Goal: Task Accomplishment & Management: Manage account settings

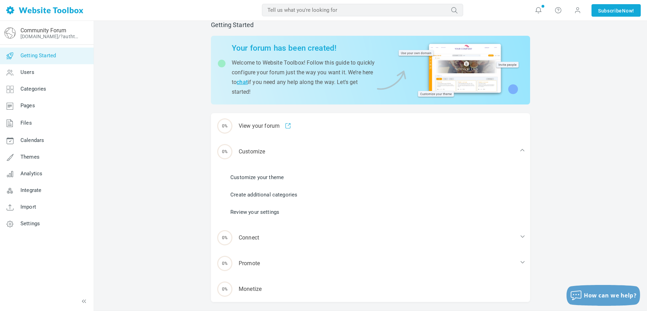
scroll to position [32, 0]
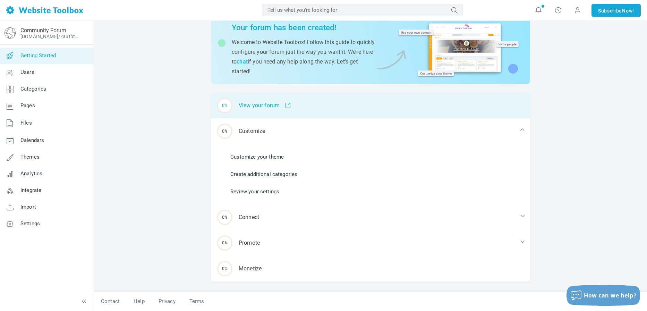
click at [312, 105] on div "0% View your forum" at bounding box center [370, 106] width 319 height 26
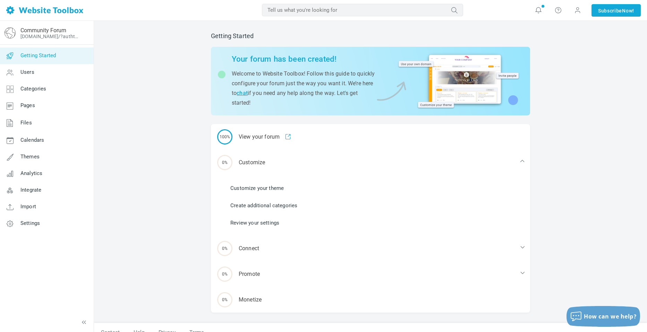
scroll to position [0, 0]
click at [35, 191] on span "Integrate" at bounding box center [30, 190] width 21 height 6
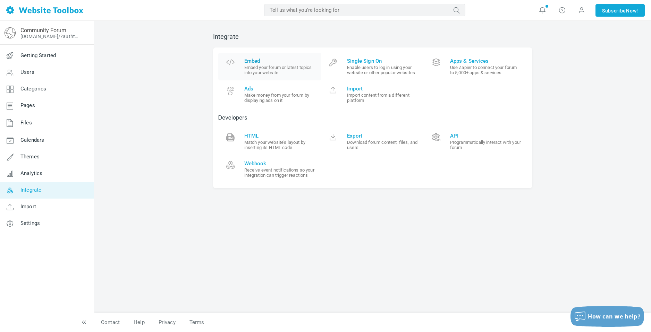
click at [273, 71] on small "Embed your forum or latest topics into your website" at bounding box center [280, 70] width 72 height 10
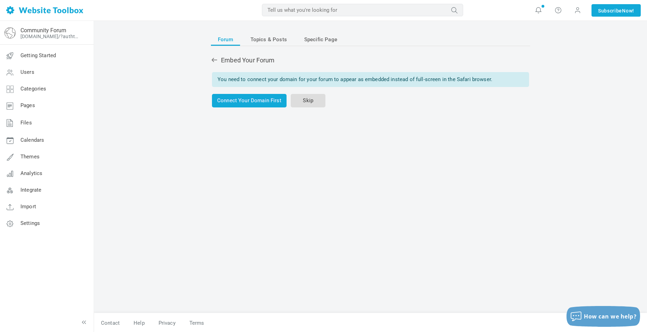
click at [299, 102] on link "Skip" at bounding box center [308, 101] width 35 height 14
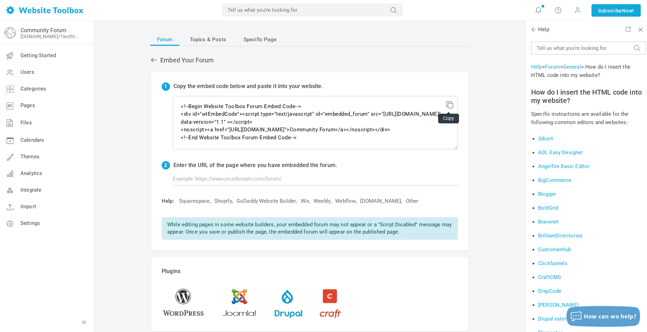
click at [451, 104] on icon at bounding box center [448, 103] width 5 height 5
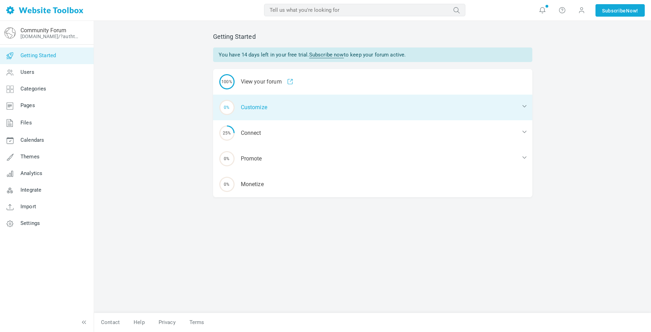
click at [282, 114] on div "0% Customize" at bounding box center [372, 108] width 319 height 26
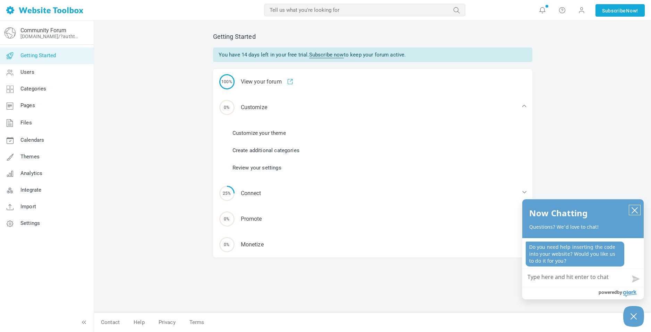
click at [636, 210] on icon "close chatbox" at bounding box center [634, 210] width 7 height 7
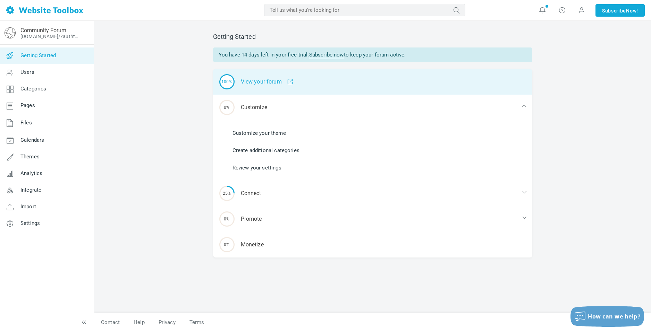
click at [258, 83] on div "100% View your forum" at bounding box center [372, 82] width 319 height 26
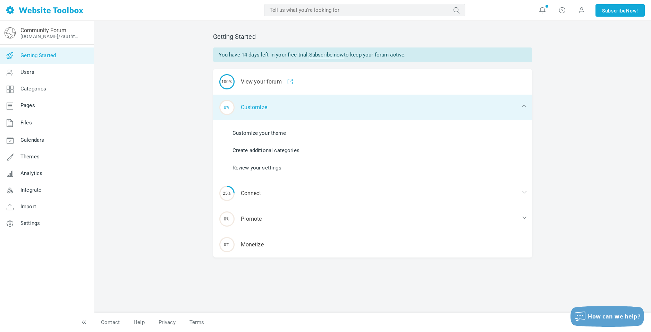
click at [257, 99] on div "0% Customize" at bounding box center [372, 108] width 319 height 26
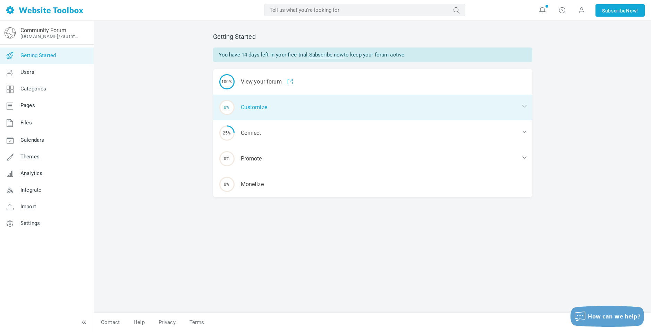
click at [513, 108] on div "0% Customize" at bounding box center [372, 108] width 319 height 26
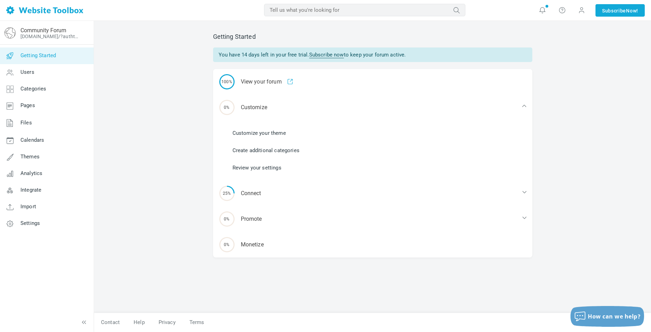
click at [279, 132] on link "Customize your theme" at bounding box center [259, 133] width 53 height 8
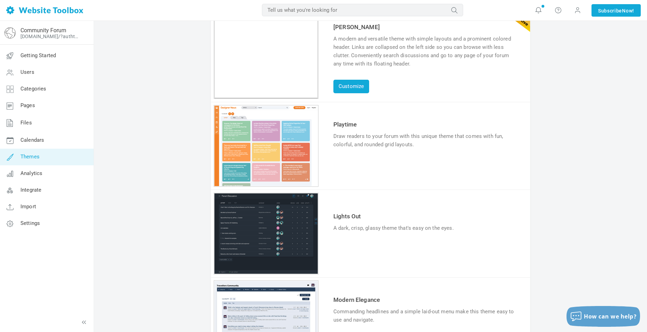
scroll to position [69, 0]
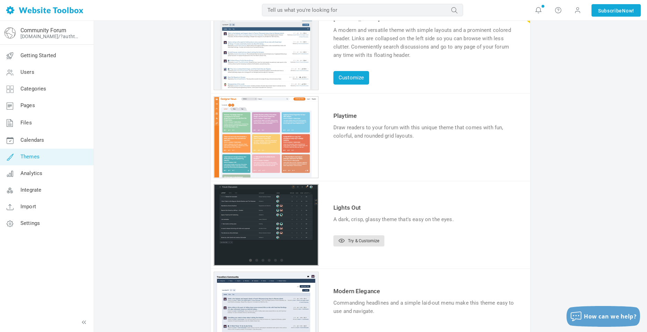
click at [283, 90] on div "1 2 3 4 5 6" at bounding box center [266, 49] width 105 height 82
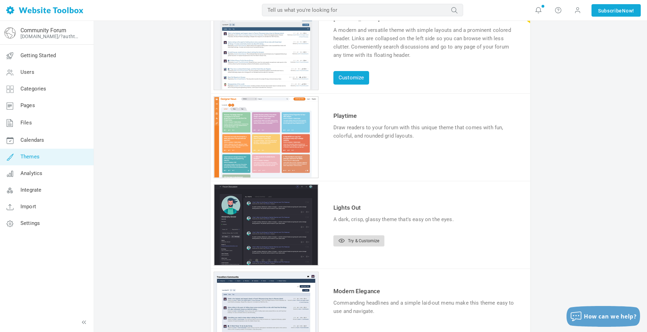
click at [363, 238] on link "Try & Customize" at bounding box center [358, 241] width 51 height 11
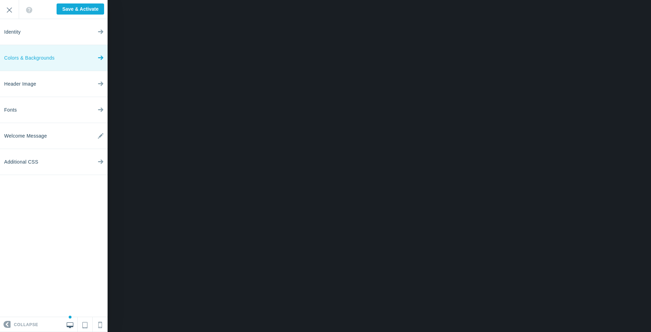
click at [84, 59] on link "Colors & Backgrounds" at bounding box center [54, 58] width 108 height 26
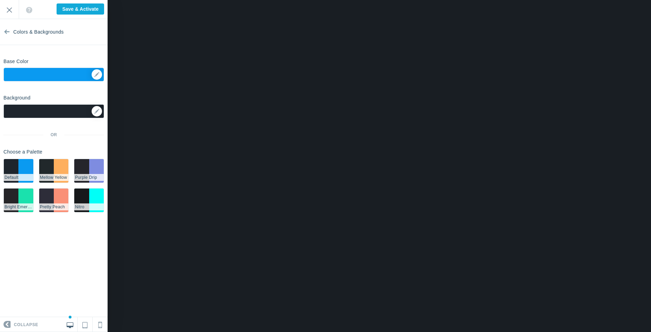
click at [76, 115] on div at bounding box center [53, 111] width 101 height 14
click at [97, 113] on icon at bounding box center [96, 111] width 5 height 5
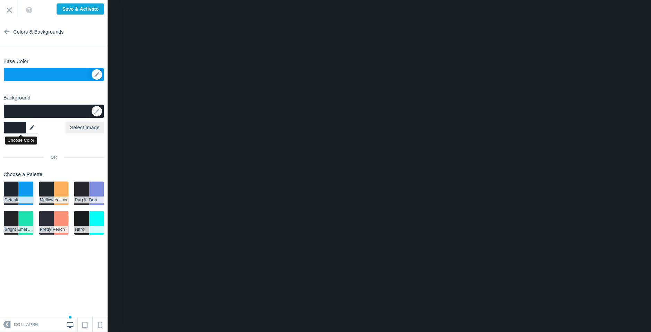
click at [28, 128] on div "▼" at bounding box center [20, 128] width 35 height 12
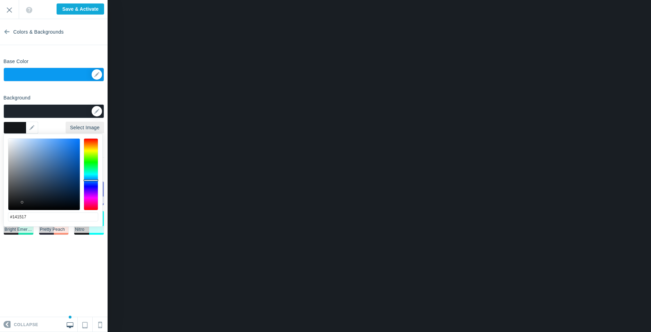
drag, startPoint x: 39, startPoint y: 196, endPoint x: 19, endPoint y: 203, distance: 21.1
click at [19, 203] on div at bounding box center [43, 174] width 71 height 71
click at [20, 206] on div at bounding box center [43, 174] width 71 height 71
drag, startPoint x: 21, startPoint y: 206, endPoint x: 25, endPoint y: 207, distance: 4.4
click at [25, 207] on div at bounding box center [43, 174] width 71 height 71
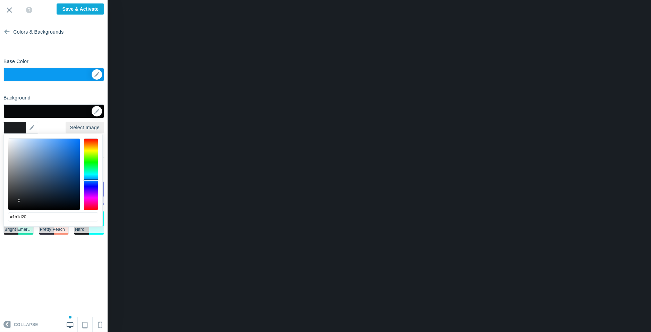
click at [19, 201] on div at bounding box center [43, 174] width 71 height 71
click at [26, 198] on div at bounding box center [43, 174] width 71 height 71
type input "#1e2329"
click at [74, 99] on div "Background Options Select Image ▼ Position Repeat Fixed Position Underlying Col…" at bounding box center [54, 166] width 108 height 149
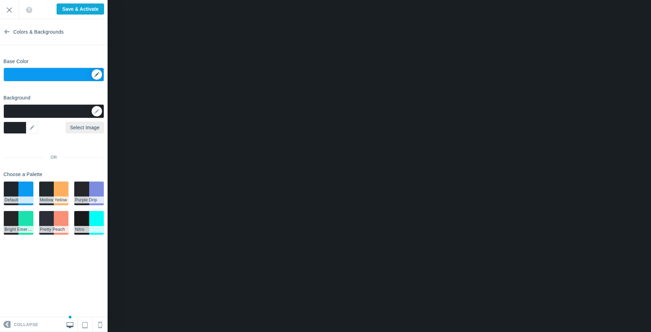
click at [70, 70] on div "▼" at bounding box center [54, 76] width 100 height 17
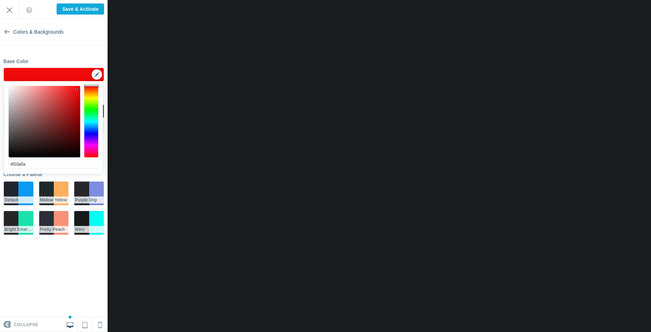
drag, startPoint x: 94, startPoint y: 85, endPoint x: 94, endPoint y: 79, distance: 5.2
click at [94, 0] on body "Loading... Loading... Collapse Identity Colors & Backgrounds Header Image Fonts…" at bounding box center [325, 0] width 651 height 0
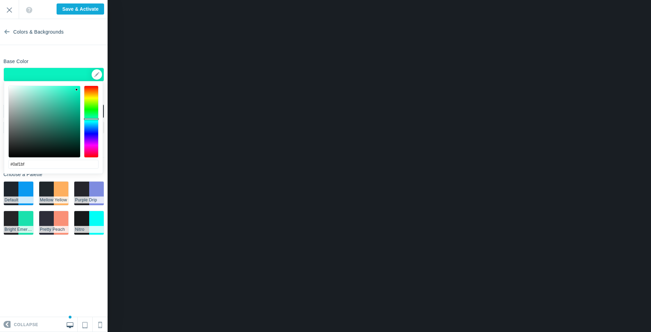
click at [91, 119] on div at bounding box center [91, 122] width 15 height 72
click at [87, 131] on div at bounding box center [91, 122] width 15 height 72
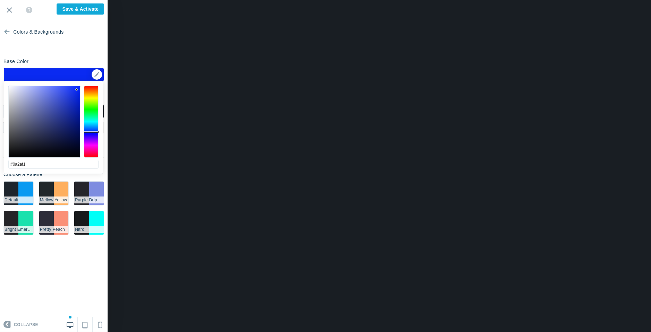
click at [90, 132] on div at bounding box center [91, 132] width 15 height 2
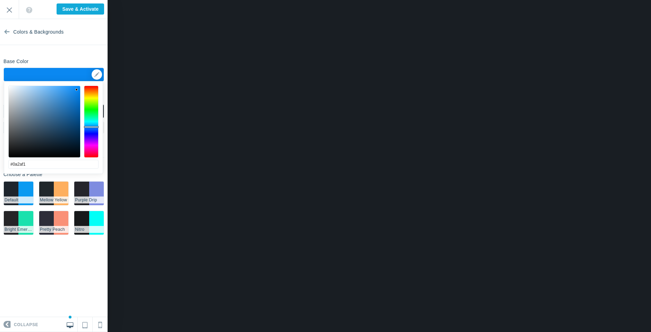
type input "#0a88f1"
click at [91, 127] on div at bounding box center [91, 122] width 15 height 72
click at [49, 54] on section "Colors & Backgrounds Base Color ▼ Background Options Select Image #1e2329 ▼ Pos…" at bounding box center [54, 168] width 108 height 298
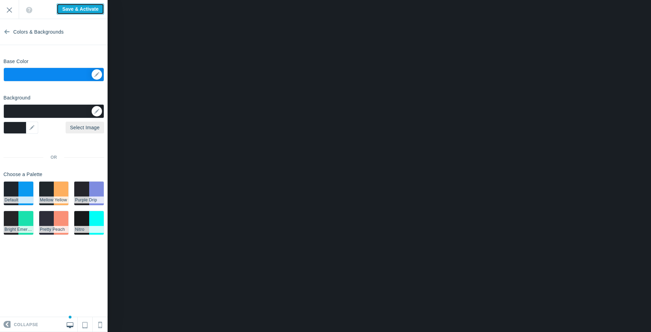
click at [67, 9] on input "Save & Activate" at bounding box center [81, 8] width 48 height 11
type input "Saving..."
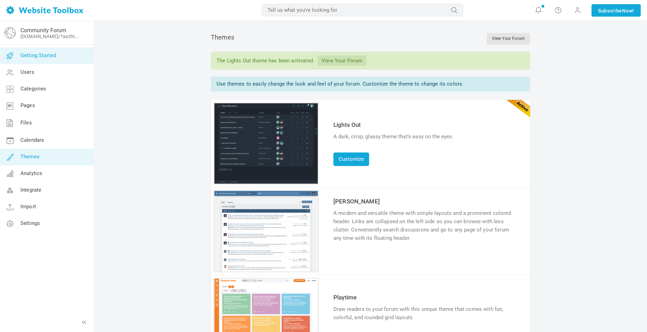
click at [45, 57] on span "Getting Started" at bounding box center [37, 55] width 35 height 6
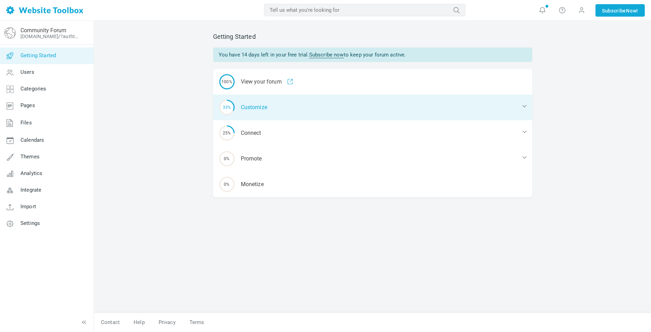
click at [274, 116] on div "33% Customize" at bounding box center [372, 108] width 319 height 26
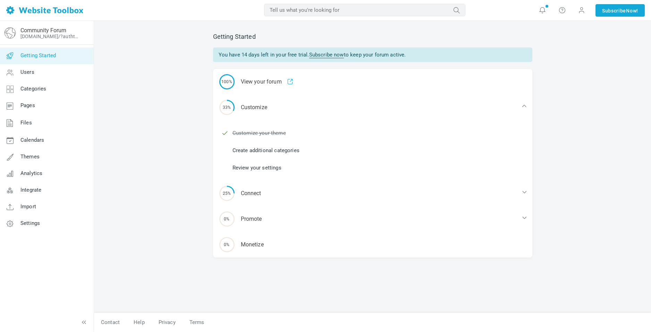
click at [275, 152] on link "Create additional categories" at bounding box center [266, 151] width 67 height 8
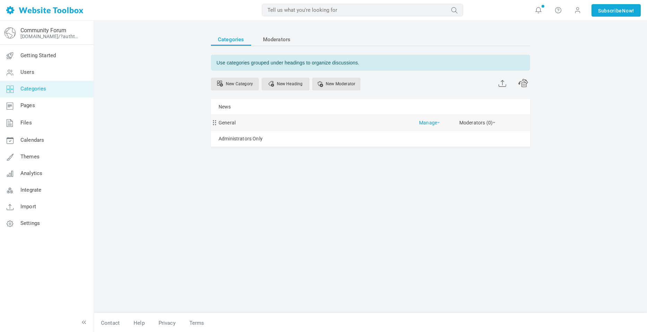
click at [433, 124] on link "Manage" at bounding box center [429, 121] width 21 height 12
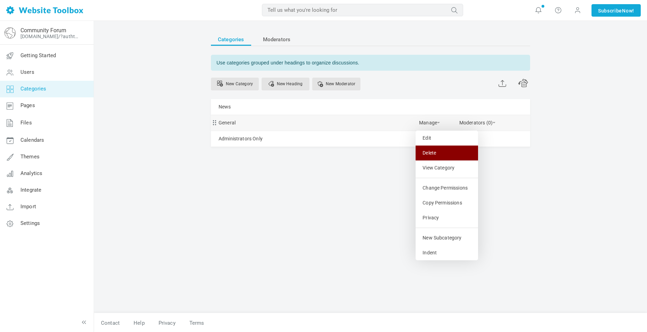
click at [434, 151] on link "Delete" at bounding box center [447, 153] width 62 height 15
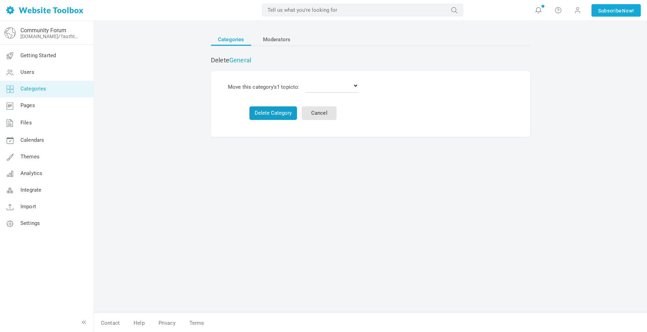
click at [288, 116] on button "Delete Category" at bounding box center [274, 114] width 48 height 14
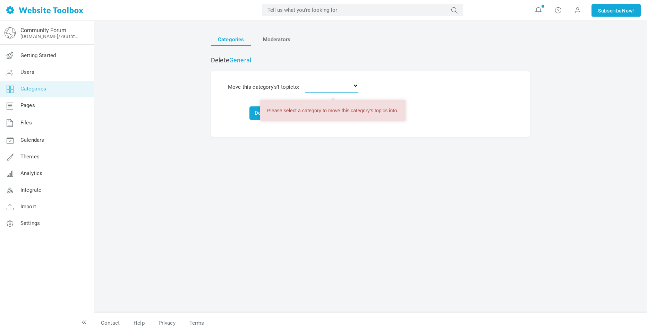
click at [341, 88] on select "Delete the topics News Administrators Only" at bounding box center [331, 86] width 53 height 14
select select "0"
click at [307, 79] on select "Delete the topics News Administrators Only" at bounding box center [331, 86] width 53 height 14
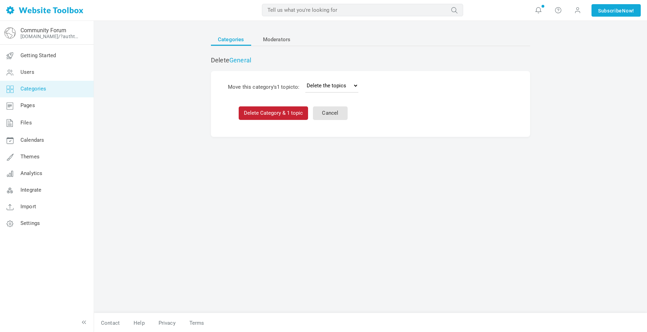
click at [256, 111] on button "Delete Category & 1 topic" at bounding box center [273, 114] width 69 height 14
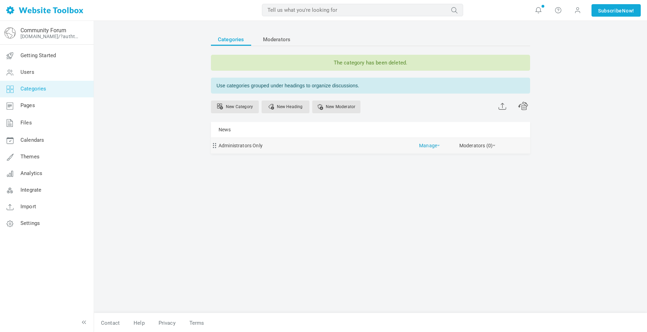
click at [420, 147] on link "Manage" at bounding box center [429, 144] width 21 height 12
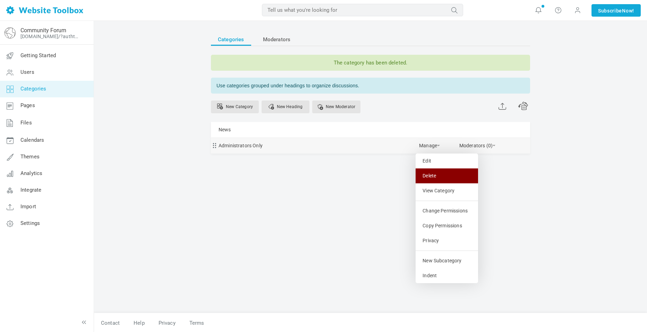
click at [432, 172] on link "Delete" at bounding box center [447, 176] width 62 height 15
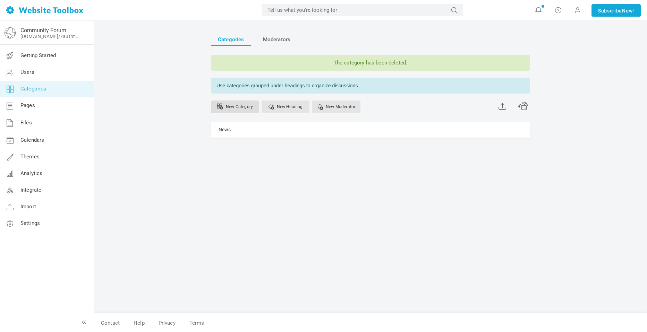
click at [241, 110] on link "New Category" at bounding box center [235, 107] width 48 height 13
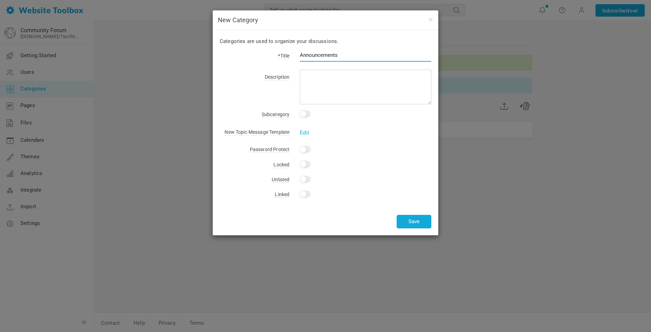
type input "Announcements"
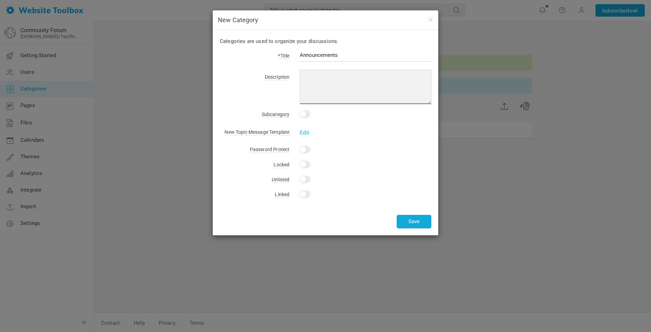
click at [330, 81] on textarea at bounding box center [366, 87] width 132 height 35
type textarea "This is where we post all of our announcements."
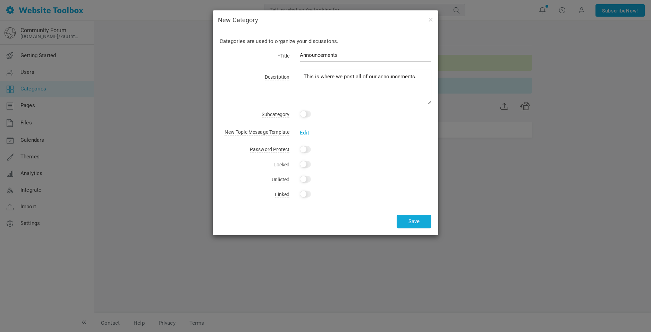
click at [304, 148] on input "Yes" at bounding box center [305, 149] width 11 height 7
checkbox input "false"
click at [306, 165] on input "Yes" at bounding box center [305, 164] width 11 height 7
checkbox input "true"
click at [412, 222] on button "Save" at bounding box center [414, 222] width 35 height 14
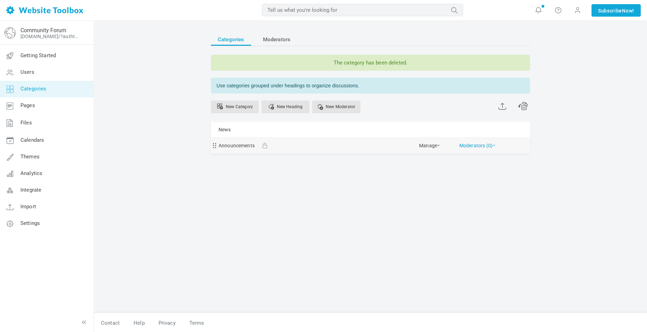
click at [481, 146] on link "Moderators (0)" at bounding box center [477, 144] width 36 height 12
click at [262, 147] on span at bounding box center [264, 146] width 11 height 6
click at [248, 144] on link "Announcements" at bounding box center [237, 146] width 36 height 9
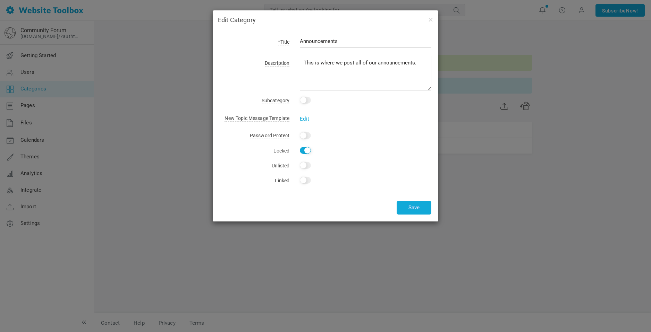
click at [154, 147] on div "Edit Category *Title Announcements Description This is where we post all of our…" at bounding box center [325, 166] width 651 height 332
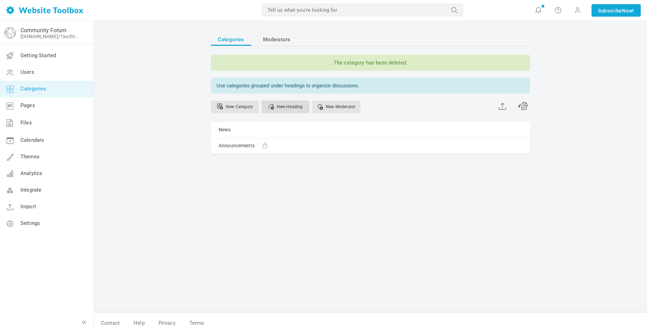
click at [292, 107] on link "New Heading" at bounding box center [286, 107] width 48 height 13
click at [515, 258] on div "Categories Moderators The category has been deleted. Use categories grouped und…" at bounding box center [371, 169] width 330 height 287
click at [242, 108] on link "New Category" at bounding box center [235, 107] width 48 height 13
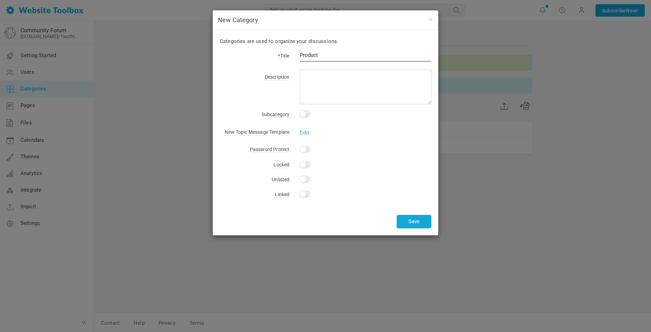
type input "Products"
type input "Product"
type input "H"
type input "General"
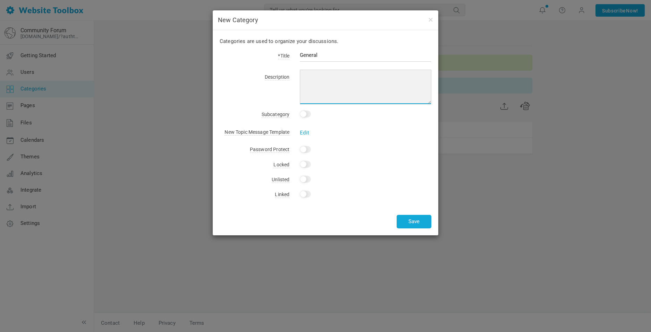
click at [349, 86] on textarea at bounding box center [366, 87] width 132 height 35
type textarea "This is the general forum where you can chat with people."
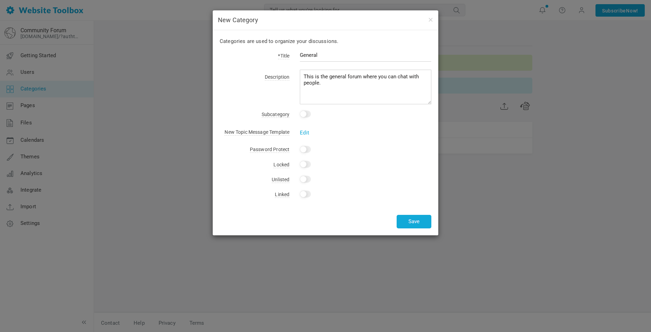
click at [348, 144] on div "Categories are used to organize your discussions. *Title General Description Th…" at bounding box center [326, 132] width 226 height 205
click at [307, 193] on input "Yes" at bounding box center [305, 194] width 11 height 7
checkbox input "false"
click at [361, 168] on div "Yes" at bounding box center [360, 165] width 142 height 10
click at [302, 150] on input "Yes" at bounding box center [305, 149] width 11 height 7
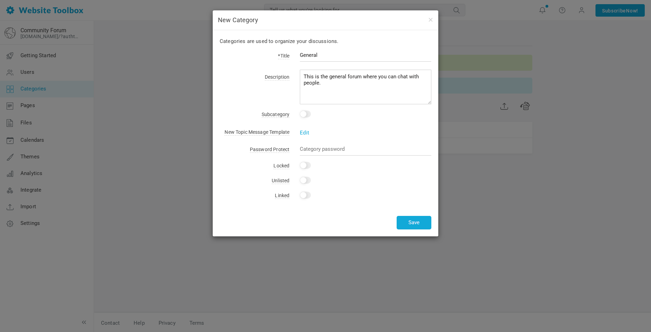
checkbox input "false"
click at [332, 133] on div "New Topic Message Template Edit" at bounding box center [326, 130] width 212 height 10
click at [302, 117] on input "checkbox" at bounding box center [305, 114] width 11 height 7
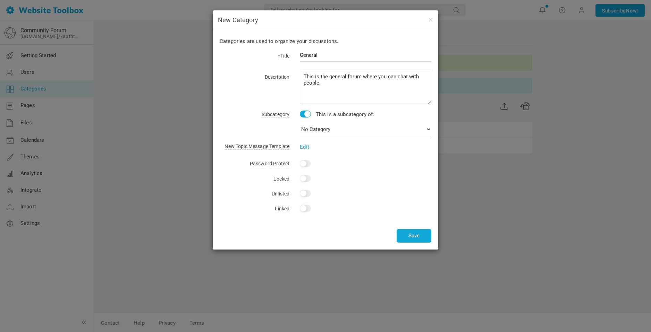
click at [304, 113] on input "checkbox" at bounding box center [305, 114] width 11 height 7
checkbox input "false"
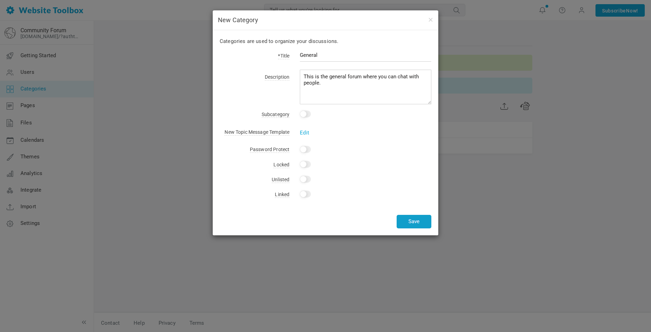
click at [423, 227] on button "Save" at bounding box center [414, 222] width 35 height 14
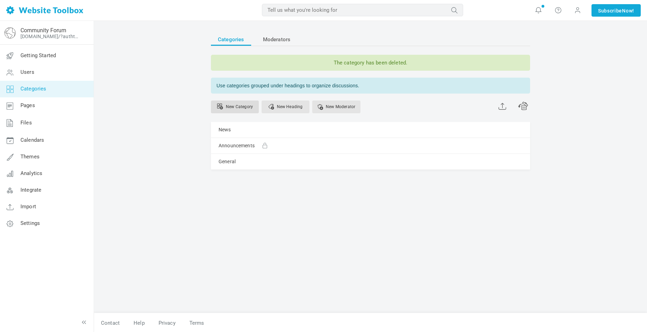
click at [243, 106] on link "New Category" at bounding box center [235, 107] width 48 height 13
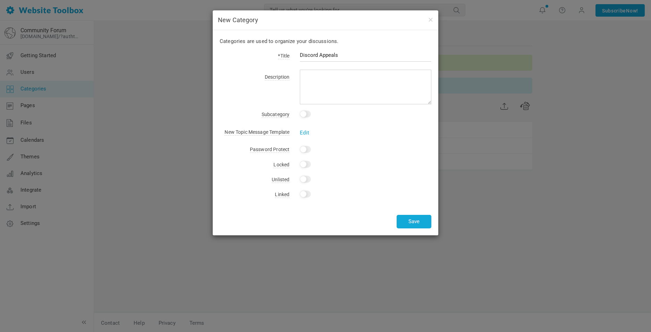
type input "Discord Appeals"
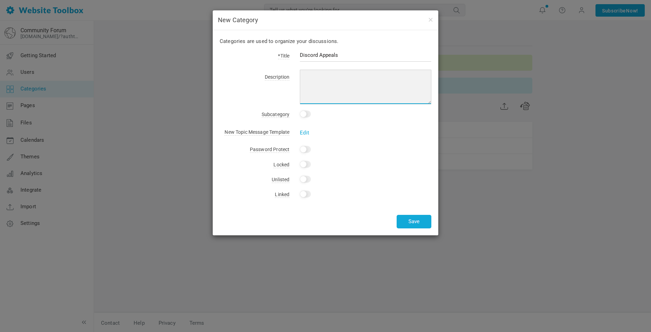
click at [316, 79] on textarea at bounding box center [366, 87] width 132 height 35
type textarea "If you were banned in discord, this is where you can appeal your discord ban/wa…"
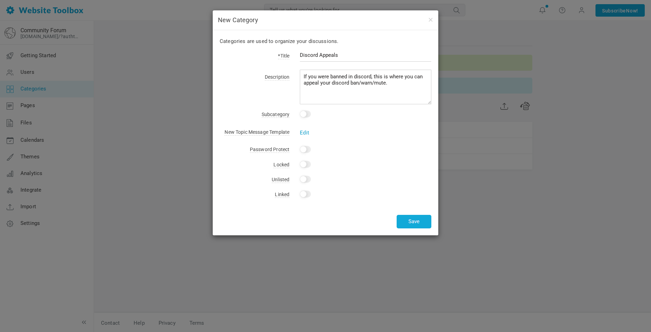
click at [304, 132] on link "Edit" at bounding box center [304, 133] width 9 height 6
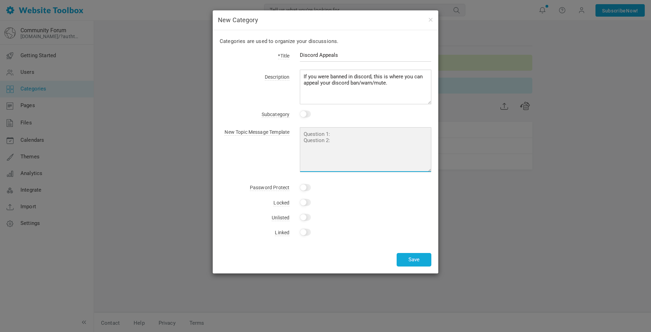
click at [333, 145] on textarea at bounding box center [366, 149] width 132 height 45
click at [345, 136] on textarea "Your discord userid:" at bounding box center [366, 149] width 132 height 45
click at [350, 138] on textarea "Your discord user id:" at bounding box center [366, 149] width 132 height 45
click at [347, 133] on textarea "Your discord user id:" at bounding box center [366, 149] width 132 height 45
type textarea "Your Discord user ID: You"
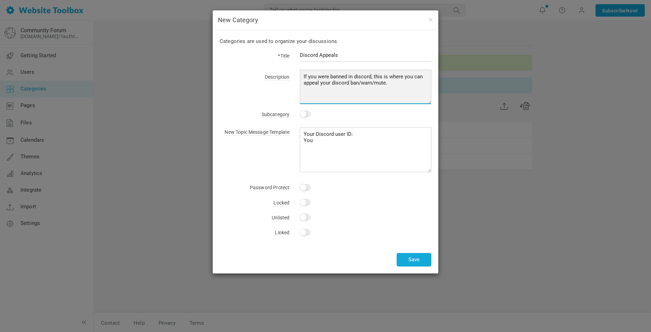
drag, startPoint x: 336, startPoint y: 84, endPoint x: 323, endPoint y: 138, distance: 56.0
click at [336, 84] on textarea "If you were banned in discord, this is where you can appeal your discord ban/wa…" at bounding box center [366, 87] width 132 height 35
type textarea "If you were banned in discord, this is where you can appeal your Discord ban/wa…"
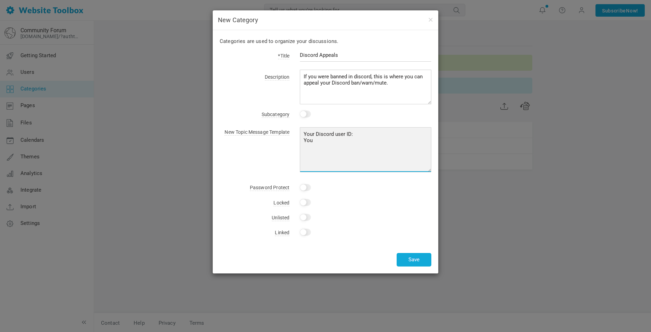
click at [311, 144] on textarea "Your Discord user ID: You" at bounding box center [366, 149] width 132 height 45
click at [329, 138] on textarea "Your Discord user ID: You" at bounding box center [366, 149] width 132 height 45
click at [339, 156] on textarea "Your Discord user ID: The Discord user ID of the moderator: Incident that occur…" at bounding box center [366, 149] width 132 height 45
click at [393, 143] on textarea "Your Discord user ID: The Discord user ID of the moderator: Incident that occur…" at bounding box center [366, 149] width 132 height 45
click at [389, 155] on textarea "Your Discord user ID: The Discord user ID of the moderator: Incident that occur…" at bounding box center [366, 149] width 132 height 45
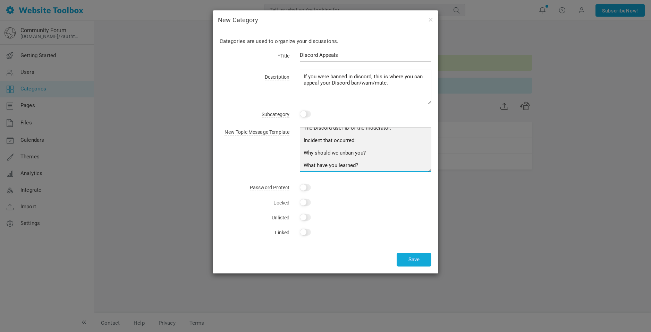
scroll to position [22, 0]
click at [368, 154] on textarea "Your Discord user ID: The Discord user ID of the moderator: Incident that occur…" at bounding box center [366, 149] width 132 height 45
click at [380, 147] on textarea "Your Discord user ID: The Discord user ID of the moderator: Incident that occur…" at bounding box center [366, 149] width 132 height 45
click at [371, 152] on textarea "Your Discord user ID: The Discord user ID of the moderator: Incident that occur…" at bounding box center [366, 149] width 132 height 45
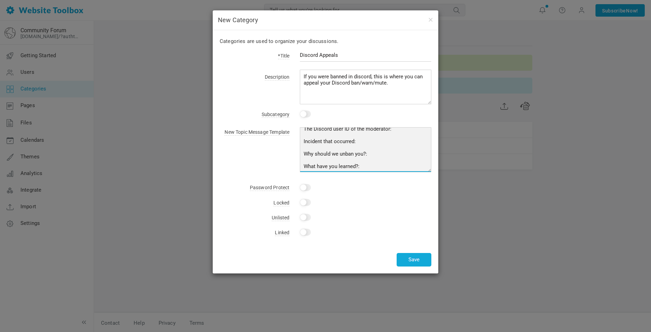
scroll to position [31, 0]
click at [375, 154] on textarea "Your Discord user ID: The Discord user ID of the moderator: Incident that occur…" at bounding box center [366, 149] width 132 height 45
click at [372, 163] on textarea "Your Discord user ID: The Discord user ID of the moderator: Incident that occur…" at bounding box center [366, 149] width 132 height 45
click at [395, 140] on textarea "Your Discord user ID: The Discord user ID of the moderator: Incident that occur…" at bounding box center [366, 149] width 132 height 45
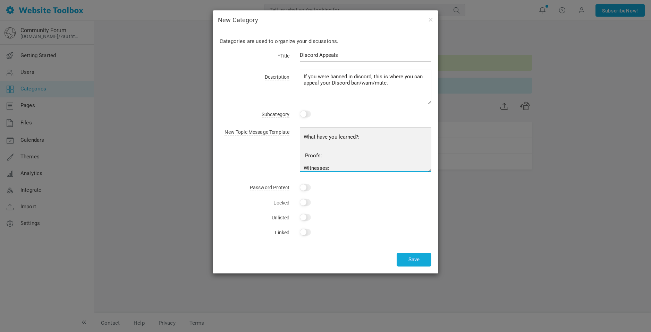
scroll to position [56, 0]
type textarea "Your Discord user ID: The Discord user ID of the moderator: Incident that occur…"
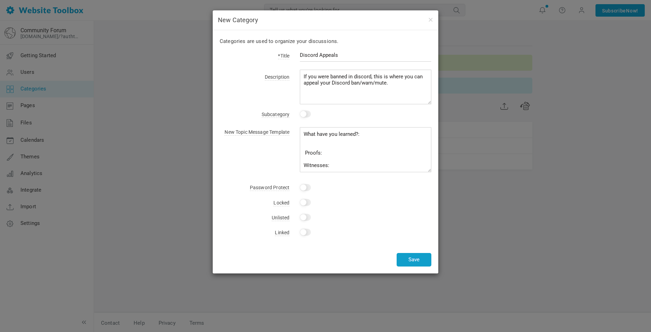
click at [421, 260] on button "Save" at bounding box center [414, 260] width 35 height 14
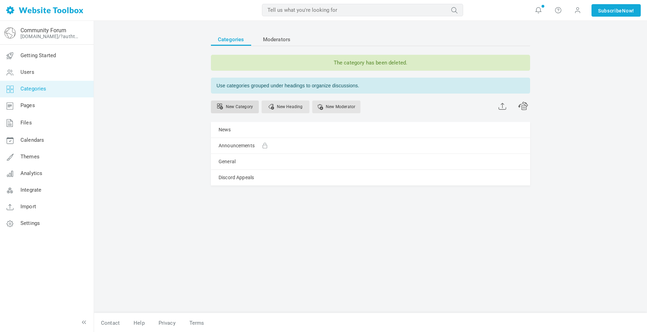
drag, startPoint x: 248, startPoint y: 106, endPoint x: 254, endPoint y: 108, distance: 5.8
click at [248, 106] on link "New Category" at bounding box center [235, 107] width 48 height 13
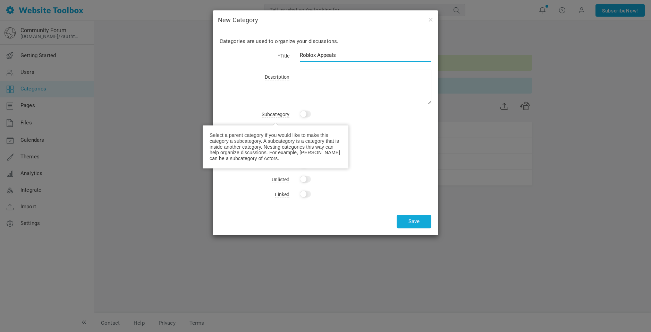
type input "Roblox Appeals"
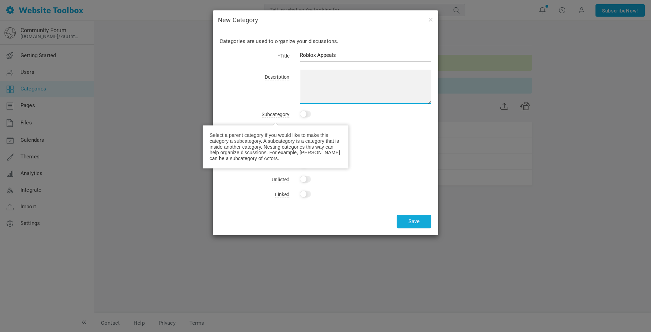
click at [324, 93] on textarea at bounding box center [366, 87] width 132 height 35
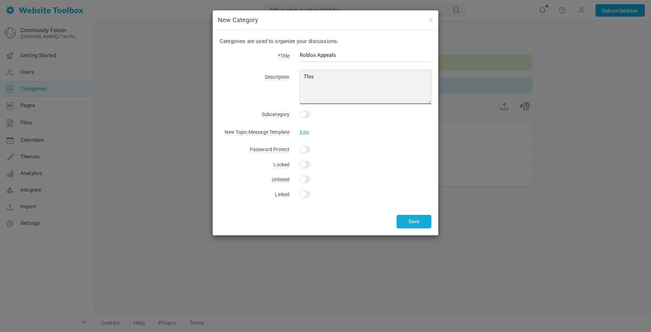
type textarea "This"
type textarea "If you were banned in Roblox, this is where you would appeal the ban/mute/warn."
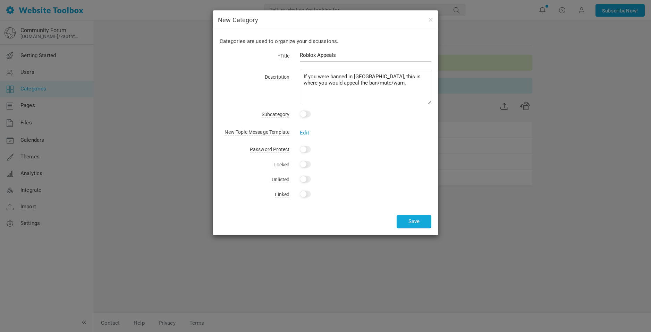
click at [304, 135] on link "Edit" at bounding box center [304, 133] width 9 height 6
click at [0, 0] on textarea at bounding box center [0, 0] width 0 height 0
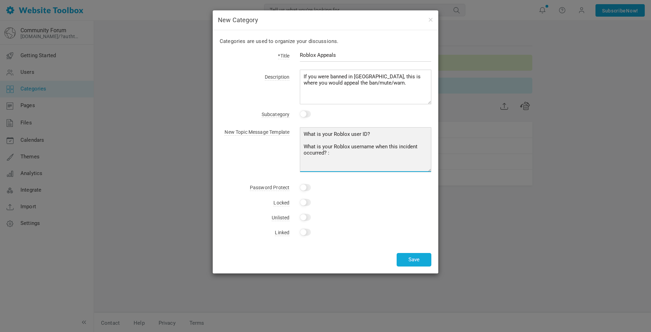
click at [326, 147] on textarea "What is your Roblox user ID? What is your Roblox username when this incident oc…" at bounding box center [366, 149] width 132 height 45
click at [325, 141] on textarea "What is your Roblox user ID? What is your Roblox username when this incident oc…" at bounding box center [366, 149] width 132 height 45
click at [327, 163] on textarea "What is your Roblox user ID? What is your Roblox username when this incident oc…" at bounding box center [366, 149] width 132 height 45
type textarea "What is your Roblox user ID? What is your Roblox username when this incident oc…"
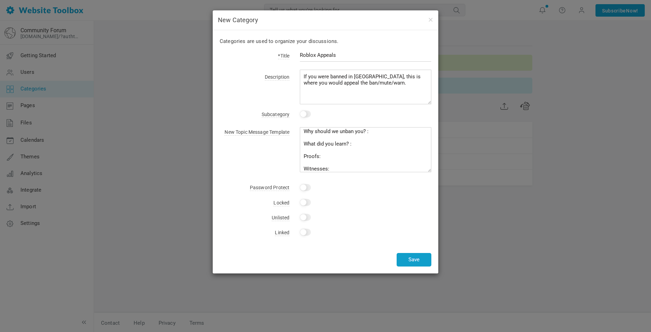
click at [407, 259] on button "Save" at bounding box center [414, 260] width 35 height 14
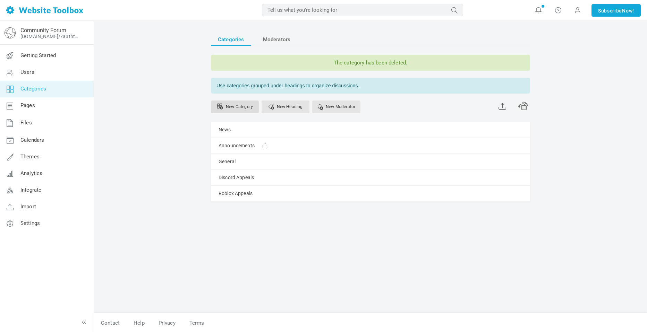
click at [247, 109] on link "New Category" at bounding box center [235, 107] width 48 height 13
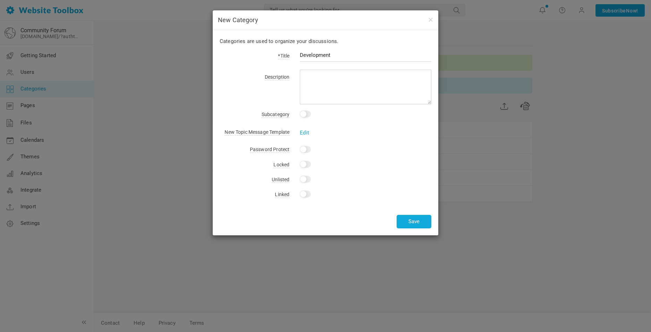
type input "Development"
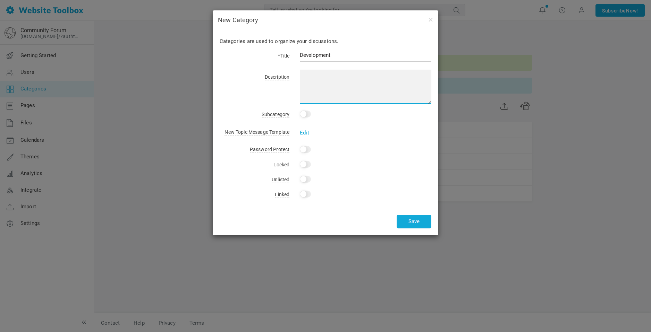
click at [343, 90] on textarea at bounding box center [366, 87] width 132 height 35
type textarea "This is where we post the development updates!"
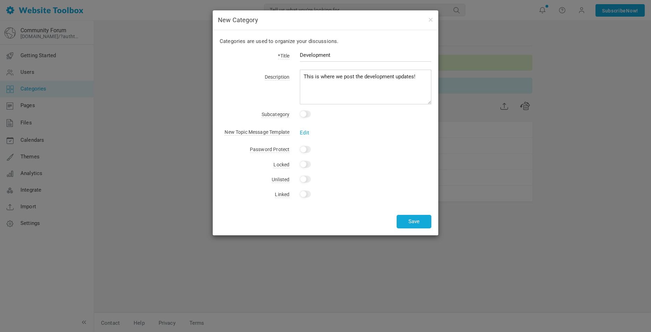
click at [303, 171] on div "Categories are used to organize your discussions. *Title Development Descriptio…" at bounding box center [326, 132] width 226 height 205
drag, startPoint x: 304, startPoint y: 163, endPoint x: 310, endPoint y: 167, distance: 7.1
click at [304, 163] on input "Yes" at bounding box center [305, 164] width 11 height 7
checkbox input "true"
click at [411, 219] on button "Save" at bounding box center [414, 222] width 35 height 14
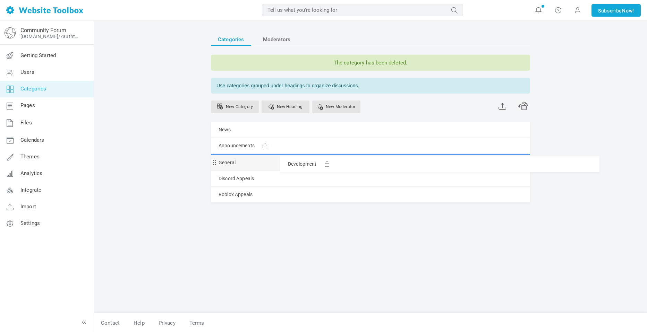
drag, startPoint x: 213, startPoint y: 211, endPoint x: 213, endPoint y: 156, distance: 54.5
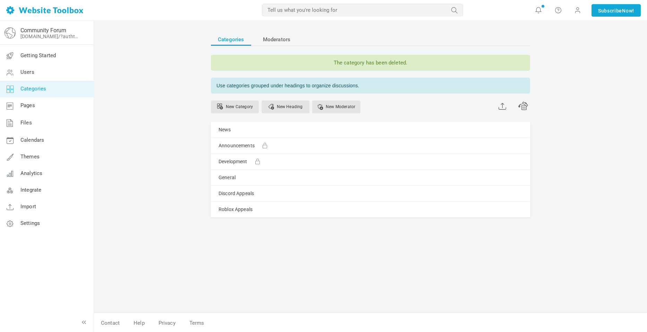
click at [310, 234] on div "Categories Moderators The category has been deleted. Use categories grouped und…" at bounding box center [370, 138] width 319 height 210
click at [243, 109] on link "New Category" at bounding box center [235, 107] width 48 height 13
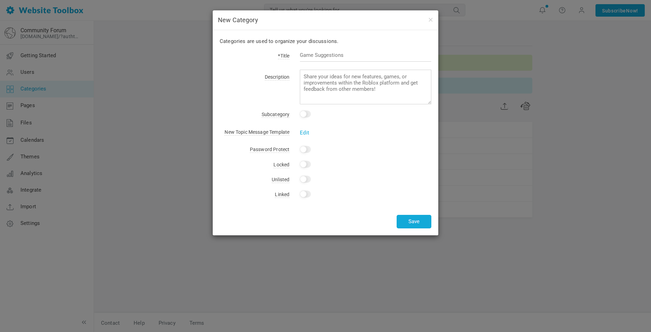
click at [339, 65] on div at bounding box center [360, 59] width 142 height 16
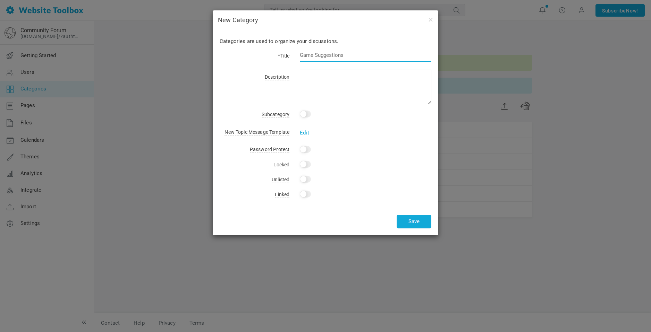
click at [338, 59] on input "text" at bounding box center [366, 55] width 132 height 13
type input "General Appeal"
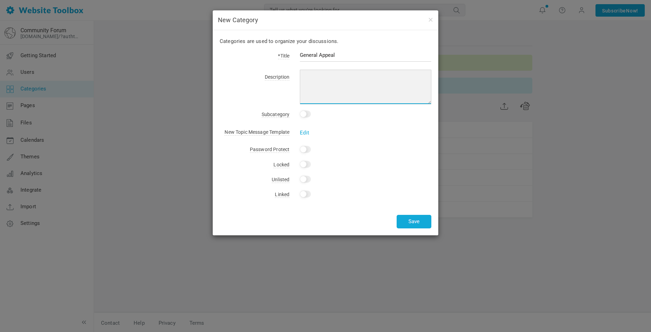
click at [378, 88] on textarea at bounding box center [366, 87] width 132 height 35
type textarea "If you were moderated anywhere; Partnership Blacklist, Roblox, Discord, etc Thi…"
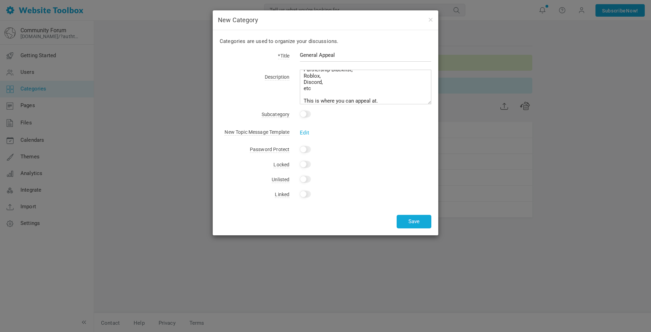
click at [303, 149] on input "Yes" at bounding box center [305, 149] width 11 height 7
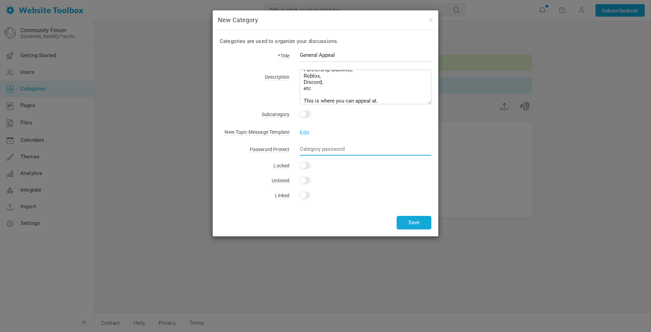
click at [304, 147] on input "text" at bounding box center [366, 149] width 132 height 13
checkbox input "false"
click at [334, 128] on div "Edit" at bounding box center [360, 129] width 142 height 8
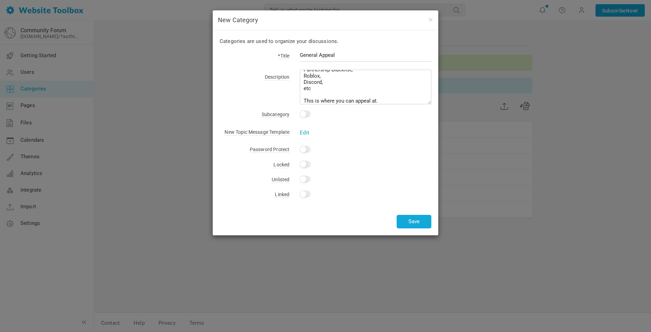
click at [306, 134] on link "Edit" at bounding box center [304, 133] width 9 height 6
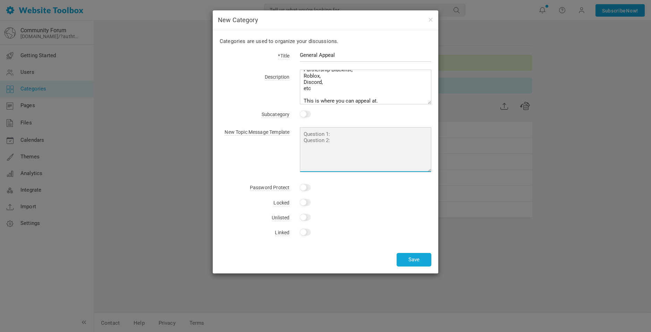
click at [320, 151] on textarea at bounding box center [366, 149] width 132 height 45
type textarea "What is your Discord ID: What is your Roblox ID: What is the reason of the ban/…"
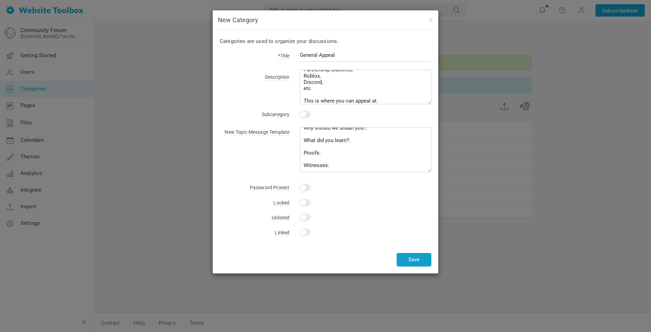
click at [412, 263] on button "Save" at bounding box center [414, 260] width 35 height 14
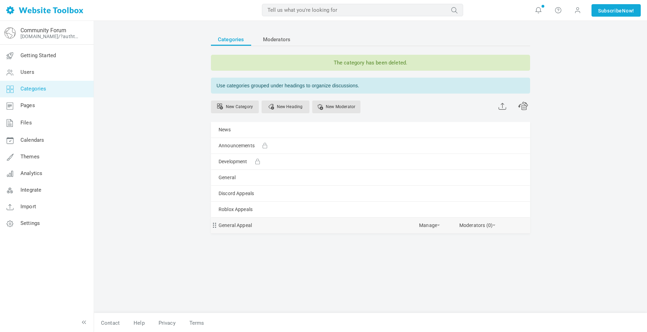
click at [381, 227] on div "General Appeal Manage Edit Delete View Category Copy Email Address Change Permi…" at bounding box center [370, 226] width 319 height 16
click at [226, 228] on link "General Appeal" at bounding box center [235, 225] width 33 height 9
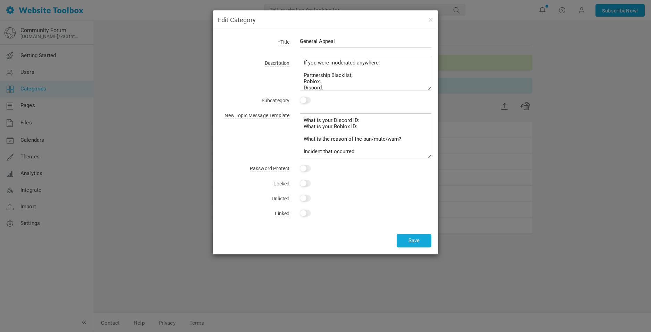
click at [346, 38] on input "General Appeal" at bounding box center [366, 41] width 132 height 13
type input "General Appeals"
click at [413, 224] on div "Save" at bounding box center [326, 228] width 212 height 8
click at [416, 246] on button "Save" at bounding box center [414, 241] width 35 height 14
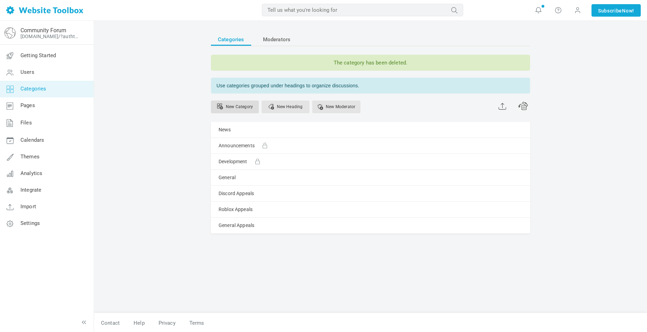
click at [250, 110] on link "New Category" at bounding box center [235, 107] width 48 height 13
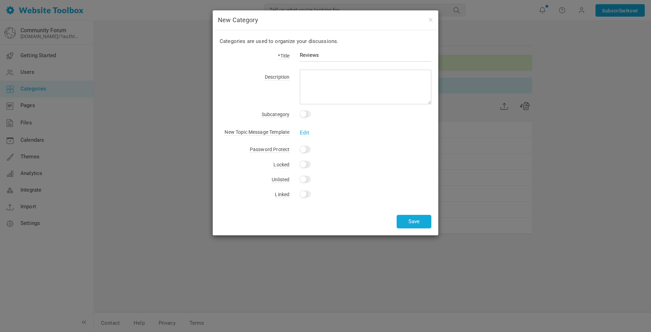
type input "Reviews"
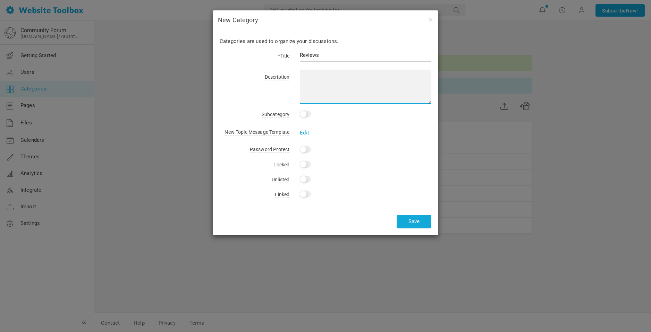
click at [348, 83] on textarea at bounding box center [366, 87] width 132 height 35
type textarea "This is where you can review our Moderators / Games!"
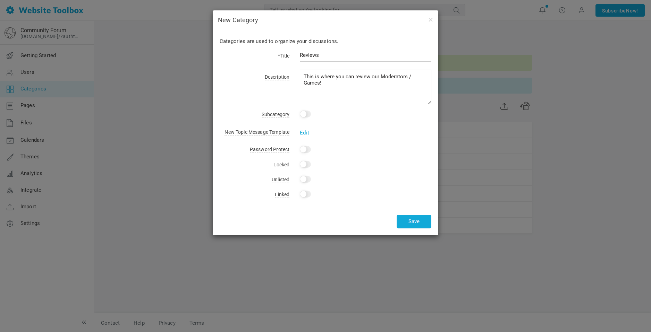
click at [304, 113] on input "checkbox" at bounding box center [305, 114] width 11 height 7
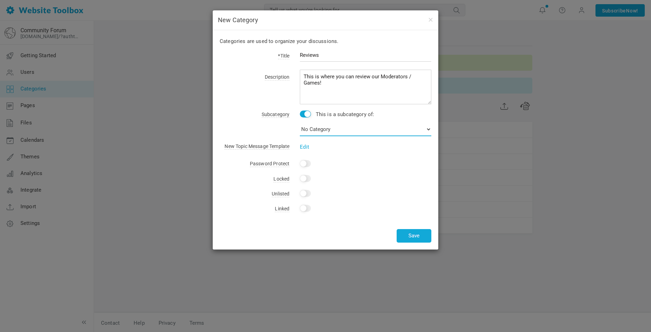
click at [332, 133] on select "No Category News Announcements Development General Discord Appeals Roblox Appea…" at bounding box center [366, 129] width 132 height 14
click at [303, 116] on input "checkbox" at bounding box center [305, 114] width 11 height 7
checkbox input "false"
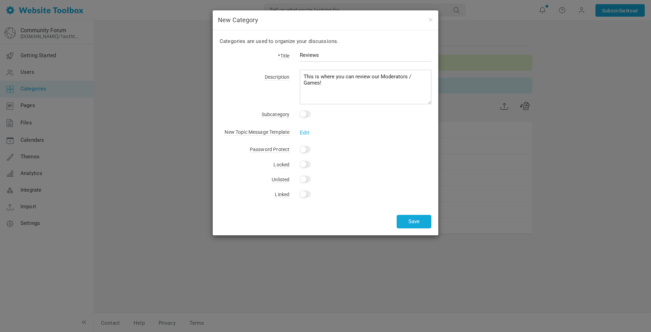
click at [304, 163] on input "Yes" at bounding box center [305, 164] width 11 height 7
checkbox input "true"
drag, startPoint x: 414, startPoint y: 225, endPoint x: 408, endPoint y: 232, distance: 9.3
click at [414, 225] on button "Save" at bounding box center [414, 222] width 35 height 14
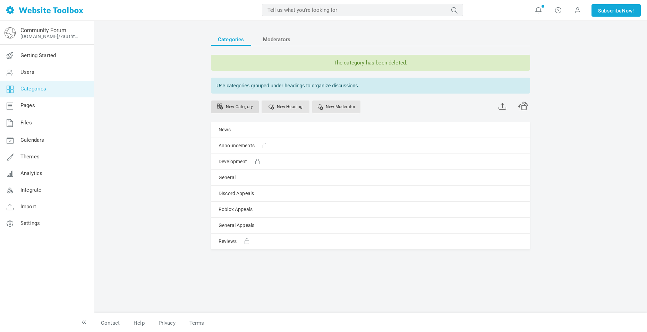
click at [237, 107] on link "New Category" at bounding box center [235, 107] width 48 height 13
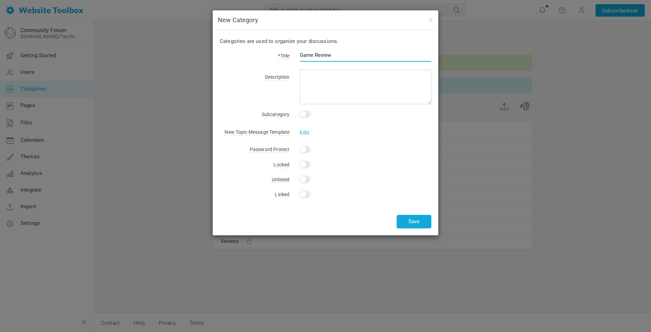
type input "Game Review"
click at [347, 117] on div "This is a subcategory of: No Category News Announcements Development General Di…" at bounding box center [360, 114] width 142 height 8
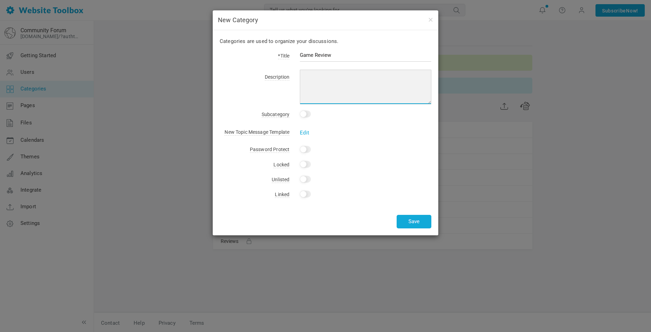
click at [355, 87] on textarea at bounding box center [366, 87] width 132 height 35
type textarea "This is specially where you would review our games!"
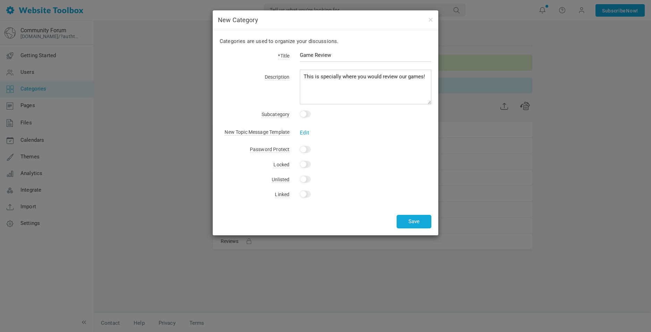
click at [304, 149] on input "Yes" at bounding box center [305, 149] width 11 height 7
checkbox input "false"
click at [351, 137] on div "Categories are used to organize your discussions. *Title Game Review Descriptio…" at bounding box center [326, 132] width 226 height 205
click at [302, 135] on link "Edit" at bounding box center [304, 133] width 9 height 6
click at [0, 0] on textarea at bounding box center [0, 0] width 0 height 0
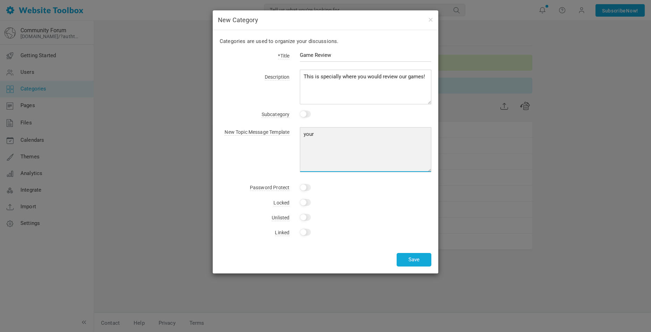
type textarea "your"
type textarea "Your Discord user ID: Your Roblox username: Game: Rating: Notes:"
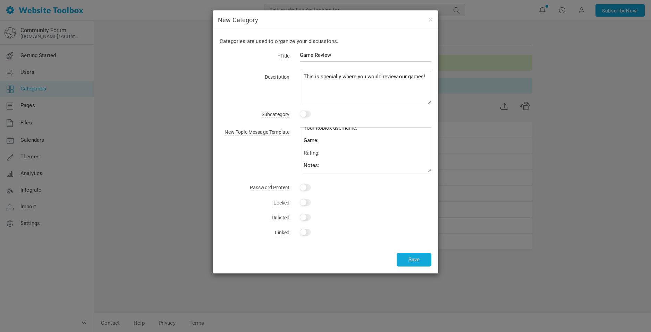
click at [306, 114] on input "checkbox" at bounding box center [305, 114] width 11 height 7
checkbox input "true"
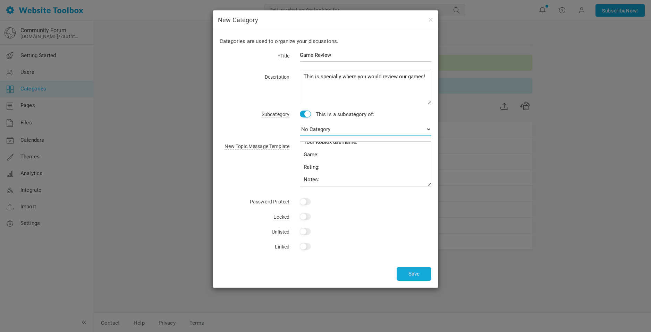
click at [325, 133] on select "No Category News Announcements Development General Discord Appeals Roblox Appea…" at bounding box center [366, 129] width 132 height 14
select select "987772"
click at [300, 122] on select "No Category News Announcements Development General Discord Appeals Roblox Appea…" at bounding box center [366, 129] width 132 height 14
click at [412, 275] on button "Save" at bounding box center [414, 275] width 35 height 14
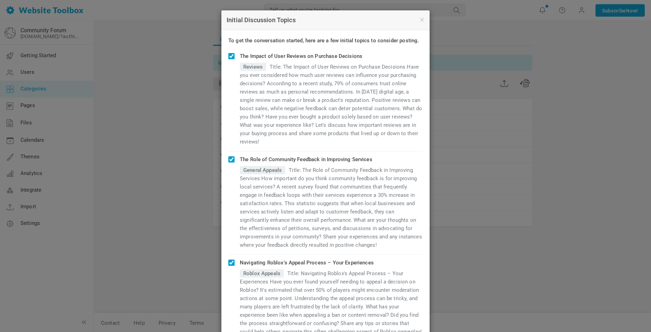
click at [230, 52] on div "To get the conversation started, here are a few initial topics to consider post…" at bounding box center [325, 280] width 208 height 500
click at [228, 53] on input "checkbox" at bounding box center [231, 56] width 6 height 6
click at [228, 49] on div "To get the conversation started, here are a few initial topics to consider post…" at bounding box center [325, 280] width 208 height 500
click at [228, 56] on input "checkbox" at bounding box center [231, 56] width 6 height 6
checkbox input "true"
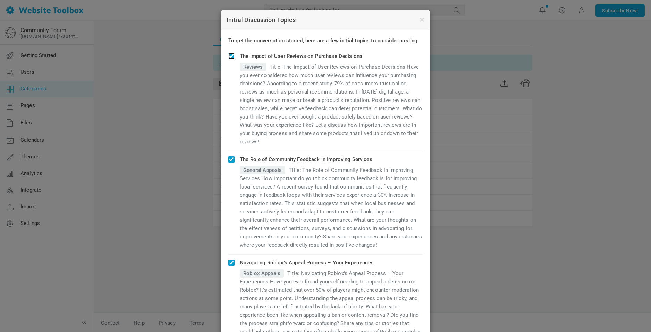
scroll to position [236, 0]
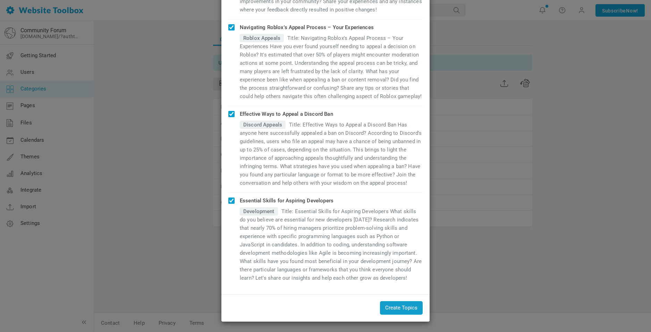
click at [394, 311] on button "Create Topics" at bounding box center [401, 309] width 43 height 14
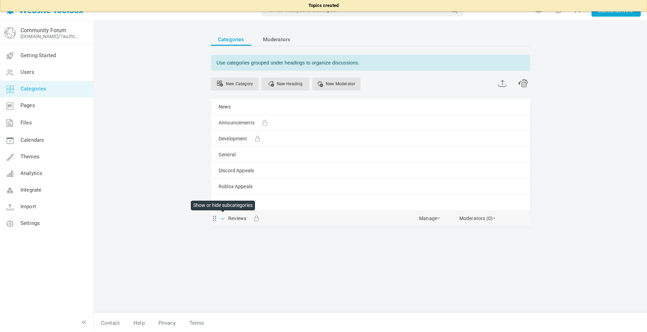
click at [223, 217] on span at bounding box center [223, 218] width 7 height 7
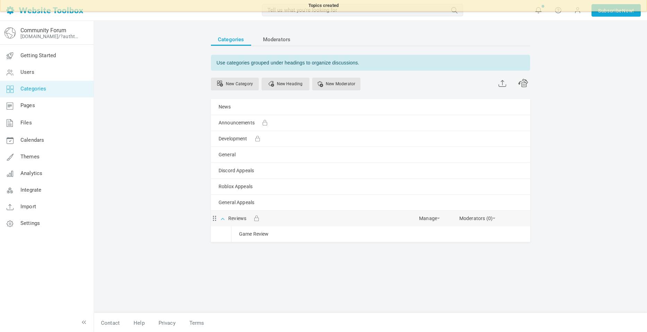
click at [226, 220] on span at bounding box center [223, 218] width 7 height 7
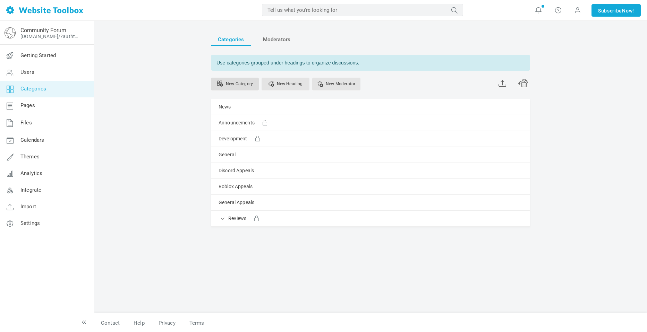
click at [247, 81] on link "New Category" at bounding box center [235, 84] width 48 height 13
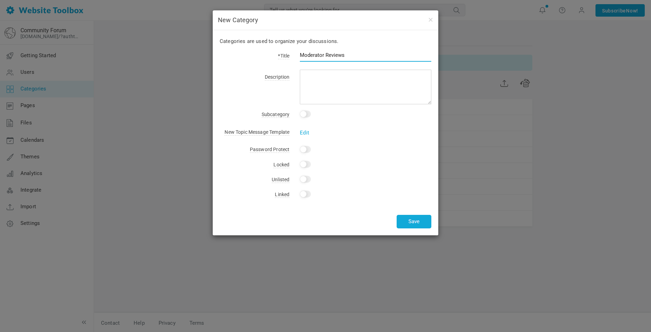
type input "Moderator Reviews"
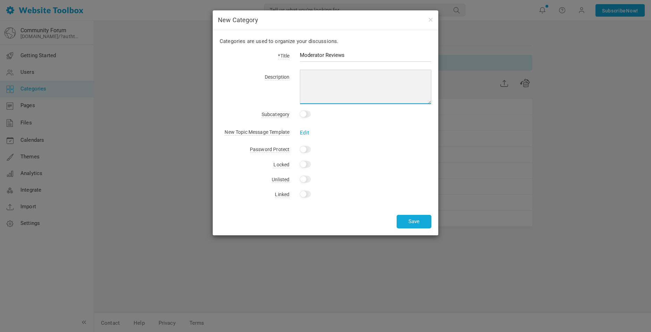
drag, startPoint x: 346, startPoint y: 75, endPoint x: 369, endPoint y: 99, distance: 33.4
click at [346, 75] on textarea at bounding box center [366, 87] width 132 height 35
type textarea "This is specially where you would review Moderators!"
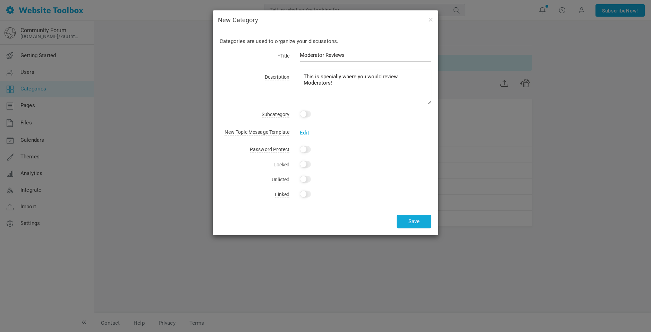
click at [306, 114] on input "checkbox" at bounding box center [305, 114] width 11 height 7
checkbox input "true"
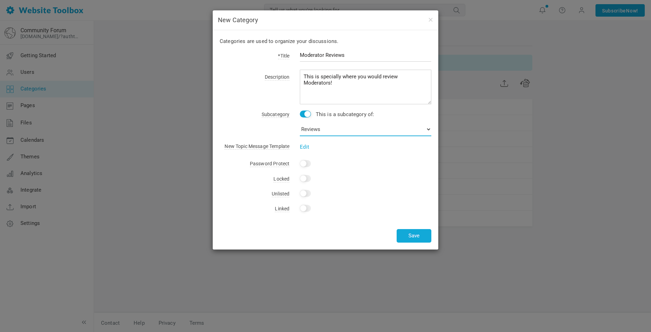
click at [319, 126] on select "No Category News Announcements Development General Discord Appeals Roblox Appea…" at bounding box center [366, 129] width 132 height 14
click at [280, 132] on div "Subcategory This is a subcategory of: No Category News Announcements Developmen…" at bounding box center [326, 122] width 212 height 24
click at [304, 152] on div "Categories are used to organize your discussions. *Title Moderator Reviews Desc…" at bounding box center [326, 140] width 226 height 220
click at [307, 149] on link "Edit" at bounding box center [304, 147] width 9 height 6
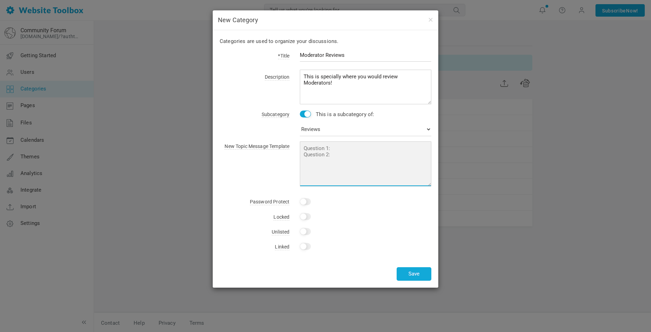
drag, startPoint x: 316, startPoint y: 157, endPoint x: 328, endPoint y: 162, distance: 12.7
click at [317, 157] on textarea at bounding box center [366, 164] width 132 height 45
type textarea "Your Discord user ID: Your Roblox Username: Moderator: Rating: Notes:"
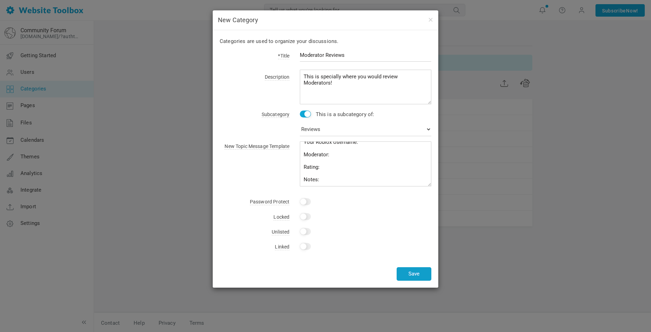
click at [416, 274] on button "Save" at bounding box center [414, 275] width 35 height 14
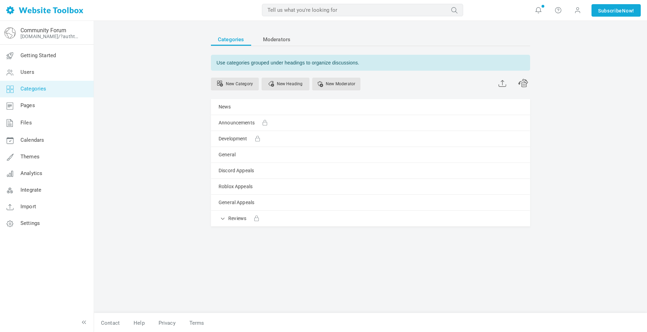
click at [468, 258] on div "Categories Moderators Use categories grouped under headings to organize discuss…" at bounding box center [371, 169] width 330 height 287
click at [47, 102] on link "Pages" at bounding box center [47, 106] width 94 height 17
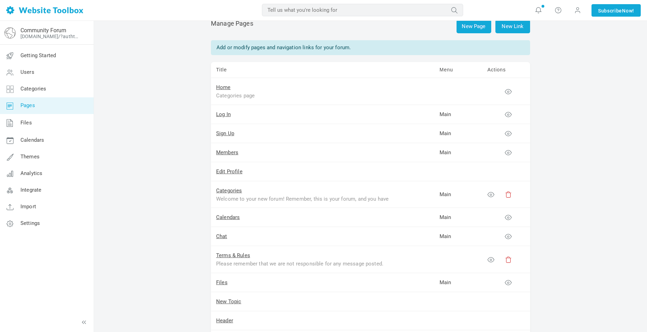
scroll to position [68, 0]
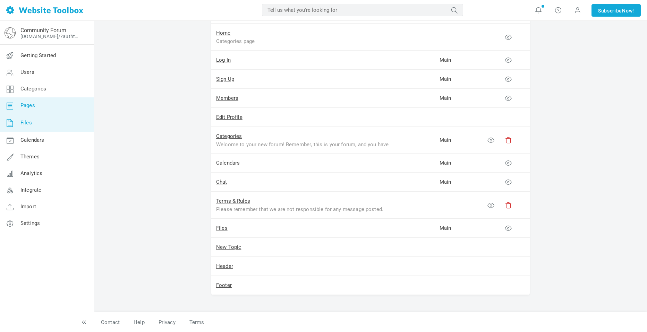
click at [34, 123] on link "Files" at bounding box center [47, 123] width 94 height 18
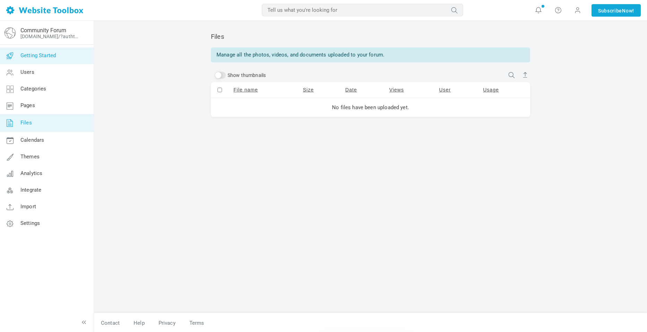
click at [30, 54] on span "Getting Started" at bounding box center [37, 55] width 35 height 6
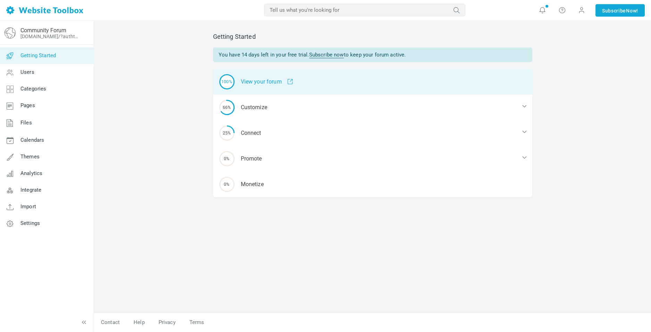
click at [263, 92] on div "100% View your forum" at bounding box center [372, 82] width 319 height 26
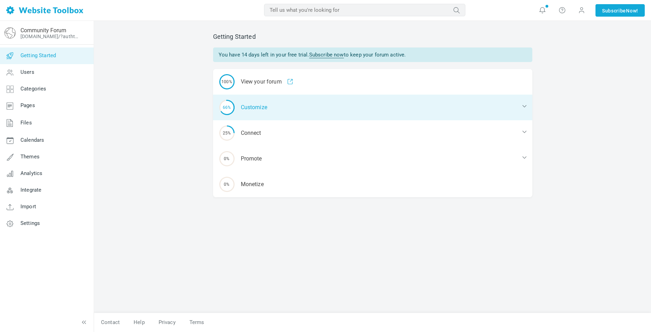
click at [266, 110] on div "66% Customize" at bounding box center [372, 108] width 319 height 26
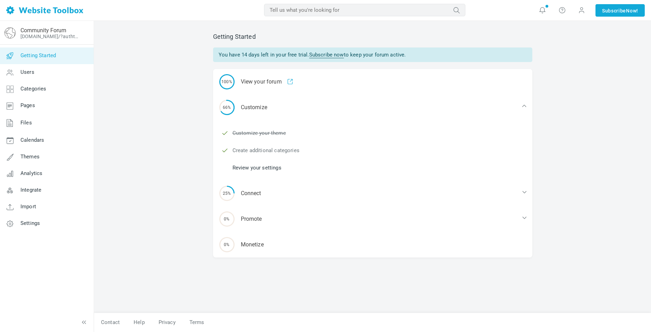
click at [262, 151] on link "Create additional categories" at bounding box center [266, 151] width 67 height 8
click at [248, 161] on ul "Customize your theme Create additional categories Review your settings" at bounding box center [376, 151] width 311 height 52
drag, startPoint x: 248, startPoint y: 164, endPoint x: 256, endPoint y: 168, distance: 8.5
click at [248, 164] on link "Review your settings" at bounding box center [257, 168] width 49 height 8
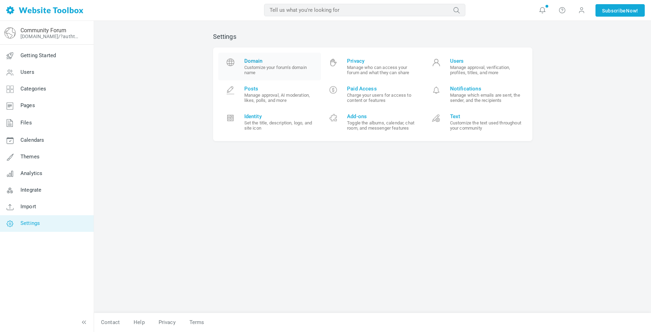
click at [264, 73] on small "Customize your forum's domain name" at bounding box center [280, 70] width 72 height 10
click at [376, 70] on small "Manage who can access your forum and what they can share" at bounding box center [383, 70] width 72 height 10
click at [383, 64] on span "Privacy Manage who can access your forum and what they can share" at bounding box center [383, 66] width 72 height 17
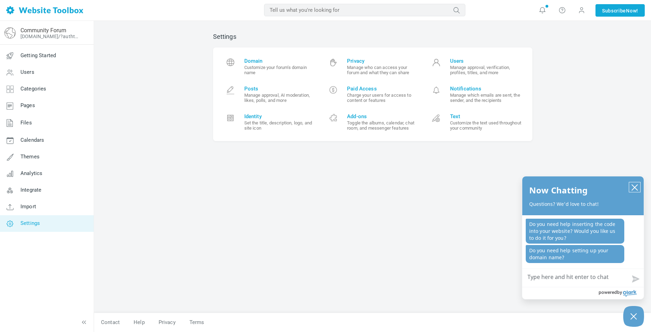
click at [635, 185] on icon "close chatbox" at bounding box center [634, 187] width 7 height 7
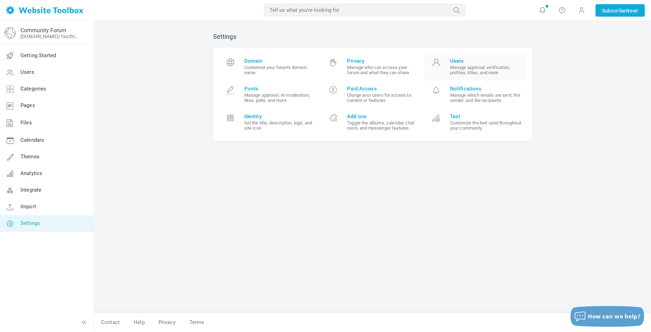
click at [464, 74] on small "Manage approval, verification, profiles, titles, and more" at bounding box center [486, 70] width 72 height 10
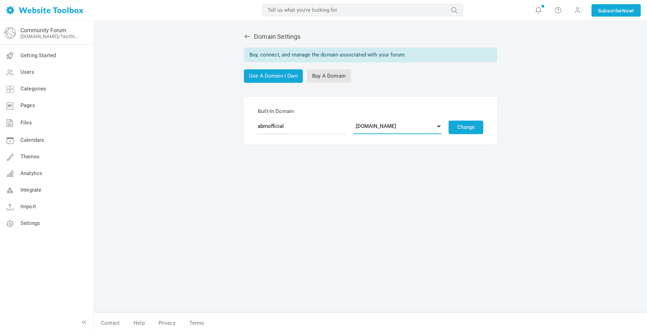
click at [395, 126] on select ".discussion.community .community.chat .forumchitchat.com .discussioncommunity.c…" at bounding box center [397, 126] width 88 height 16
click at [487, 178] on div "Domain Settings Buy, connect, and manage the domain associated with your forum.…" at bounding box center [371, 169] width 330 height 287
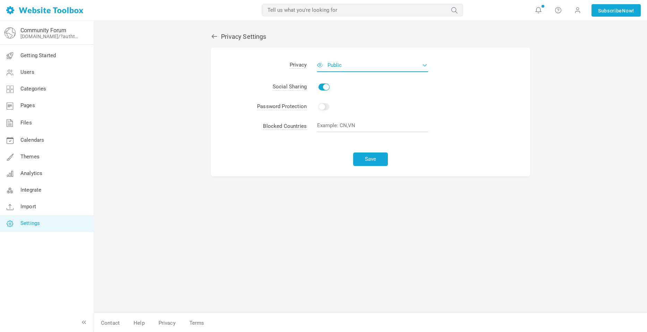
click at [368, 66] on button "Public" at bounding box center [372, 65] width 111 height 14
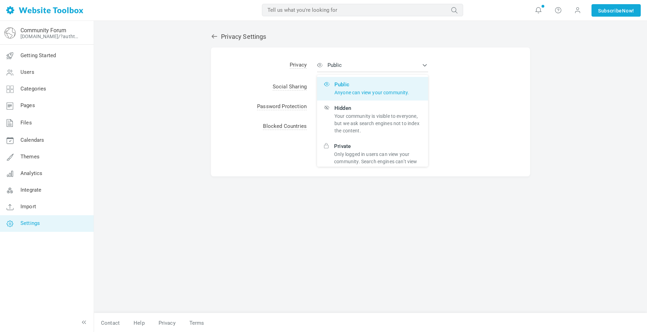
click at [363, 154] on p "Only logged in users can view your community. Search engines can’t view or inde…" at bounding box center [377, 162] width 87 height 22
click at [0, 0] on input "Private Only logged in users can view your community. Search engines can’t view…" at bounding box center [0, 0] width 0 height 0
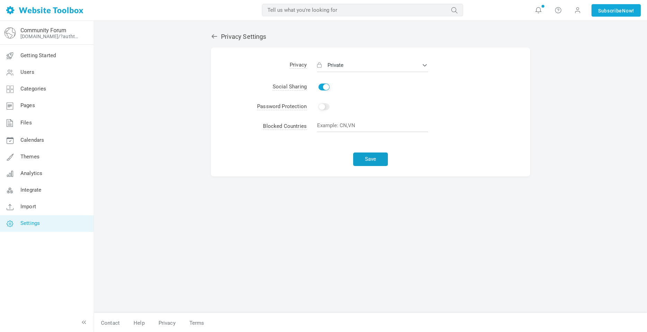
click at [370, 161] on button "Save" at bounding box center [370, 160] width 35 height 14
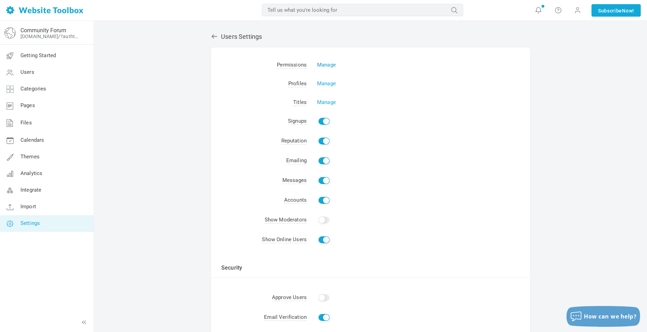
click at [330, 66] on link "Manage" at bounding box center [326, 65] width 19 height 6
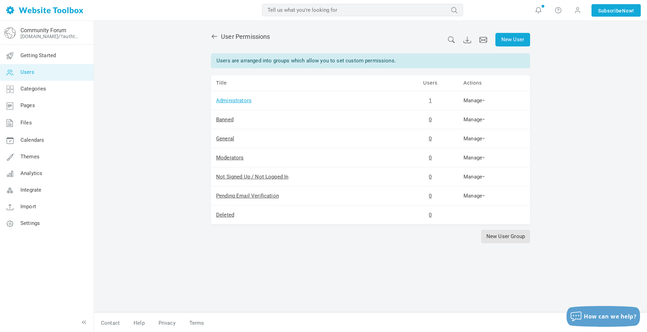
click at [230, 101] on link "Administrators" at bounding box center [233, 101] width 35 height 6
click at [465, 99] on link "Manage" at bounding box center [475, 101] width 22 height 6
click at [237, 101] on link "Administrators" at bounding box center [233, 101] width 35 height 6
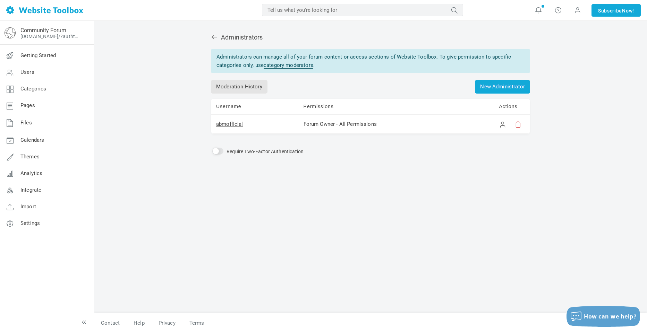
click at [219, 153] on input "Require Two-Factor Authentication" at bounding box center [217, 151] width 11 height 7
checkbox input "true"
click at [215, 43] on div "Administrators Administrators can manage all of your forum content or access se…" at bounding box center [371, 169] width 330 height 287
click at [210, 51] on div "Administrators Administrators can manage all of your forum content or access se…" at bounding box center [371, 169] width 330 height 287
click at [213, 39] on icon at bounding box center [215, 37] width 6 height 4
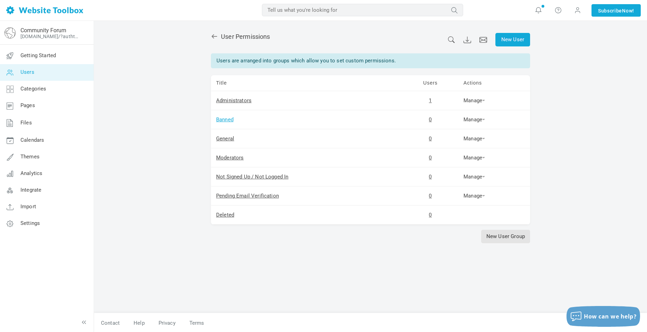
click at [229, 121] on link "Banned" at bounding box center [224, 120] width 17 height 6
click at [228, 155] on link "Moderators" at bounding box center [230, 158] width 28 height 6
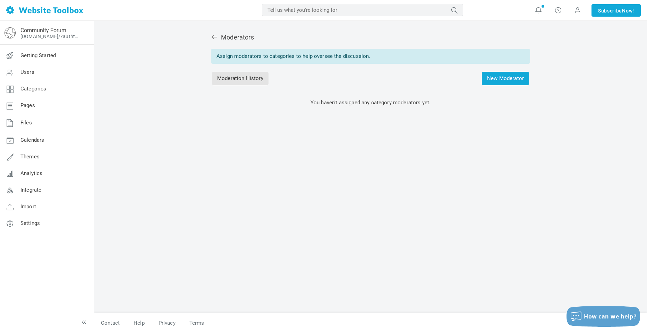
click at [215, 41] on div "Moderators" at bounding box center [370, 37] width 319 height 9
click at [214, 39] on icon at bounding box center [214, 37] width 7 height 7
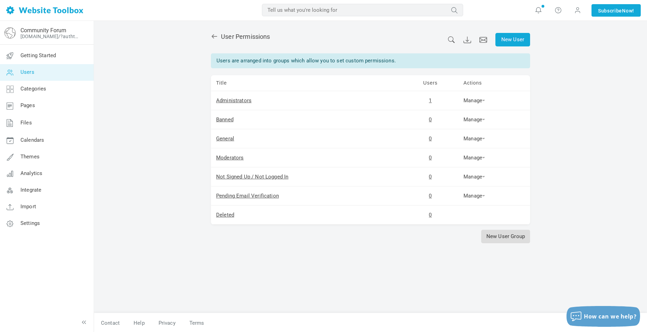
click at [502, 237] on link "New User Group" at bounding box center [505, 237] width 49 height 14
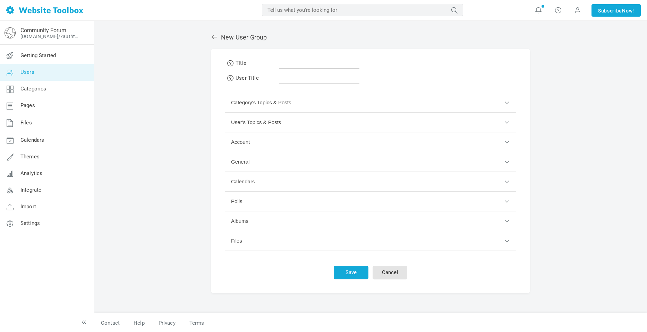
click at [215, 43] on div "New User Group Title User Title Category's Topics & Posts A category can inheri…" at bounding box center [371, 169] width 330 height 287
click at [214, 35] on icon at bounding box center [214, 37] width 7 height 7
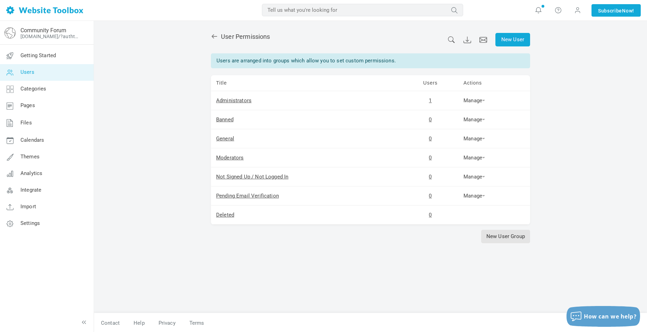
drag, startPoint x: 290, startPoint y: 104, endPoint x: 227, endPoint y: 105, distance: 63.5
click at [227, 105] on td "Administrators" at bounding box center [307, 100] width 192 height 19
click at [229, 100] on link "Administrators" at bounding box center [233, 101] width 35 height 6
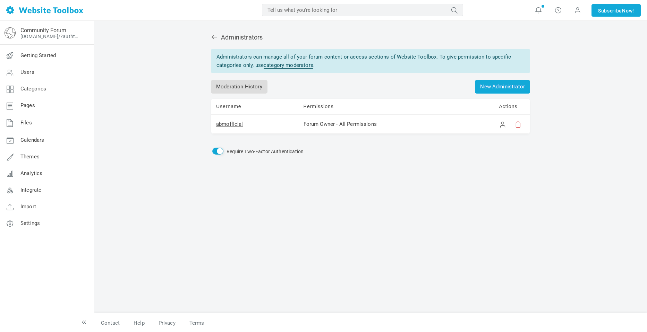
click at [255, 89] on link "Moderation History" at bounding box center [239, 87] width 57 height 14
click at [213, 41] on link at bounding box center [216, 37] width 10 height 7
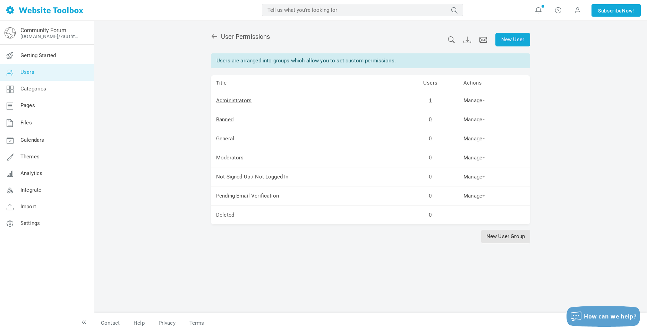
drag, startPoint x: 234, startPoint y: 100, endPoint x: 199, endPoint y: 104, distance: 34.6
click at [199, 104] on div "New User User Permissions Users are arranged into groups which allow you to set…" at bounding box center [370, 177] width 553 height 312
click at [473, 100] on link "Manage" at bounding box center [475, 101] width 22 height 6
click at [481, 109] on link "Permissions" at bounding box center [485, 112] width 47 height 15
click at [481, 127] on link "Users" at bounding box center [485, 126] width 47 height 15
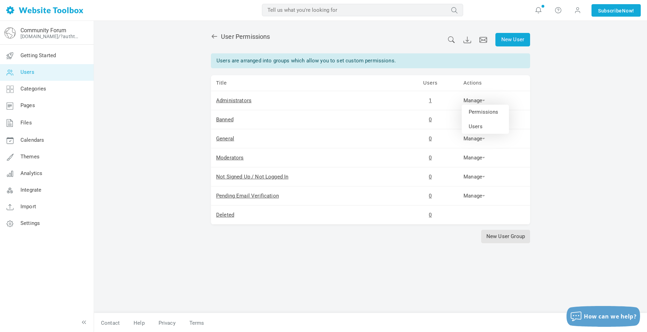
click at [525, 161] on td "Manage Permissions Users" at bounding box center [494, 158] width 72 height 19
click at [237, 159] on link "Moderators" at bounding box center [230, 158] width 28 height 6
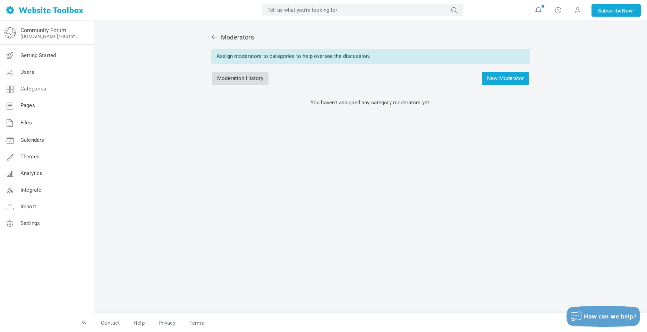
click at [235, 81] on link "Moderation History" at bounding box center [240, 79] width 57 height 14
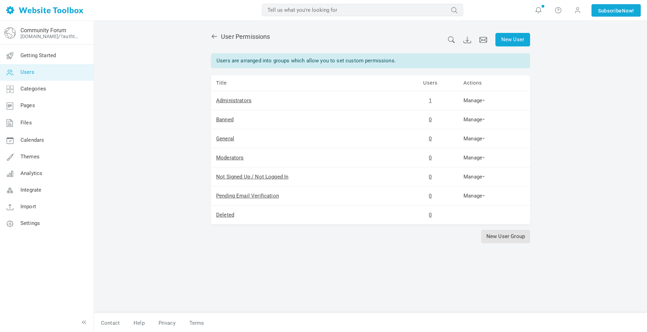
click at [206, 40] on div "New User User Permissions Users are arranged into groups which allow you to set…" at bounding box center [371, 169] width 330 height 287
click at [217, 34] on icon at bounding box center [214, 36] width 7 height 7
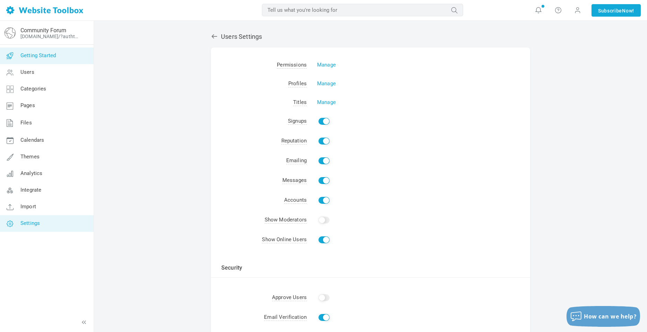
click at [47, 61] on link "Getting Started" at bounding box center [47, 56] width 94 height 17
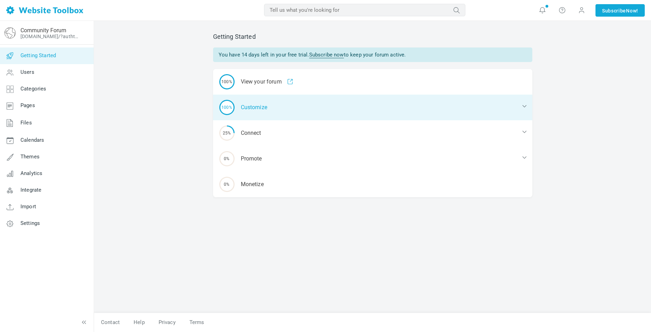
click at [254, 112] on div "100% Customize" at bounding box center [372, 108] width 319 height 26
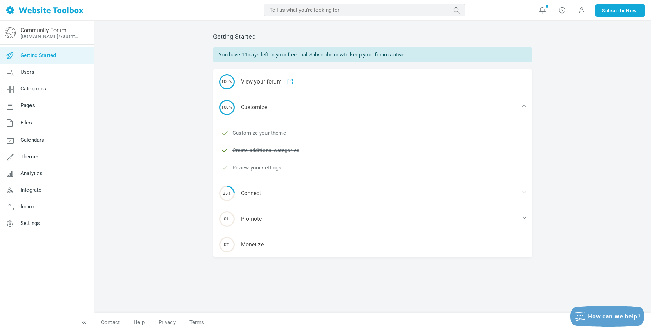
click at [250, 168] on link "Review your settings" at bounding box center [257, 168] width 49 height 8
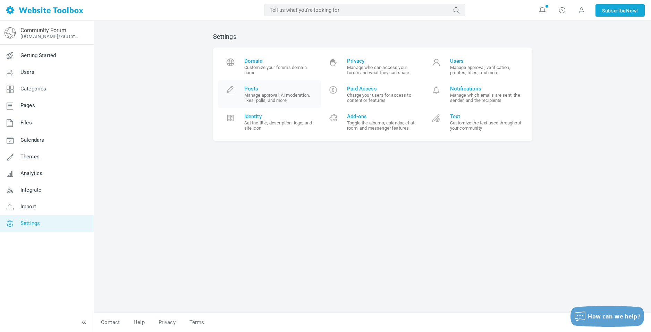
click at [292, 101] on small "Manage approval, AI moderation, likes, polls, and more" at bounding box center [280, 98] width 72 height 10
click at [372, 103] on link "Paid Access Charge your users for access to content or features" at bounding box center [372, 95] width 103 height 28
click at [453, 97] on small "Manage which emails are sent, the sender, and the recipients" at bounding box center [486, 98] width 72 height 10
click at [282, 128] on small "Set the title, description, logo, and site icon" at bounding box center [280, 125] width 72 height 10
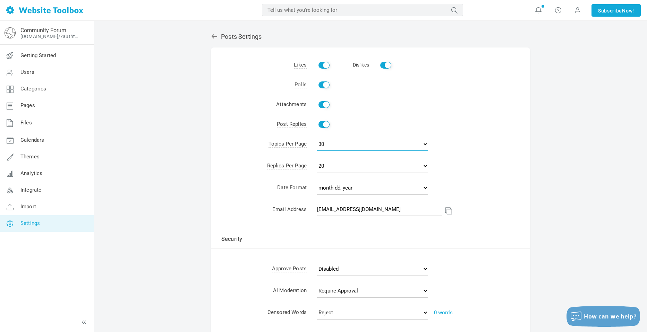
click at [353, 145] on select "10 15 30 50 100" at bounding box center [372, 144] width 111 height 14
click at [367, 118] on td "Show" at bounding box center [418, 125] width 223 height 20
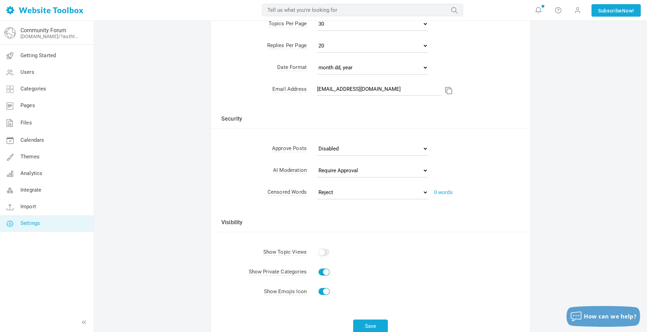
scroll to position [139, 0]
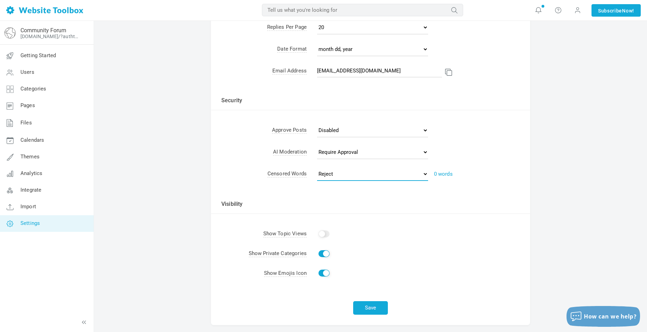
click at [344, 172] on select "Reject Require Approval" at bounding box center [372, 174] width 111 height 14
click at [343, 152] on select "Disabled Require Approval Reject" at bounding box center [372, 152] width 111 height 14
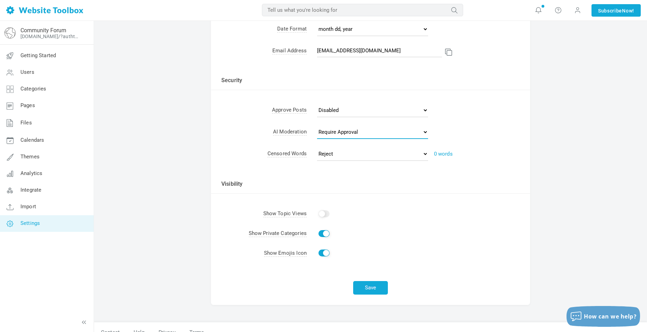
scroll to position [169, 0]
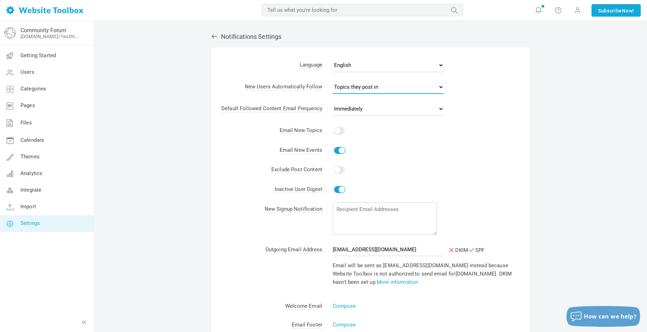
click at [370, 90] on select "No topics Topics they start Topics they post in All topics" at bounding box center [388, 87] width 111 height 14
click at [372, 87] on select "No topics Topics they start Topics they post in All topics" at bounding box center [388, 87] width 111 height 14
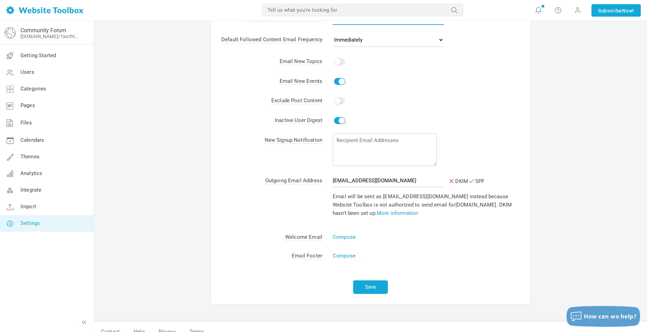
scroll to position [69, 0]
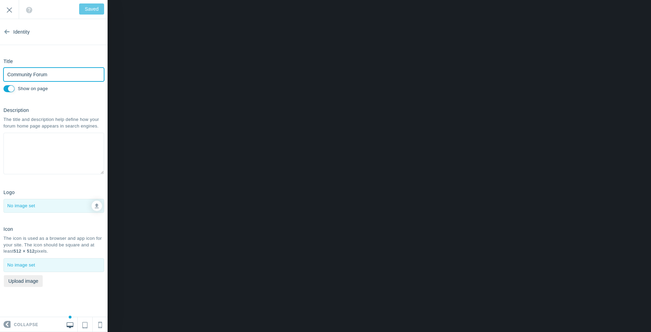
click at [73, 73] on input "Community Forum" at bounding box center [53, 75] width 101 height 14
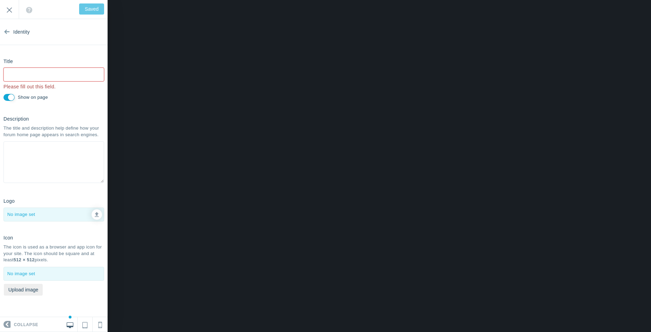
type input "J"
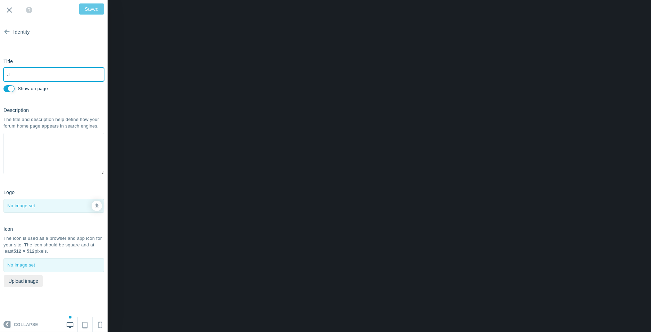
type input "Save"
type input "J"
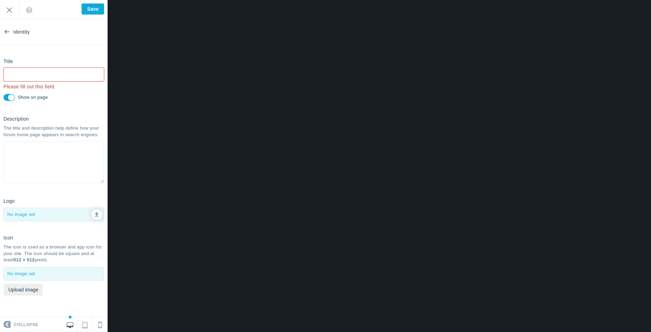
type input "Saved"
type input "H"
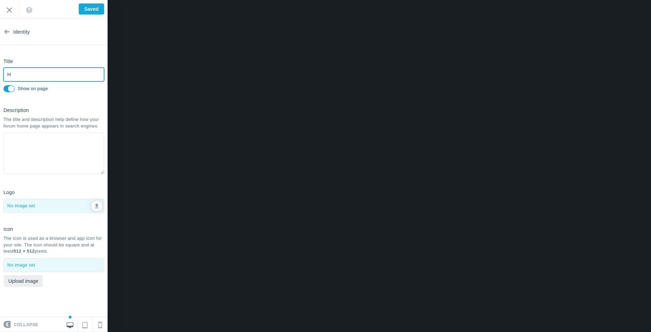
type input "Save"
type input "HawkCraft Studios"
click at [37, 111] on div "Description The title and description help define how your forum home page appe…" at bounding box center [54, 140] width 108 height 72
click at [49, 143] on textarea at bounding box center [53, 154] width 101 height 42
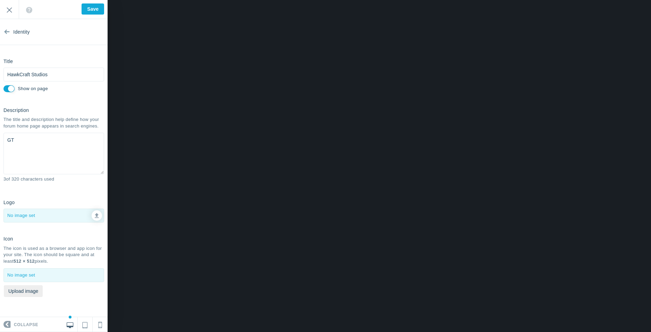
type textarea "G"
type textarea "A growing community selling Roblox asset."
drag, startPoint x: 84, startPoint y: 107, endPoint x: 73, endPoint y: 141, distance: 35.8
click at [83, 107] on div "Description The title and description help define how your forum home page appe…" at bounding box center [54, 145] width 108 height 82
click at [94, 215] on link at bounding box center [97, 216] width 10 height 10
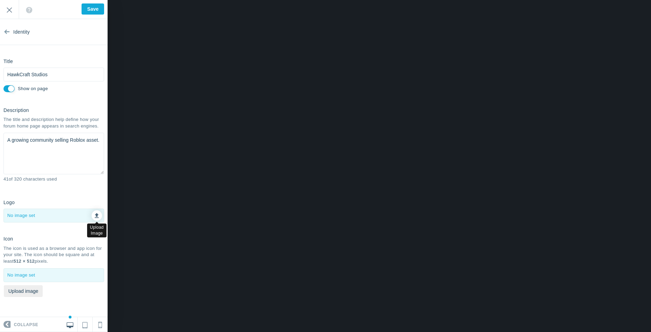
click at [95, 217] on icon at bounding box center [97, 214] width 4 height 5
click at [67, 214] on div at bounding box center [54, 215] width 100 height 13
click at [94, 219] on link at bounding box center [97, 216] width 10 height 10
type input "C:\fakepath\HCS (1).png"
click at [21, 276] on div at bounding box center [54, 275] width 100 height 13
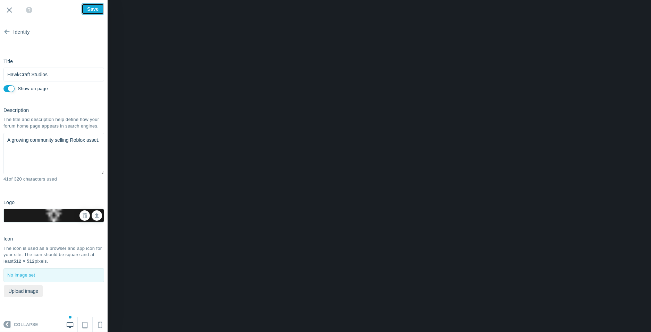
click at [89, 9] on input "Save" at bounding box center [93, 8] width 23 height 11
type input "Saved"
click at [10, 8] on input "Exit" at bounding box center [9, 9] width 19 height 19
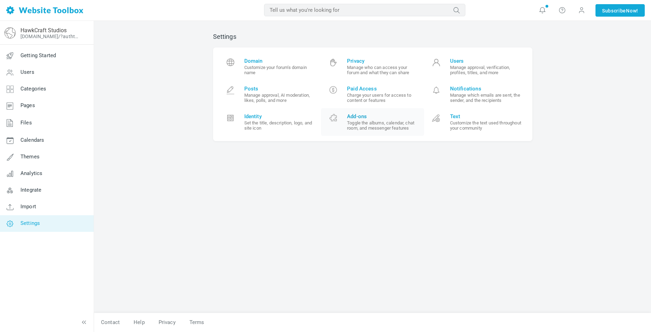
click at [377, 124] on small "Toggle the albums, calendar, chat room, and messenger features" at bounding box center [383, 125] width 72 height 10
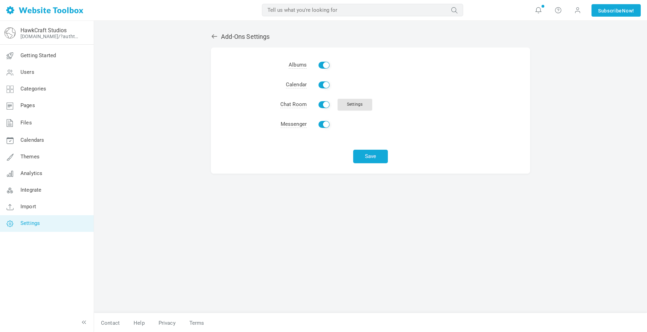
click at [324, 63] on input "Enable" at bounding box center [324, 65] width 11 height 7
checkbox input "false"
click at [325, 86] on input "Enable" at bounding box center [324, 85] width 11 height 7
checkbox input "false"
click at [322, 109] on td "Enable Settings" at bounding box center [418, 105] width 223 height 20
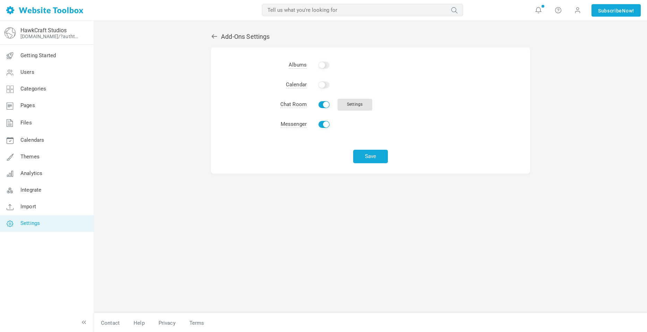
click at [325, 122] on input "Enable" at bounding box center [324, 124] width 11 height 7
checkbox input "false"
click at [326, 100] on td "Enable Settings" at bounding box center [418, 105] width 223 height 20
click at [352, 101] on link "Settings" at bounding box center [355, 105] width 35 height 12
click at [325, 105] on input "Enable" at bounding box center [324, 104] width 11 height 7
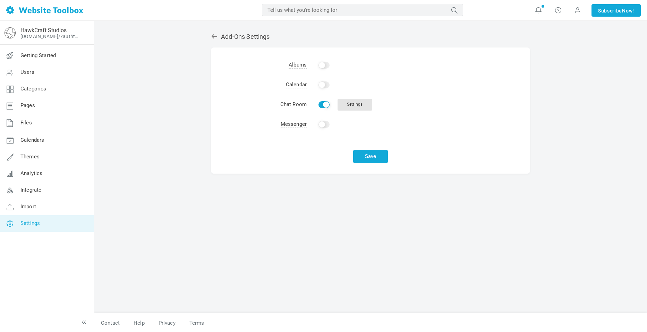
checkbox input "false"
click at [374, 165] on div "Save" at bounding box center [370, 154] width 319 height 39
click at [378, 156] on button "Save" at bounding box center [370, 157] width 35 height 14
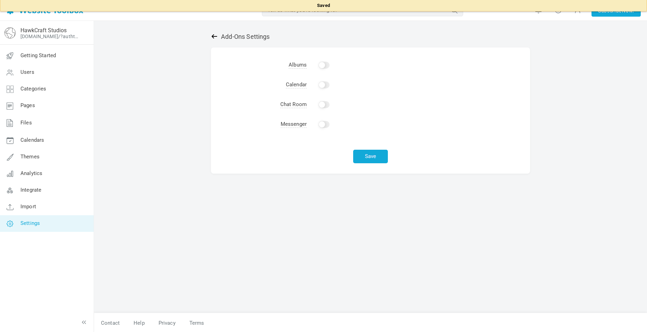
click at [217, 39] on icon at bounding box center [214, 36] width 7 height 7
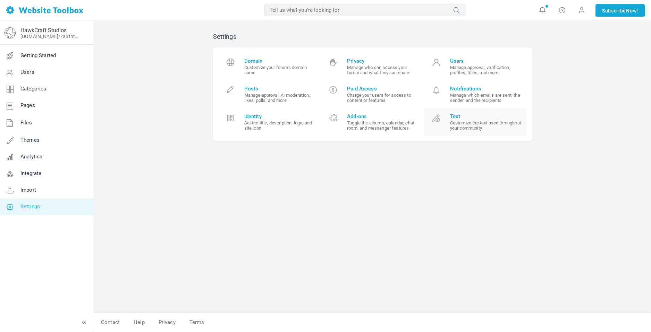
click at [459, 127] on small "Customize the text used throughout your community" at bounding box center [486, 125] width 72 height 10
click at [493, 62] on span "Users" at bounding box center [486, 61] width 72 height 6
click at [447, 68] on link "Users Manage approval, verification, profiles, titles, and more" at bounding box center [475, 67] width 103 height 28
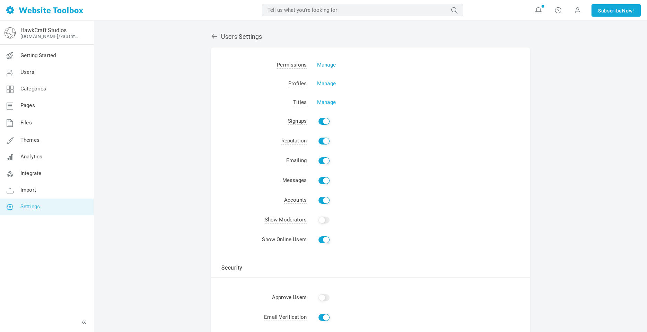
click at [322, 63] on link "Manage" at bounding box center [326, 65] width 19 height 6
click at [329, 86] on link "Manage" at bounding box center [326, 84] width 19 height 6
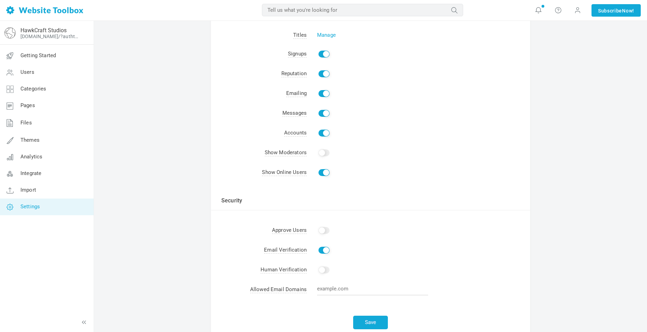
scroll to position [69, 0]
click at [324, 152] on input "Show" at bounding box center [324, 150] width 11 height 7
checkbox input "true"
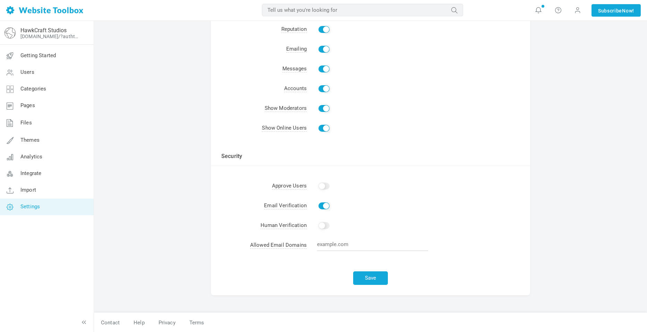
scroll to position [112, 0]
click at [325, 225] on input "Enable" at bounding box center [324, 225] width 11 height 7
checkbox input "true"
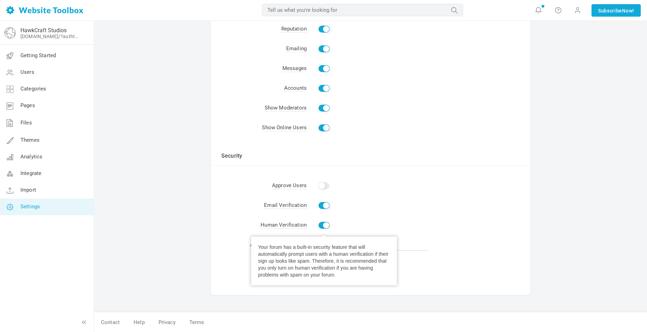
click at [397, 204] on td "Enable" at bounding box center [418, 206] width 223 height 20
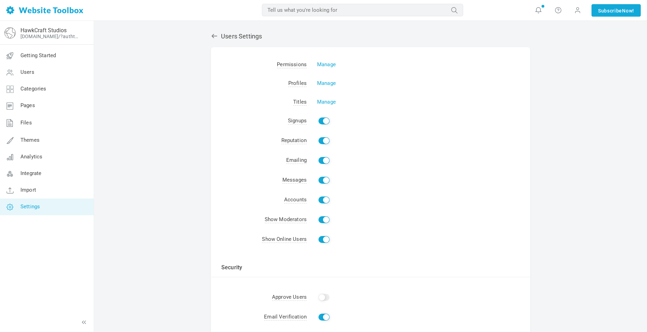
scroll to position [0, 0]
click at [325, 104] on link "Manage" at bounding box center [326, 102] width 19 height 6
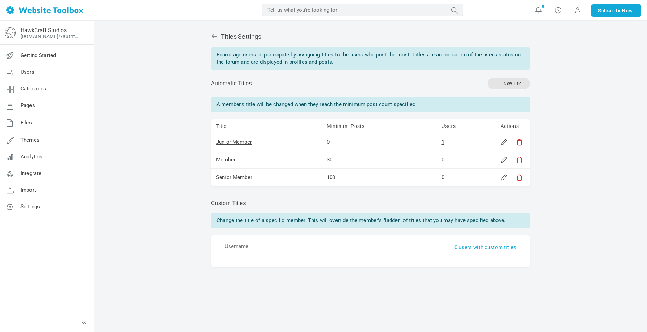
click at [505, 149] on td at bounding box center [513, 143] width 35 height 18
click at [505, 147] on td at bounding box center [513, 143] width 35 height 18
click at [504, 146] on link at bounding box center [504, 142] width 7 height 7
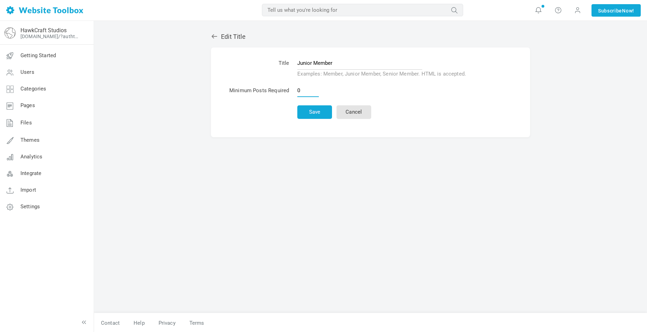
click at [308, 87] on input "0" at bounding box center [308, 90] width 22 height 13
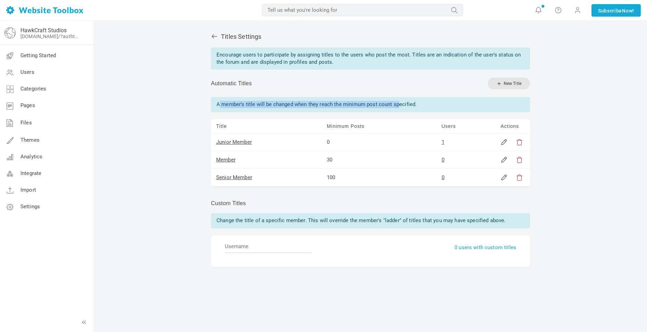
drag, startPoint x: 219, startPoint y: 107, endPoint x: 402, endPoint y: 101, distance: 182.6
click at [400, 101] on p "A member's title will be changed when they reach the minimum post count specifi…" at bounding box center [370, 104] width 319 height 15
click at [339, 138] on td "0" at bounding box center [379, 143] width 115 height 18
click at [506, 143] on link at bounding box center [504, 142] width 7 height 7
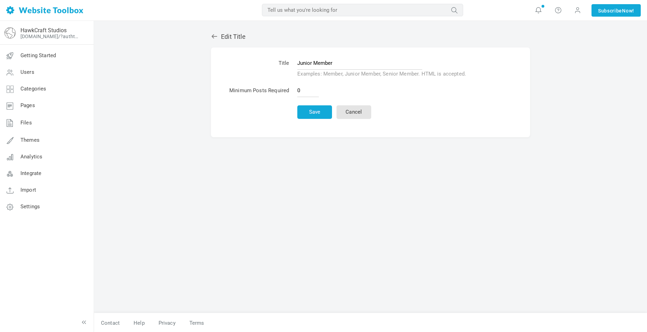
click at [346, 65] on input "Junior Member" at bounding box center [359, 63] width 125 height 13
type input "M"
type input "Noob"
type input "N"
type input "Member"
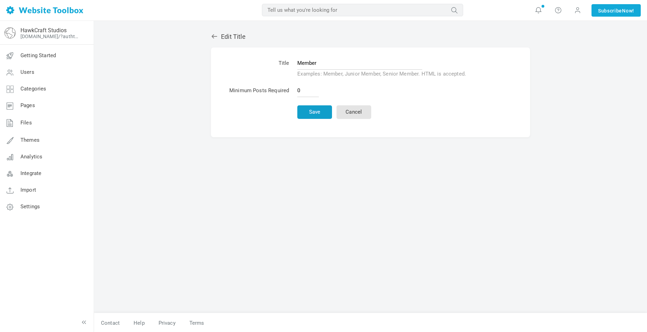
click at [318, 107] on button "Save" at bounding box center [314, 112] width 35 height 14
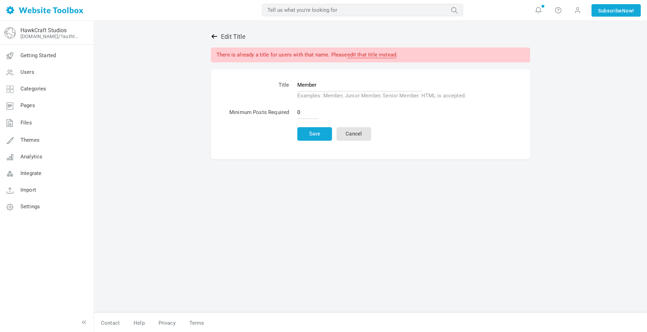
click at [215, 38] on icon at bounding box center [214, 36] width 7 height 7
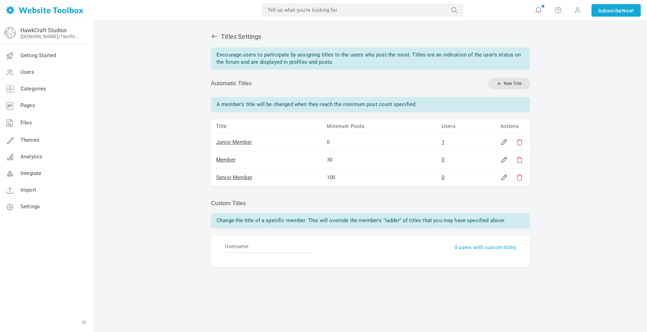
click at [504, 164] on td at bounding box center [513, 160] width 35 height 18
click at [505, 140] on link at bounding box center [504, 142] width 7 height 7
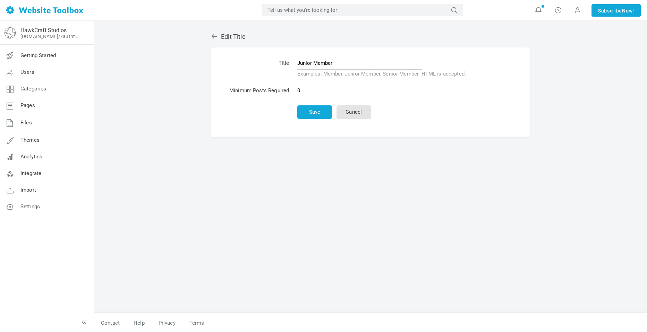
click at [337, 58] on input "Junior Member" at bounding box center [359, 63] width 125 height 13
type input "Noobie Member"
type input "Noob member"
type input "Junior Member"
type input "u"
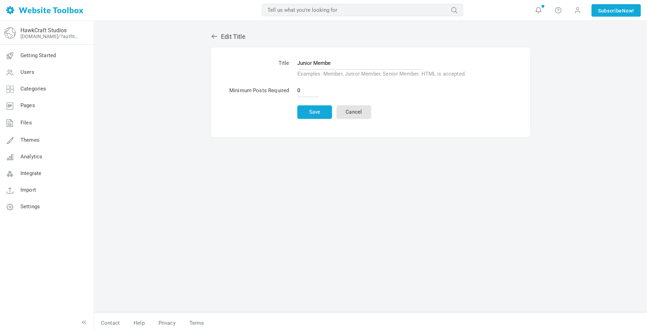
type input "Junior Member"
click at [307, 108] on button "Save" at bounding box center [314, 112] width 35 height 14
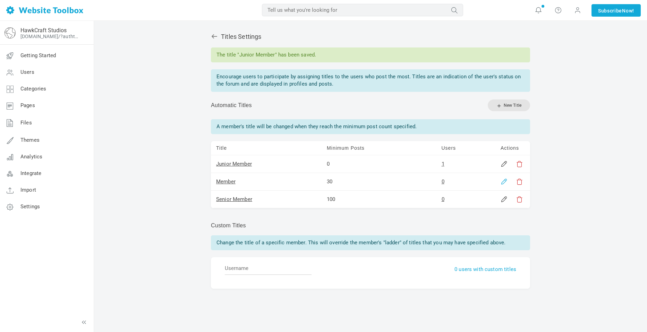
click at [502, 182] on link at bounding box center [504, 181] width 7 height 7
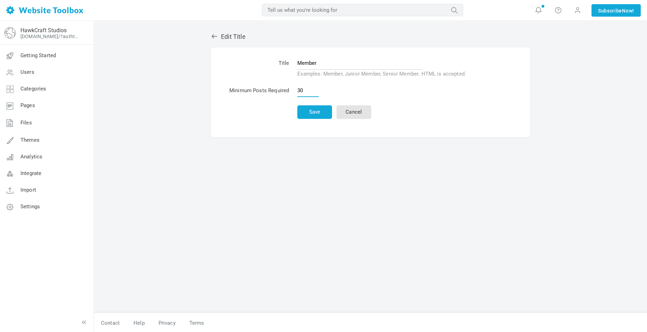
click at [306, 96] on input "30" at bounding box center [308, 90] width 22 height 13
type input "3"
type input "2"
click at [297, 105] on button "Save" at bounding box center [314, 112] width 35 height 14
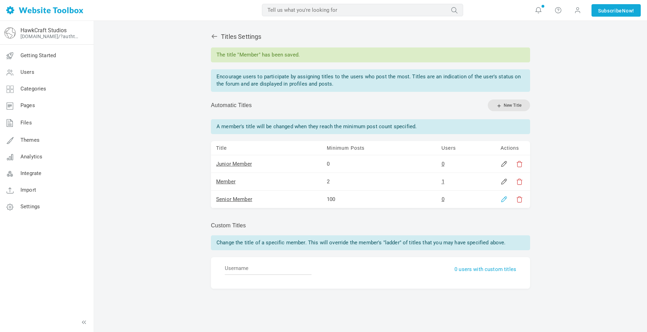
click at [506, 201] on link at bounding box center [504, 199] width 7 height 7
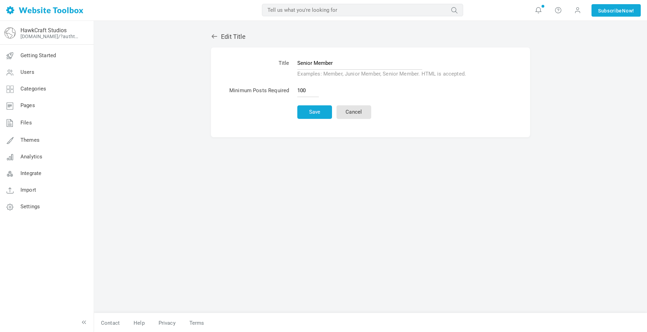
click at [328, 61] on input "Senior Member" at bounding box center [359, 63] width 125 height 13
click at [220, 40] on h2 "Edit Title" at bounding box center [370, 37] width 319 height 8
click at [217, 39] on icon at bounding box center [214, 36] width 7 height 7
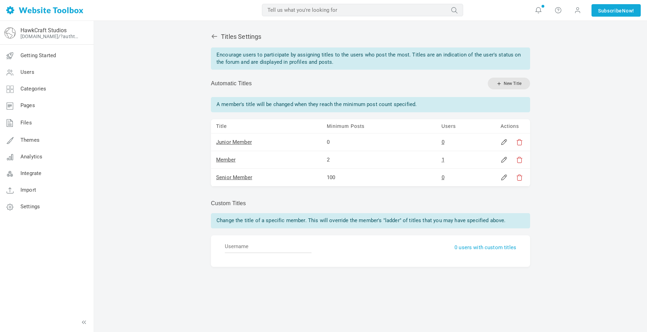
click at [503, 147] on td at bounding box center [513, 143] width 35 height 18
click at [503, 142] on link at bounding box center [504, 142] width 7 height 7
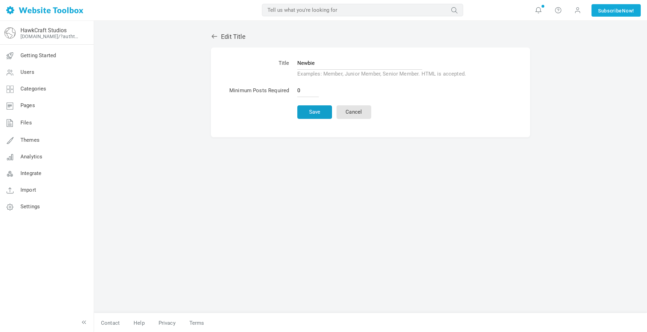
type input "Newbie"
drag, startPoint x: 319, startPoint y: 113, endPoint x: 318, endPoint y: 117, distance: 4.5
click at [318, 113] on button "Save" at bounding box center [314, 112] width 35 height 14
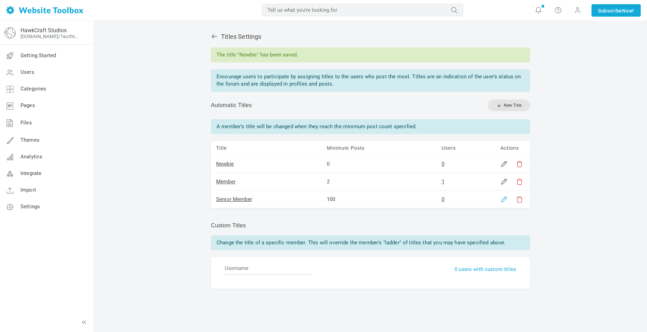
click at [501, 202] on link at bounding box center [504, 199] width 7 height 7
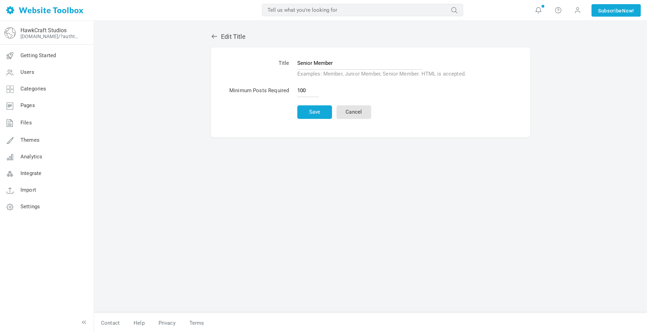
click at [343, 60] on input "Senior Member" at bounding box center [359, 63] width 125 height 13
type input "Active Member"
click at [306, 95] on input "100" at bounding box center [308, 90] width 22 height 13
type input "10"
click at [320, 115] on button "Save" at bounding box center [314, 112] width 35 height 14
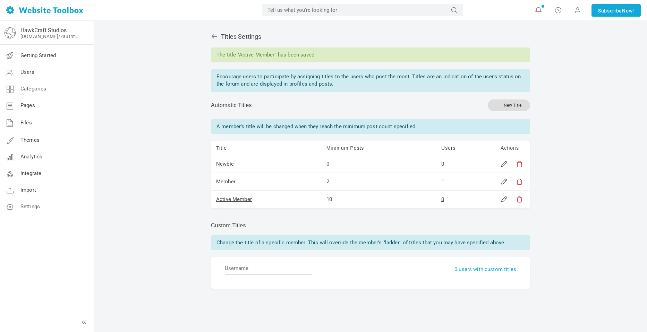
click at [512, 106] on link "New Title" at bounding box center [509, 106] width 42 height 12
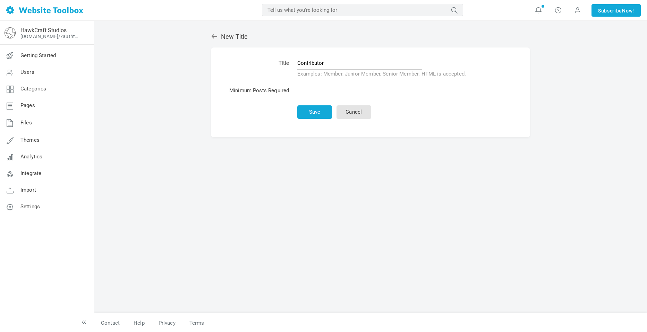
type input "Contributor"
click at [301, 101] on table "Title Contributor Examples: Member, Junior Member, Senior Member. HTML is accep…" at bounding box center [348, 88] width 246 height 69
click at [304, 93] on input "text" at bounding box center [308, 90] width 22 height 13
type input "15"
click at [326, 115] on button "Save" at bounding box center [314, 112] width 35 height 14
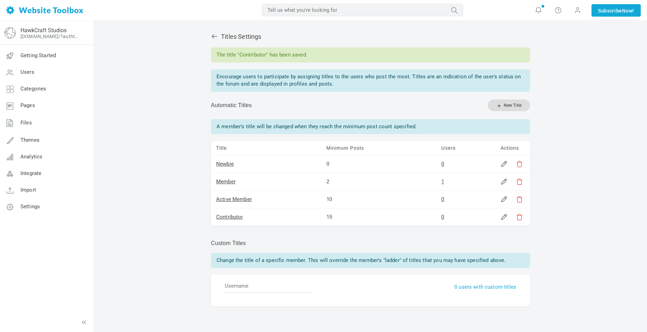
click at [515, 107] on link "New Title" at bounding box center [509, 106] width 42 height 12
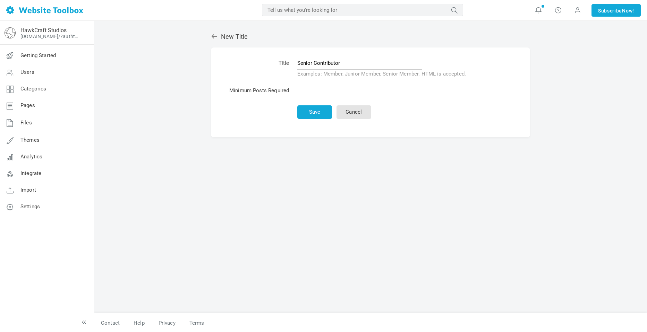
type input "Senior Contributor"
click at [310, 93] on input "text" at bounding box center [308, 90] width 22 height 13
type input "23"
click at [297, 105] on button "Save" at bounding box center [314, 112] width 35 height 14
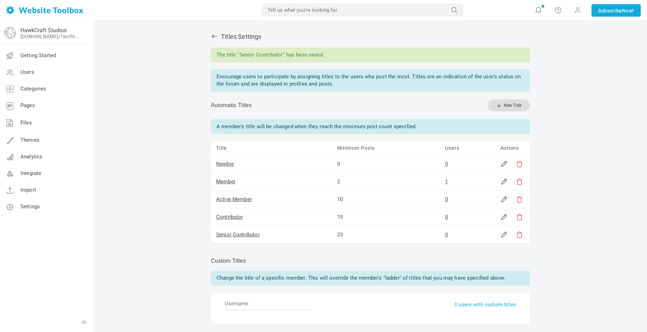
click at [512, 104] on link "New Title" at bounding box center [509, 106] width 42 height 12
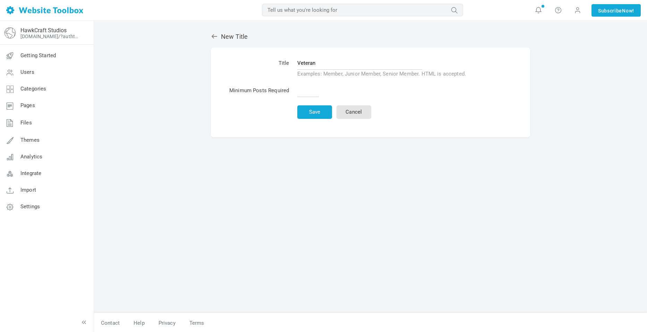
type input "Veteran"
click at [311, 87] on input "text" at bounding box center [308, 90] width 22 height 13
type input "5"
type input "4"
type input "3"
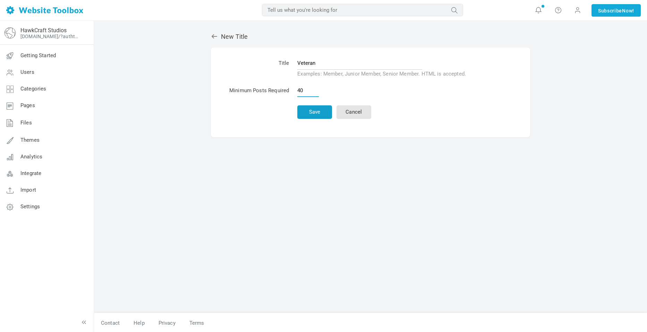
type input "40"
click at [315, 115] on button "Save" at bounding box center [314, 112] width 35 height 14
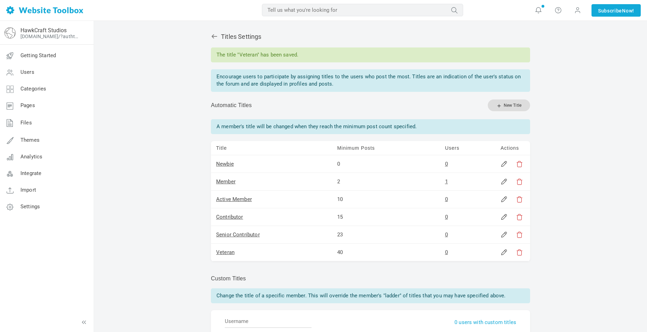
click at [507, 106] on link "New Title" at bounding box center [509, 106] width 42 height 12
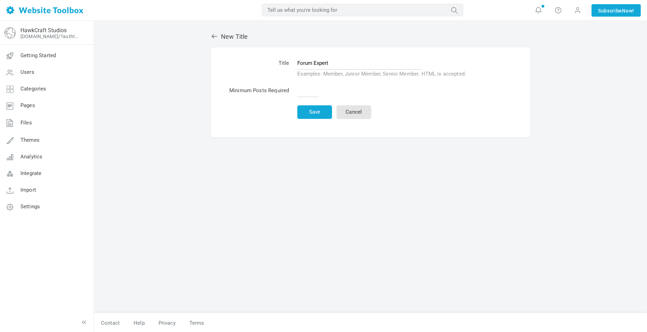
type input "Forum Expert"
click at [315, 96] on td at bounding box center [382, 92] width 176 height 18
drag, startPoint x: 307, startPoint y: 93, endPoint x: 307, endPoint y: 98, distance: 4.6
click at [307, 93] on input "text" at bounding box center [308, 90] width 22 height 13
type input "50"
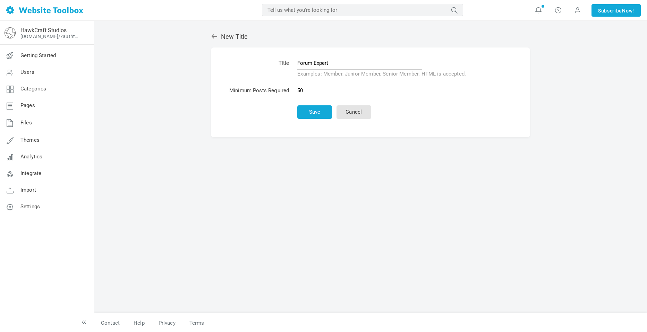
click at [318, 121] on td "Save Cancel" at bounding box center [382, 112] width 176 height 21
click at [320, 114] on button "Save" at bounding box center [314, 112] width 35 height 14
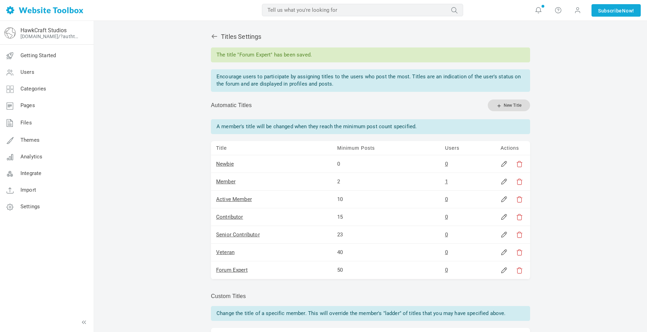
click at [506, 103] on link "New Title" at bounding box center [509, 106] width 42 height 12
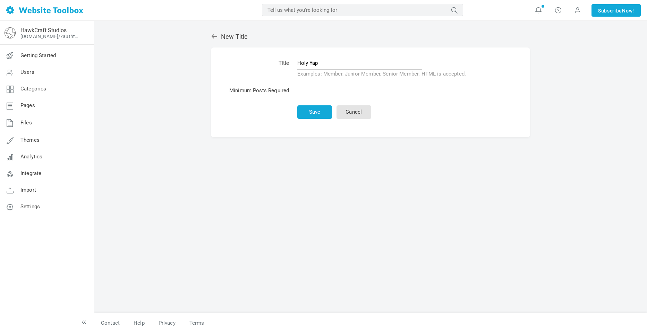
type input "Holy Yap"
click at [314, 96] on input "text" at bounding box center [308, 90] width 22 height 13
type input "100"
click at [326, 113] on button "Save" at bounding box center [314, 112] width 35 height 14
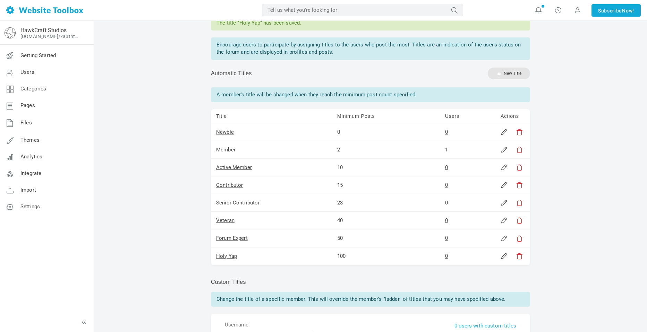
scroll to position [35, 0]
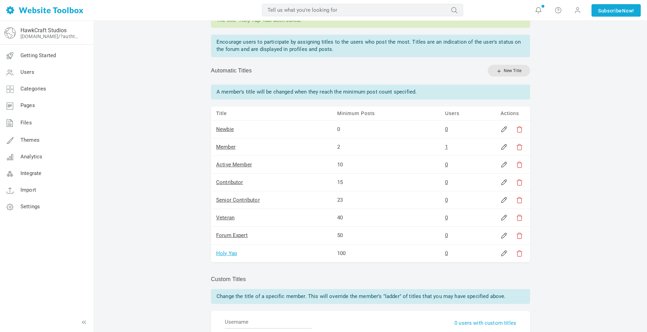
click at [230, 253] on link "Holy Yap" at bounding box center [226, 254] width 21 height 6
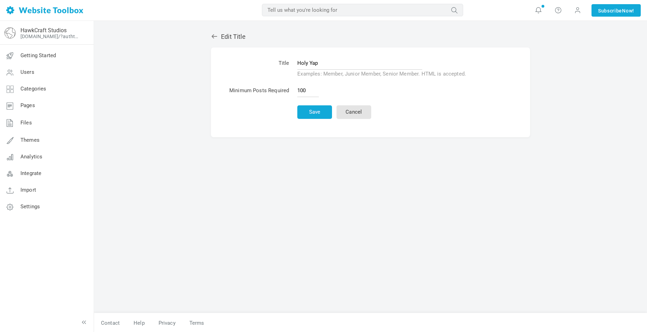
click at [323, 67] on input "Holy Yap" at bounding box center [359, 63] width 125 height 13
type input "god"
type input "G"
type input "Creato"
type input "God Of Yap"
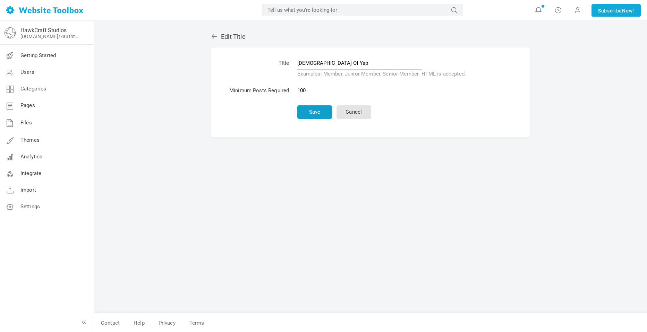
click at [315, 112] on button "Save" at bounding box center [314, 112] width 35 height 14
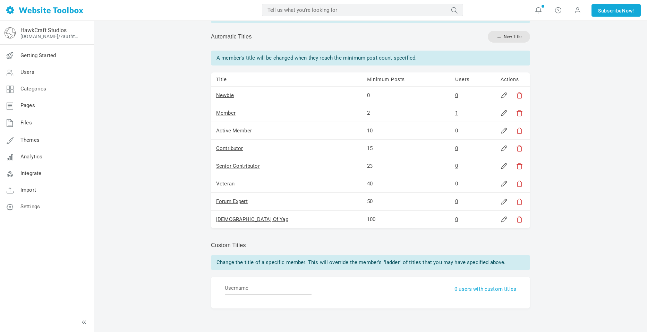
scroll to position [69, 0]
click at [236, 221] on link "[DEMOGRAPHIC_DATA] Of Yap" at bounding box center [252, 219] width 72 height 6
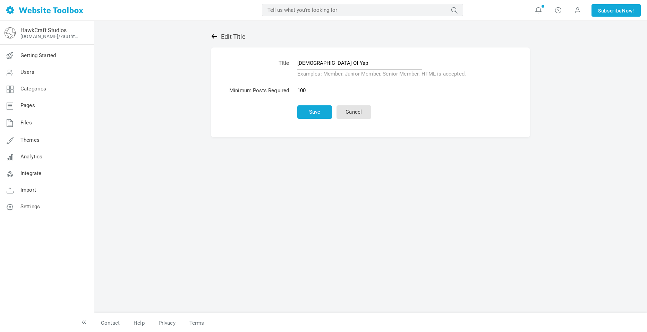
click at [211, 37] on icon at bounding box center [214, 36] width 7 height 7
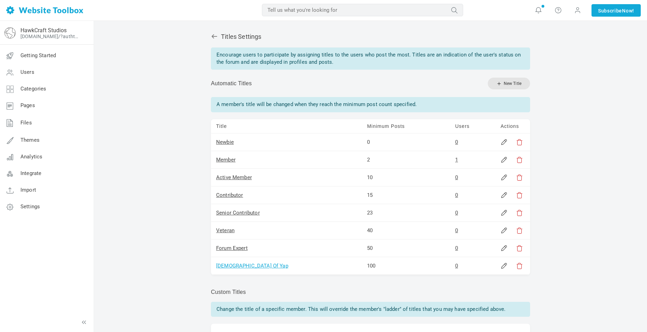
click at [231, 265] on link "[DEMOGRAPHIC_DATA] Of Yap" at bounding box center [252, 266] width 72 height 6
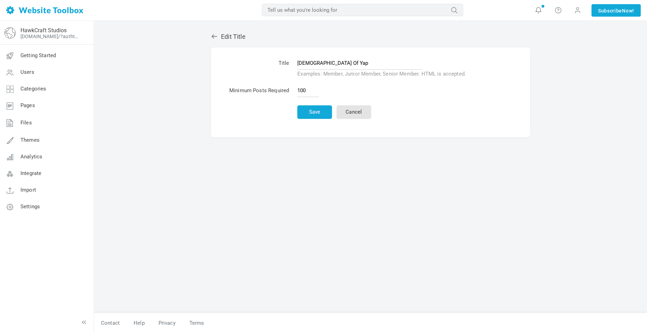
click at [337, 60] on input "God Of Yap" at bounding box center [359, 63] width 125 height 13
type input "Yappatron"
click at [322, 109] on button "Save" at bounding box center [314, 112] width 35 height 14
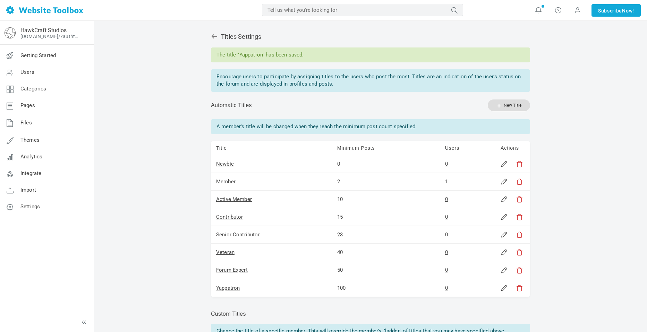
click at [515, 104] on link "New Title" at bounding box center [509, 106] width 42 height 12
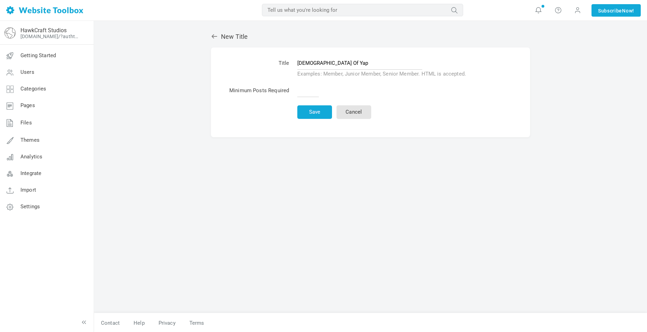
type input "[DEMOGRAPHIC_DATA] Of Yap"
drag, startPoint x: 299, startPoint y: 94, endPoint x: 301, endPoint y: 98, distance: 3.6
click at [299, 94] on input "text" at bounding box center [308, 90] width 22 height 13
type input "1000"
click at [306, 114] on button "Save" at bounding box center [314, 112] width 35 height 14
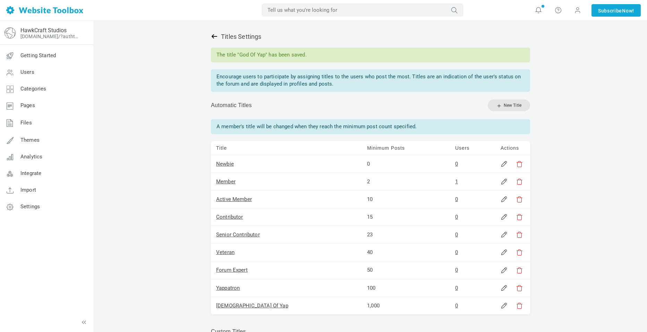
click at [213, 34] on icon at bounding box center [214, 36] width 7 height 7
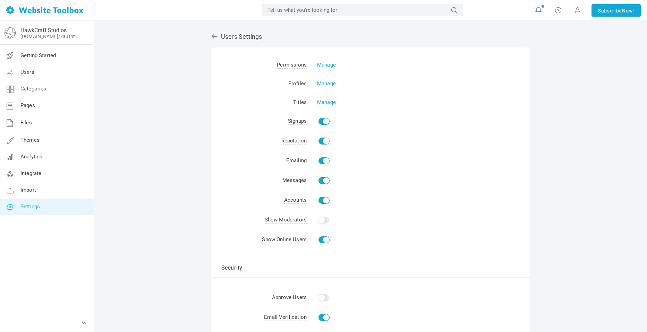
click at [316, 221] on td "Show" at bounding box center [418, 221] width 223 height 20
click at [320, 221] on input "Show" at bounding box center [324, 220] width 11 height 7
checkbox input "true"
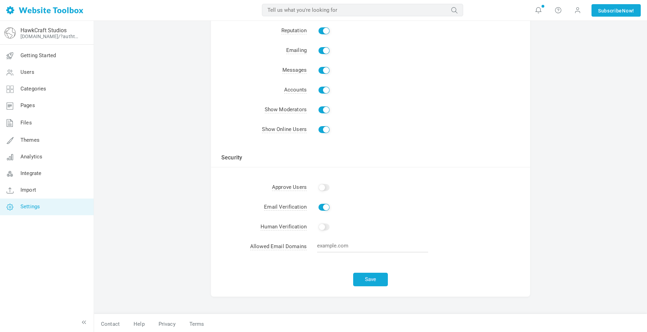
scroll to position [112, 0]
click at [366, 286] on div "Save" at bounding box center [370, 275] width 319 height 39
click at [371, 277] on button "Save" at bounding box center [370, 278] width 35 height 14
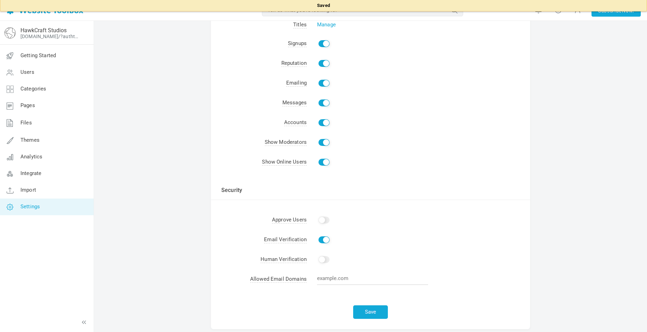
click at [322, 263] on input "Enable" at bounding box center [324, 259] width 11 height 7
checkbox input "true"
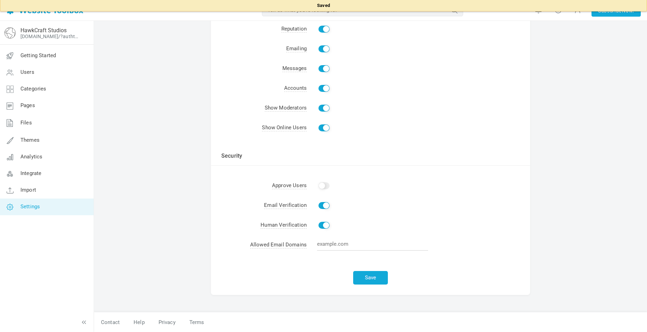
click at [414, 291] on div "Save" at bounding box center [370, 275] width 319 height 39
click at [366, 278] on button "Save" at bounding box center [370, 278] width 35 height 14
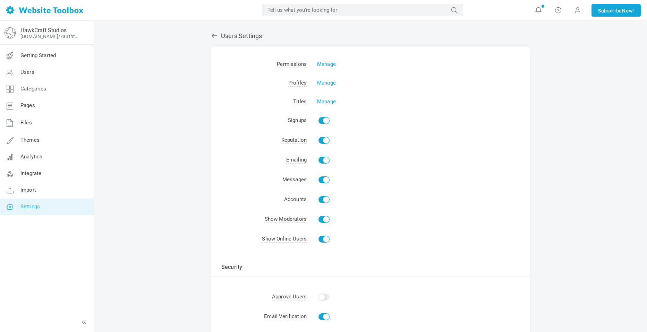
scroll to position [0, 0]
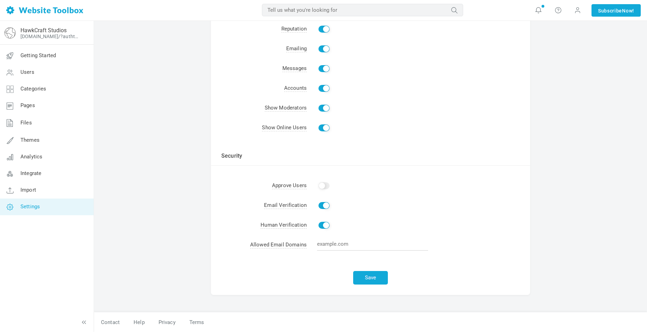
click at [362, 285] on div "Save" at bounding box center [370, 275] width 319 height 39
click at [365, 280] on button "Save" at bounding box center [370, 278] width 35 height 14
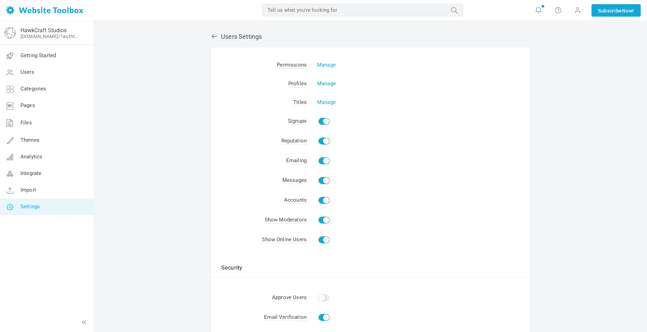
click at [327, 82] on link "Manage" at bounding box center [326, 84] width 19 height 6
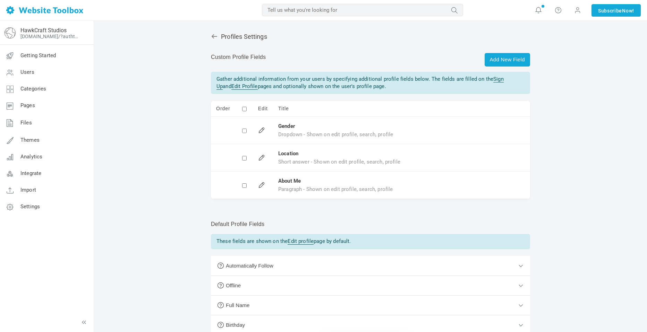
click at [261, 110] on td "Edit" at bounding box center [263, 109] width 20 height 16
click at [244, 158] on input "checkbox" at bounding box center [244, 158] width 5 height 5
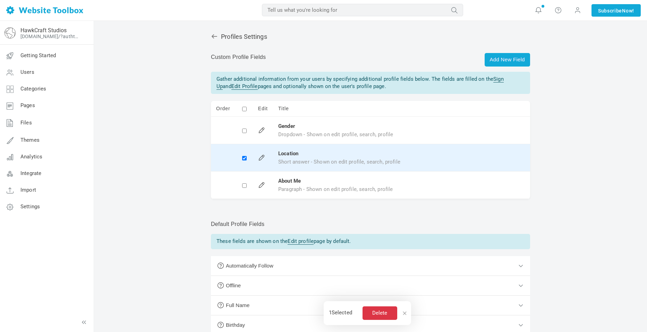
click at [241, 165] on td at bounding box center [244, 157] width 17 height 27
checkbox input "false"
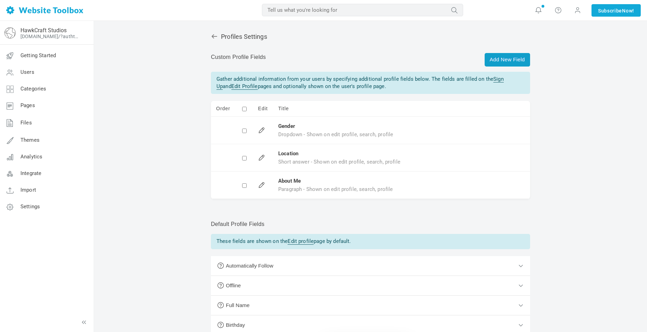
click at [506, 62] on link "Add New Field" at bounding box center [507, 60] width 45 height 14
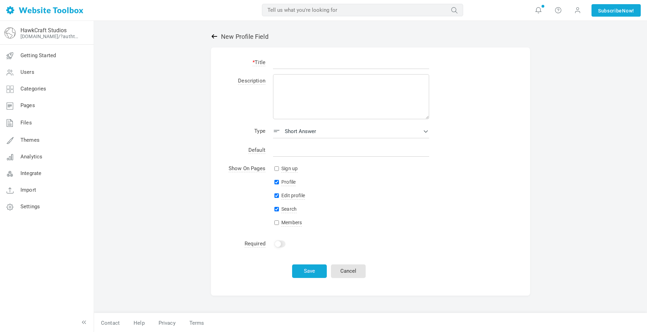
click at [214, 37] on icon at bounding box center [214, 36] width 7 height 7
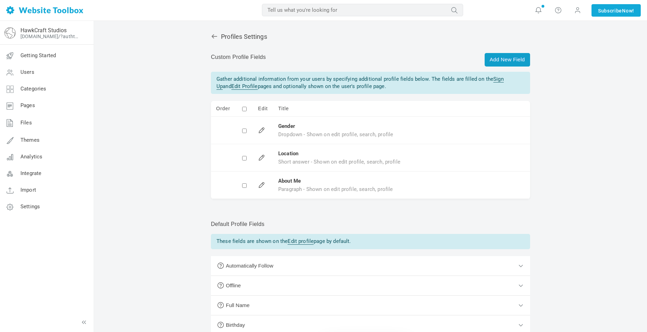
click at [507, 61] on link "Add New Field" at bounding box center [507, 60] width 45 height 14
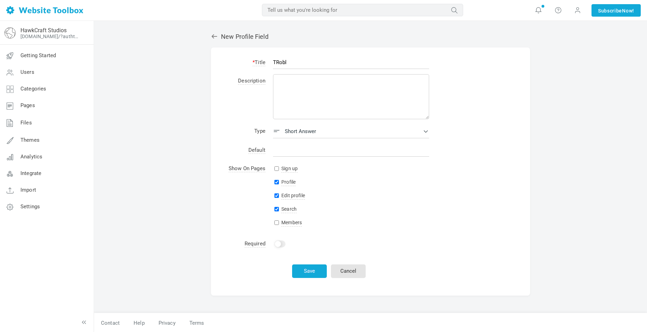
type input "TRob"
type input "Roblox username"
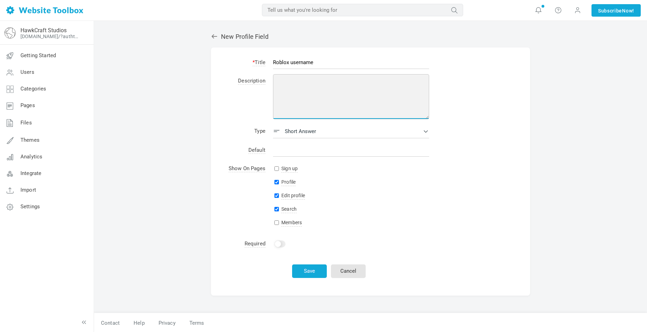
click at [299, 82] on textarea at bounding box center [351, 96] width 156 height 45
type textarea "F"
click at [354, 80] on textarea "This is where you can add your roblox username" at bounding box center [351, 96] width 156 height 45
click at [400, 88] on textarea "This is where you can add your Roblox username" at bounding box center [351, 96] width 156 height 45
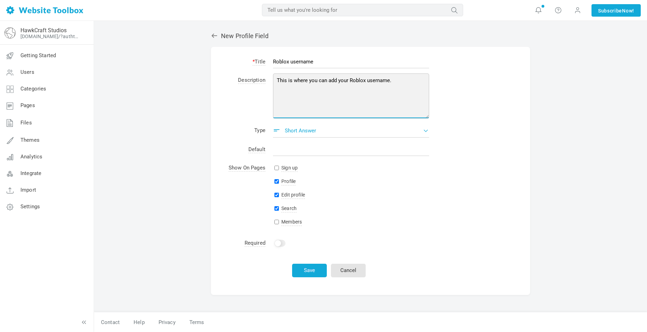
type textarea "This is where you can add your Roblox username."
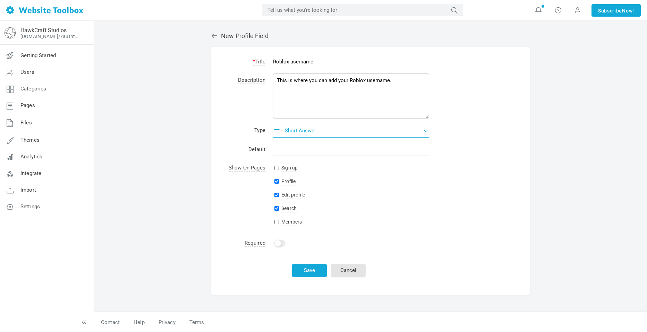
click at [324, 124] on button "Short answer" at bounding box center [351, 131] width 156 height 14
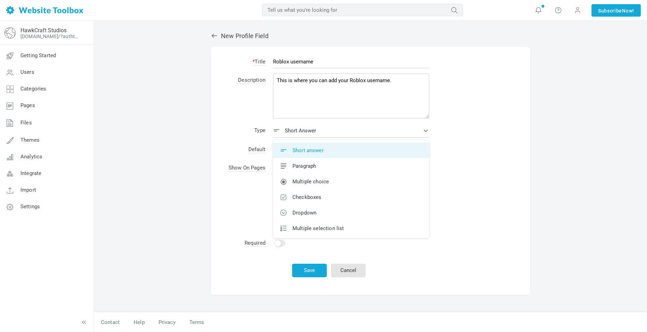
click at [476, 174] on form "* Title Roblox username Description This is where you can add your Roblox usern…" at bounding box center [370, 171] width 319 height 248
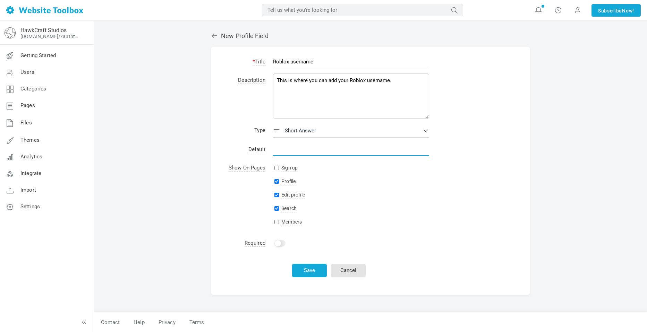
click at [316, 151] on input "text" at bounding box center [351, 149] width 156 height 13
type input "Example :"
type input "e.g: "CR4ZY_DILAN""
drag, startPoint x: 365, startPoint y: 190, endPoint x: 332, endPoint y: 179, distance: 34.6
click at [364, 191] on p "Edit profile" at bounding box center [351, 195] width 156 height 8
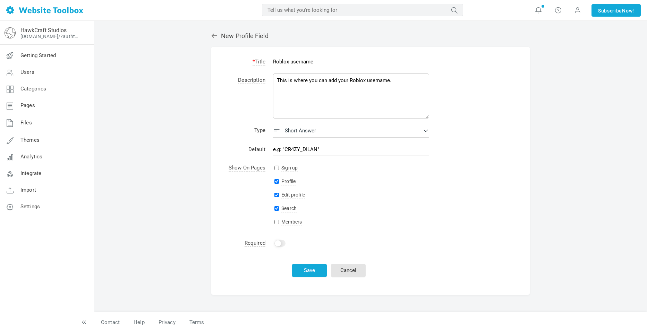
click at [277, 167] on input "Sign up" at bounding box center [276, 168] width 5 height 5
checkbox input "true"
click at [282, 243] on input "checkbox" at bounding box center [279, 243] width 11 height 7
checkbox input "true"
click at [277, 195] on input "Edit profile" at bounding box center [276, 195] width 5 height 5
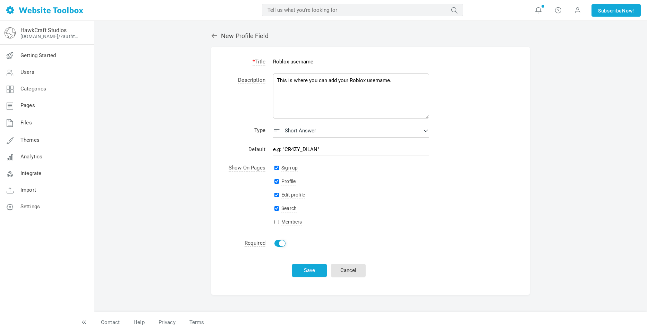
checkbox input "false"
click at [311, 274] on button "Save" at bounding box center [309, 271] width 35 height 14
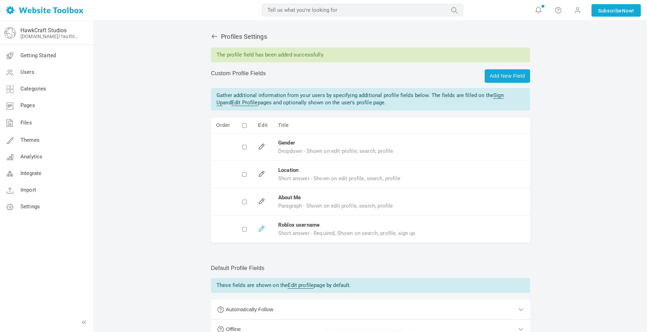
click at [262, 230] on link at bounding box center [260, 228] width 5 height 5
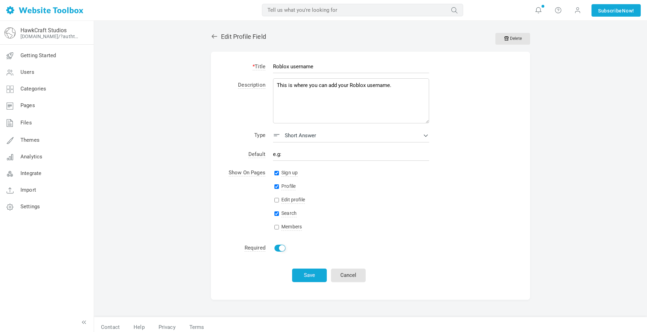
click at [294, 67] on input "Roblox username" at bounding box center [351, 66] width 156 height 13
type input "Roblox Username"
click at [314, 274] on button "Save" at bounding box center [309, 276] width 35 height 14
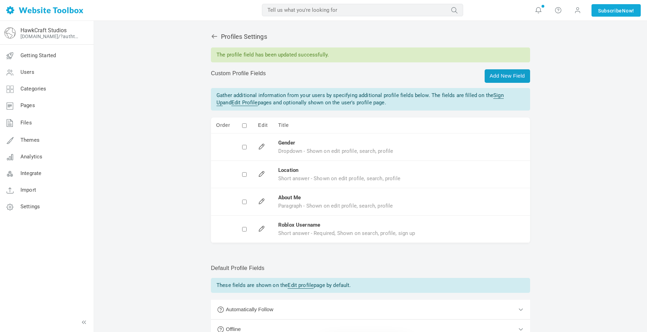
click at [506, 73] on link "Add New Field" at bounding box center [507, 76] width 45 height 14
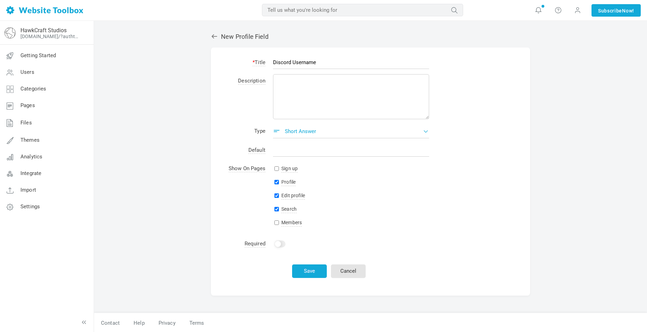
type input "Discord Username"
click at [293, 129] on span "Short answer" at bounding box center [300, 131] width 31 height 6
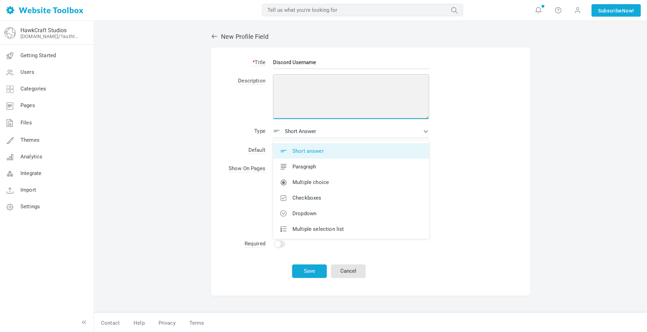
click at [297, 96] on textarea at bounding box center [351, 96] width 156 height 45
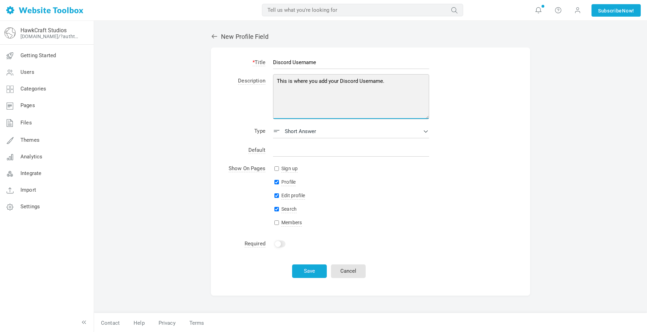
type textarea "This is where you add your Discord Username."
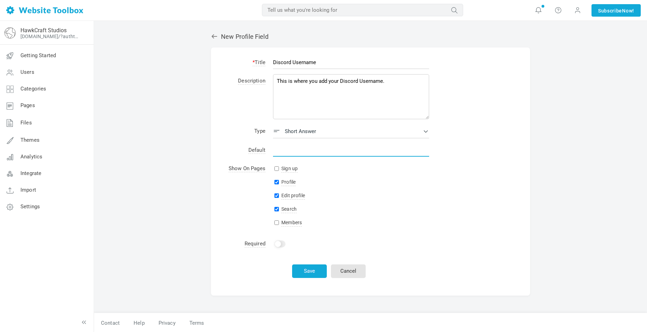
drag, startPoint x: 318, startPoint y: 150, endPoint x: 321, endPoint y: 157, distance: 8.2
click at [318, 150] on input "text" at bounding box center [351, 150] width 156 height 13
type input "E"
type input "e.g: "night_ghost141""
click at [280, 169] on div "Sign up" at bounding box center [351, 168] width 156 height 8
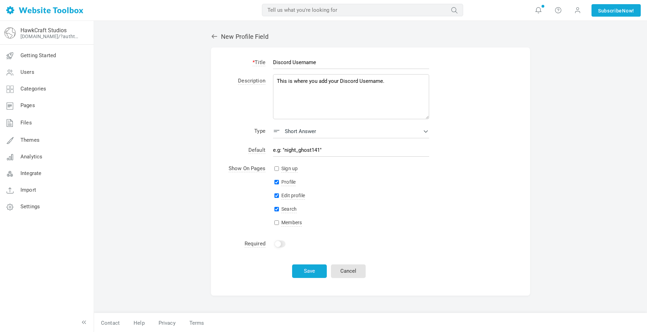
click at [275, 170] on input "Sign up" at bounding box center [276, 169] width 5 height 5
checkbox input "true"
click at [278, 202] on td "Sign up Profile Edit profile Search Members" at bounding box center [351, 198] width 164 height 75
click at [278, 196] on input "Edit profile" at bounding box center [276, 196] width 5 height 5
checkbox input "false"
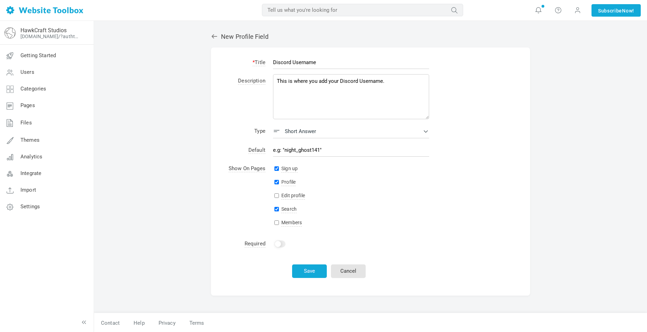
click at [367, 215] on td "Sign up Profile Edit profile Search Members" at bounding box center [351, 198] width 164 height 75
click at [280, 244] on input "checkbox" at bounding box center [279, 244] width 11 height 7
checkbox input "true"
drag, startPoint x: 303, startPoint y: 270, endPoint x: 309, endPoint y: 273, distance: 6.1
click at [304, 270] on button "Save" at bounding box center [309, 272] width 35 height 14
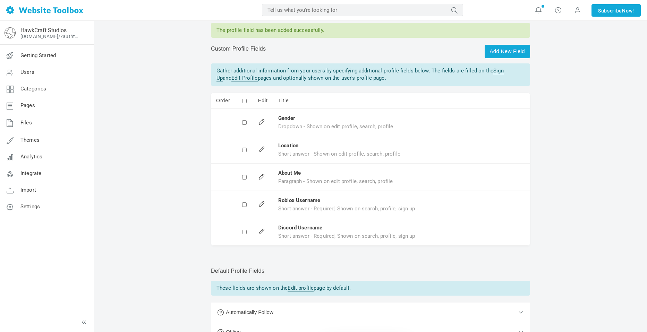
scroll to position [35, 0]
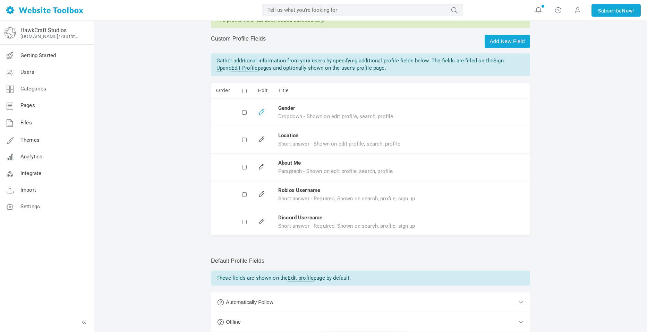
click at [263, 113] on link at bounding box center [260, 111] width 5 height 5
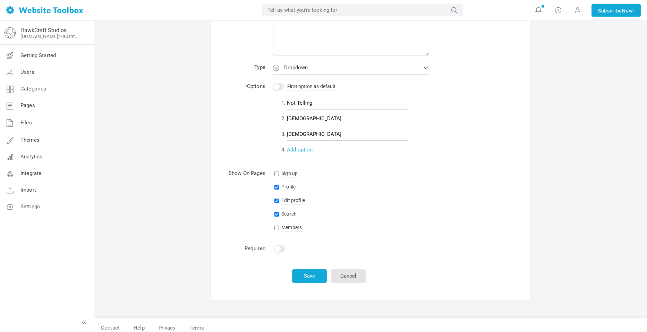
scroll to position [75, 0]
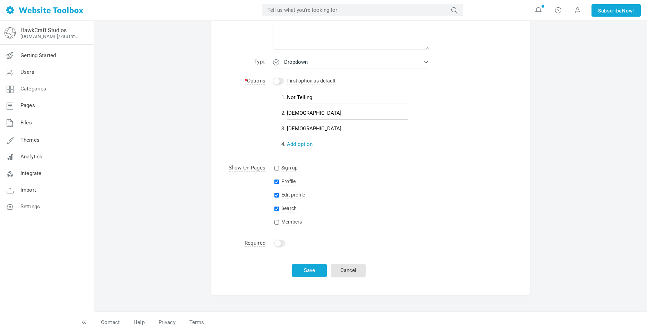
click at [298, 141] on link "Add option" at bounding box center [300, 144] width 26 height 6
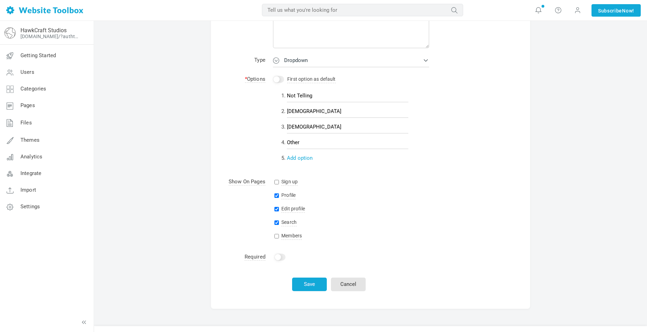
type input "Other"
click at [335, 178] on div "Sign up" at bounding box center [351, 182] width 156 height 8
drag, startPoint x: 305, startPoint y: 284, endPoint x: 310, endPoint y: 282, distance: 5.1
click at [305, 284] on button "Save" at bounding box center [309, 285] width 35 height 14
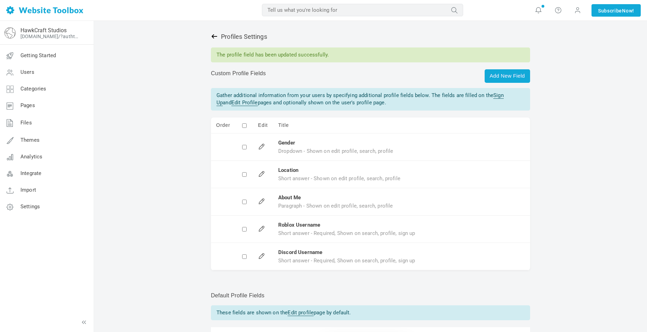
click at [214, 37] on icon at bounding box center [214, 36] width 7 height 7
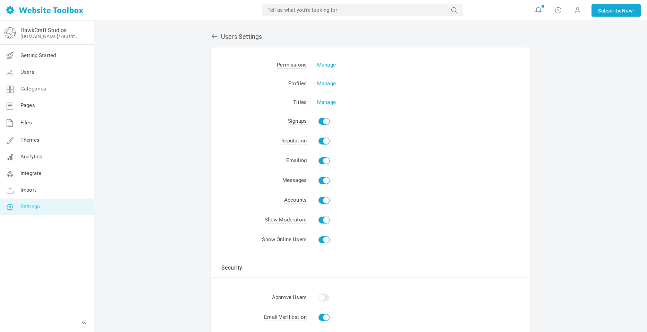
click at [327, 61] on td "Manage" at bounding box center [418, 65] width 223 height 19
click at [326, 65] on link "Manage" at bounding box center [326, 65] width 19 height 6
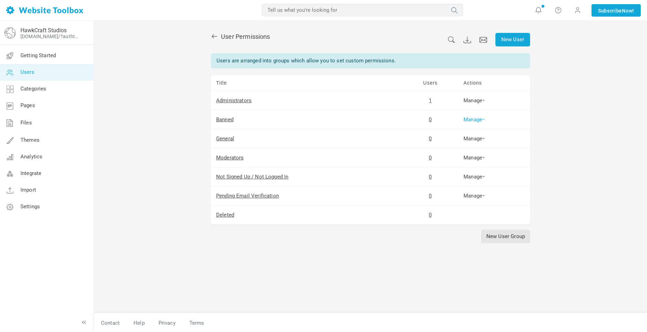
click at [475, 118] on link "Manage" at bounding box center [475, 120] width 22 height 6
click at [496, 161] on link "IP Addresses" at bounding box center [486, 160] width 49 height 15
click at [474, 99] on link "Manage" at bounding box center [475, 101] width 22 height 6
drag, startPoint x: 566, startPoint y: 118, endPoint x: 489, endPoint y: 127, distance: 77.9
click at [566, 118] on div "New User User Permissions Users are arranged into groups which allow you to set…" at bounding box center [370, 177] width 553 height 312
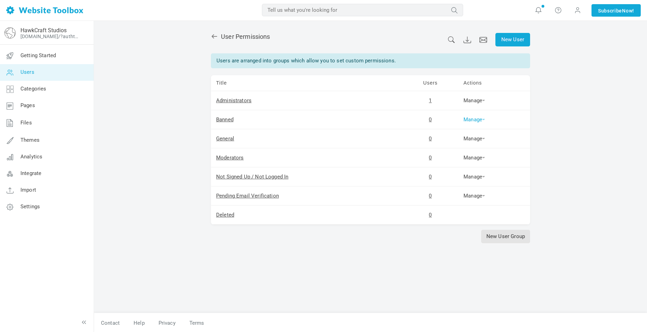
click at [475, 120] on link "Manage" at bounding box center [475, 120] width 22 height 6
click at [572, 122] on div "New User User Permissions Users are arranged into groups which allow you to set…" at bounding box center [370, 177] width 553 height 312
click at [474, 141] on link "Manage" at bounding box center [475, 139] width 22 height 6
click at [561, 158] on div "New User User Permissions Users are arranged into groups which allow you to set…" at bounding box center [370, 177] width 553 height 312
click at [495, 238] on link "New User Group" at bounding box center [505, 237] width 49 height 14
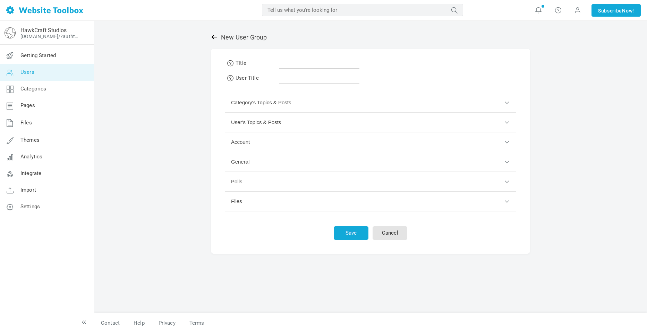
click at [213, 39] on icon at bounding box center [214, 37] width 7 height 7
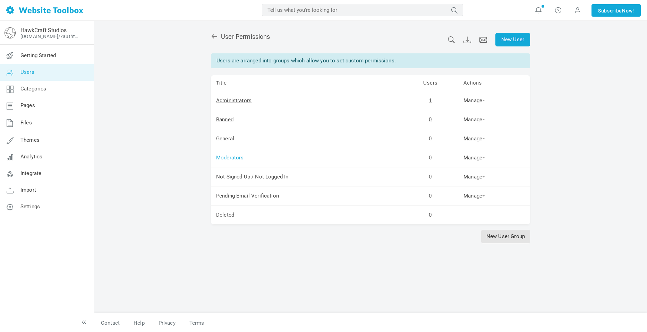
drag, startPoint x: 230, startPoint y: 158, endPoint x: 225, endPoint y: 157, distance: 4.6
click at [225, 157] on link "Moderators" at bounding box center [230, 158] width 28 height 6
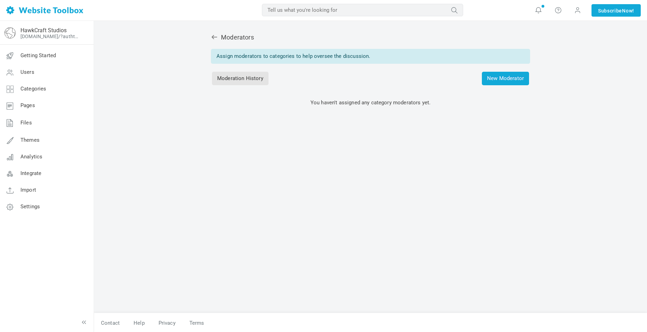
click at [208, 34] on div "Moderators Assign moderators to categories to help oversee the discussion. Mode…" at bounding box center [371, 169] width 330 height 287
click at [215, 36] on icon at bounding box center [214, 37] width 7 height 7
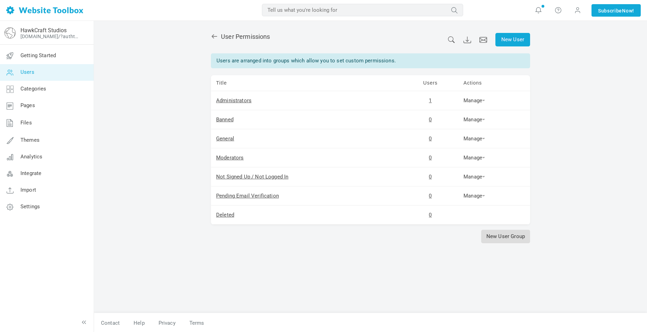
drag, startPoint x: 499, startPoint y: 236, endPoint x: 470, endPoint y: 226, distance: 30.5
click at [499, 236] on link "New User Group" at bounding box center [505, 237] width 49 height 14
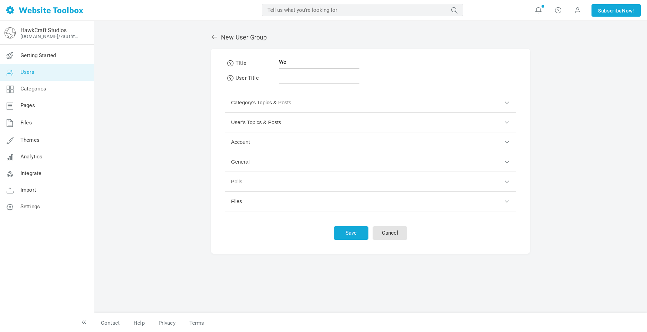
type input "W"
type input "Website Moderator Leaders"
click at [303, 78] on input "text" at bounding box center [319, 76] width 81 height 13
type input "WML"
click at [397, 67] on form "Title Website Moderator Leaders User Title WML Category's Topics & Posts A cate…" at bounding box center [370, 151] width 319 height 205
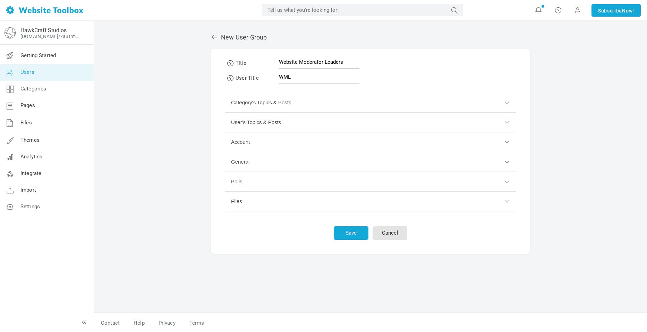
click at [278, 102] on button "Category's Topics & Posts" at bounding box center [371, 103] width 292 height 20
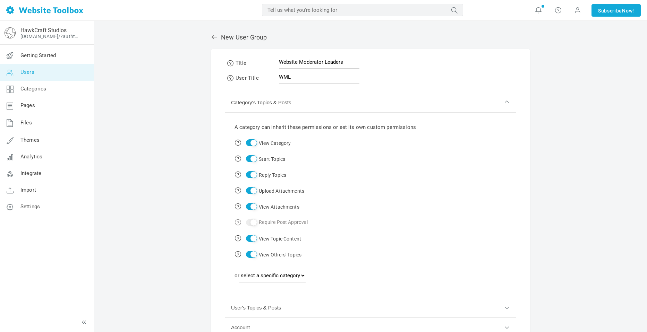
click at [252, 157] on input "Start Topics" at bounding box center [251, 158] width 11 height 7
click at [252, 155] on td "Start Topics" at bounding box center [325, 159] width 188 height 16
click at [252, 157] on input "Start Topics" at bounding box center [251, 158] width 11 height 7
checkbox input "true"
click at [299, 274] on select "select a specific category News Announcements Development General Discord Appea…" at bounding box center [272, 276] width 66 height 14
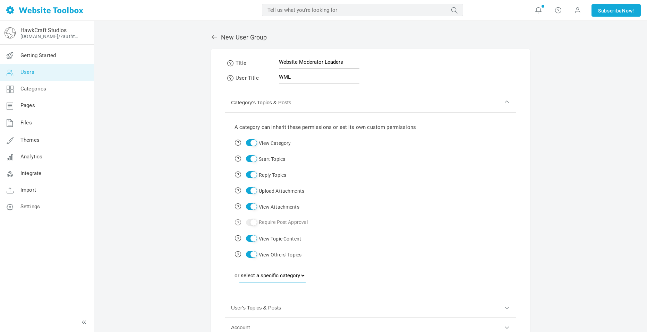
click at [299, 275] on select "select a specific category News Announcements Development General Discord Appea…" at bounding box center [272, 276] width 66 height 14
click at [503, 100] on button "Category's Topics & Posts" at bounding box center [371, 103] width 292 height 20
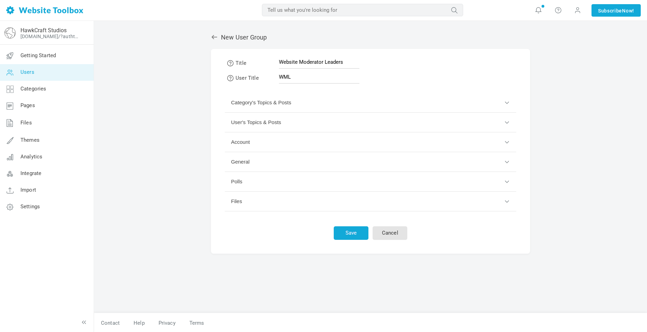
click at [262, 123] on button "User's Topics & Posts" at bounding box center [371, 123] width 292 height 20
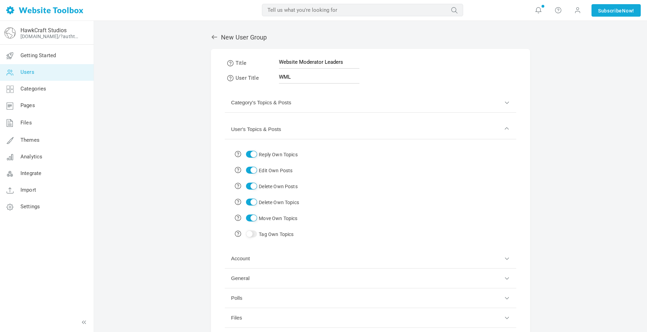
click at [309, 125] on button "User's Topics & Posts" at bounding box center [371, 130] width 292 height 20
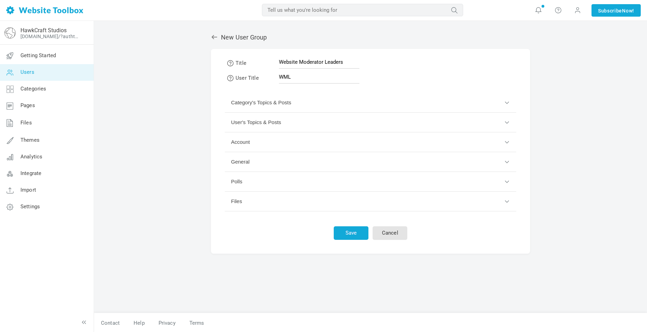
click at [275, 146] on button "Account" at bounding box center [371, 143] width 292 height 20
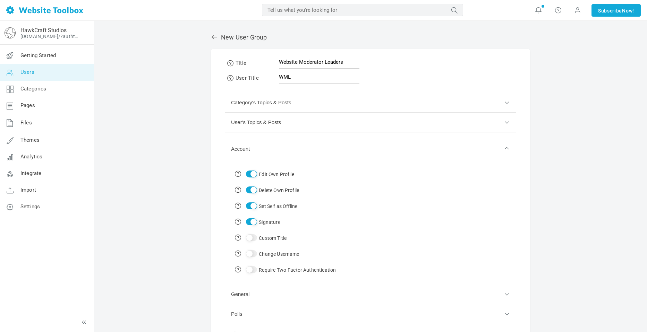
click at [255, 173] on input "Edit Own Profile" at bounding box center [251, 174] width 11 height 7
click at [251, 174] on input "Edit Own Profile" at bounding box center [251, 174] width 11 height 7
checkbox input "false"
click at [252, 189] on input "Delete Own Profile" at bounding box center [251, 190] width 11 height 7
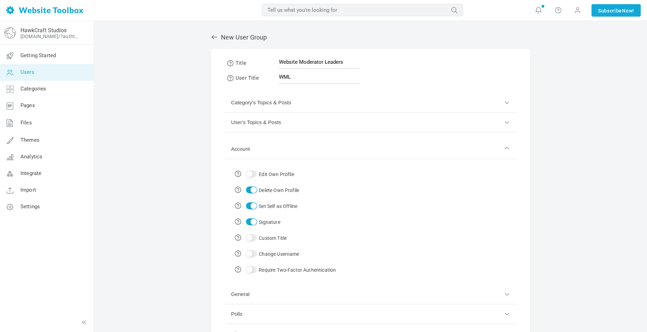
checkbox input "false"
click at [250, 270] on input "Require Two-Factor Authentication" at bounding box center [251, 270] width 11 height 7
checkbox input "true"
click at [299, 149] on button "Account" at bounding box center [371, 150] width 292 height 20
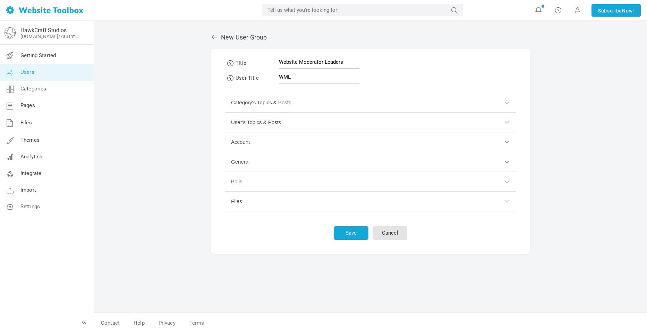
click at [267, 160] on button "General" at bounding box center [371, 162] width 292 height 20
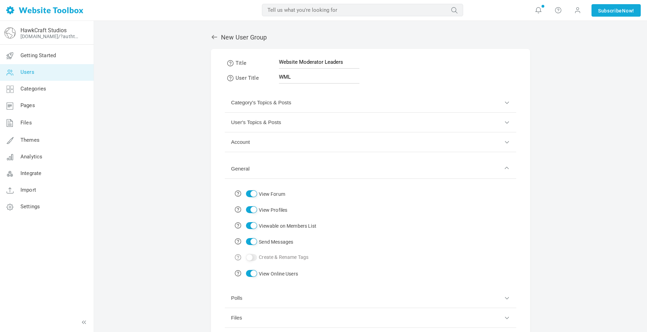
click at [298, 175] on button "General" at bounding box center [371, 169] width 292 height 20
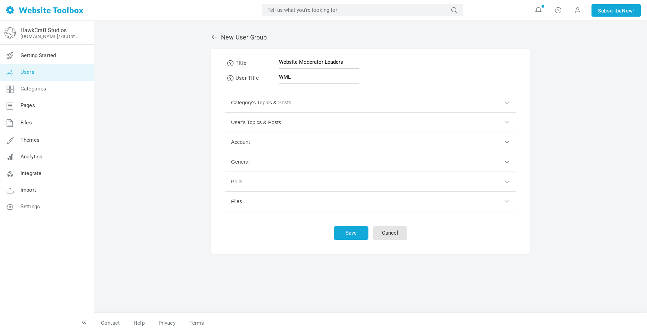
click at [298, 172] on button "General" at bounding box center [371, 162] width 292 height 20
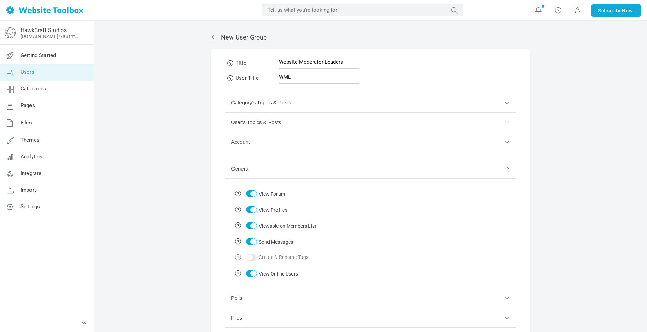
click at [297, 168] on button "General" at bounding box center [371, 169] width 292 height 20
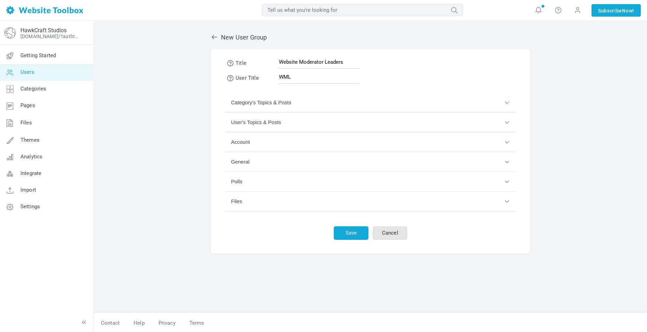
click at [288, 183] on button "Polls" at bounding box center [371, 182] width 292 height 20
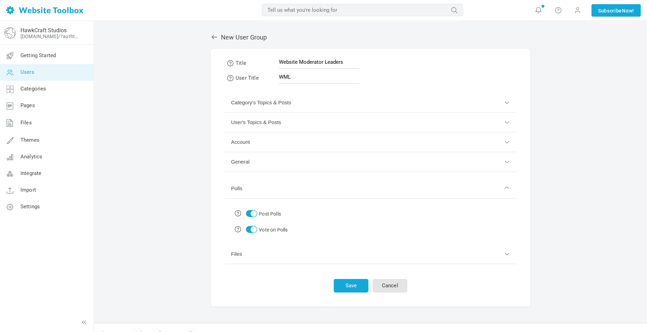
click at [288, 183] on button "Polls" at bounding box center [371, 189] width 292 height 20
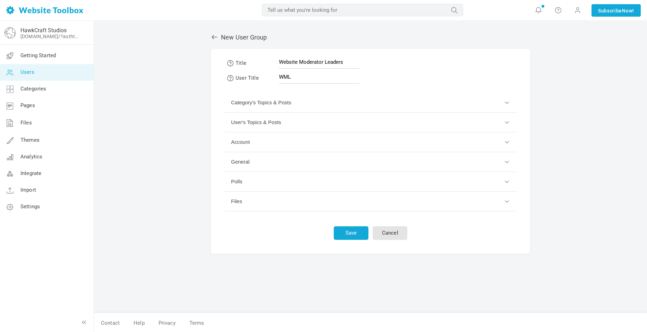
click at [270, 210] on button "Files" at bounding box center [371, 202] width 292 height 20
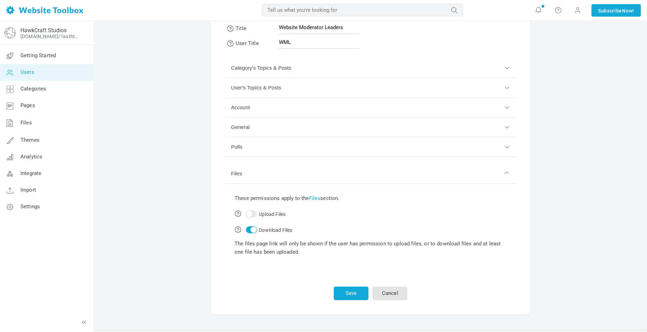
click at [255, 213] on input "Upload Files" at bounding box center [251, 214] width 11 height 7
checkbox input "true"
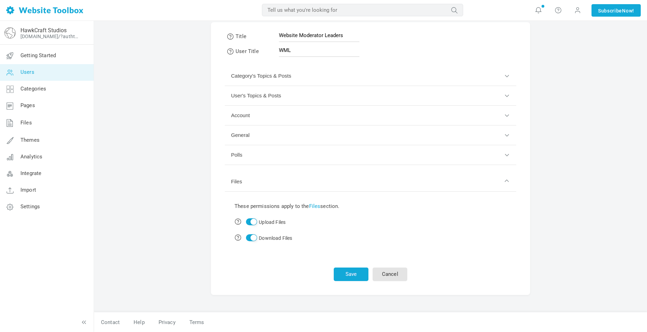
click at [263, 187] on button "Files" at bounding box center [371, 182] width 292 height 20
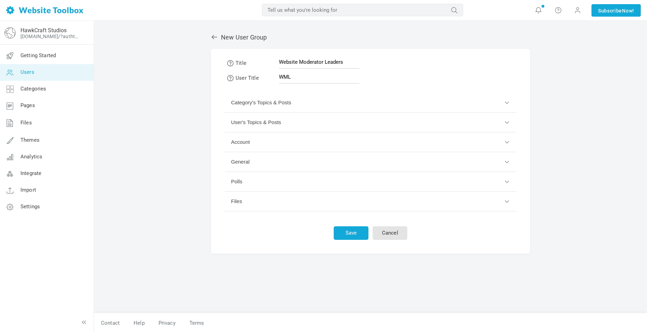
click at [296, 102] on button "Category's Topics & Posts" at bounding box center [371, 103] width 292 height 20
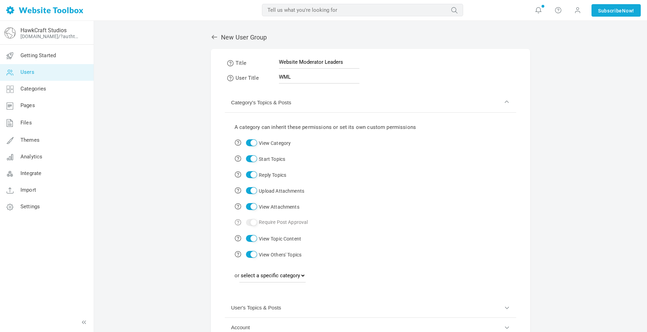
click at [296, 102] on button "Category's Topics & Posts" at bounding box center [371, 103] width 292 height 20
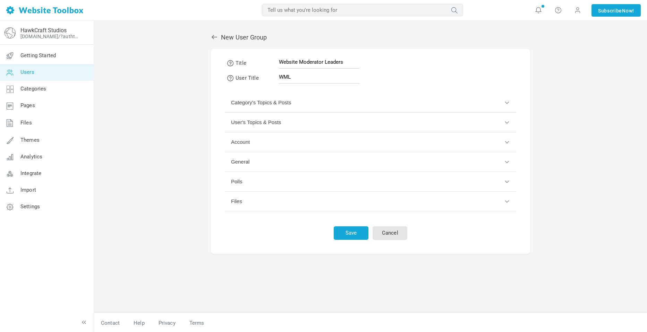
click at [294, 119] on button "User's Topics & Posts" at bounding box center [371, 123] width 292 height 20
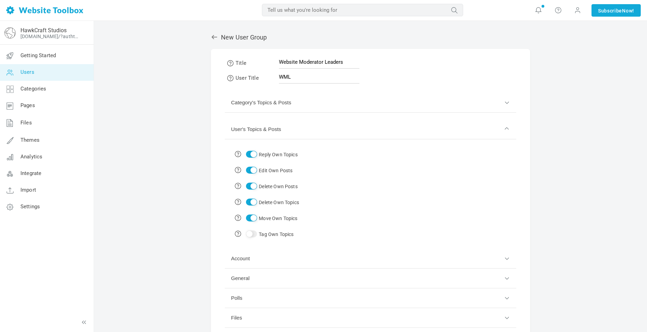
click at [294, 124] on button "User's Topics & Posts" at bounding box center [371, 130] width 292 height 20
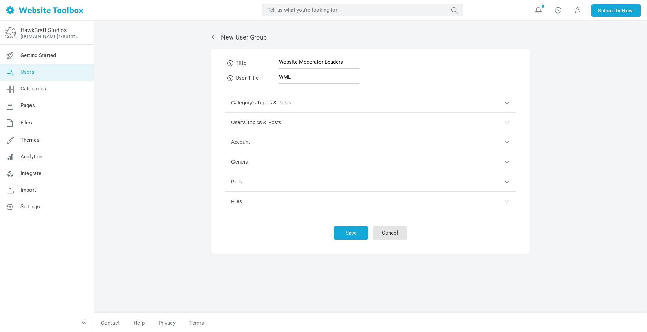
click at [293, 138] on button "Account" at bounding box center [371, 143] width 292 height 20
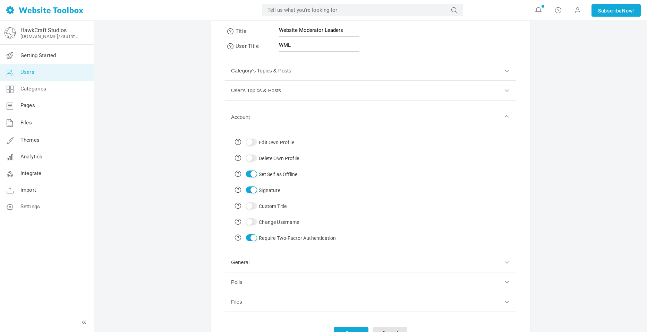
scroll to position [35, 0]
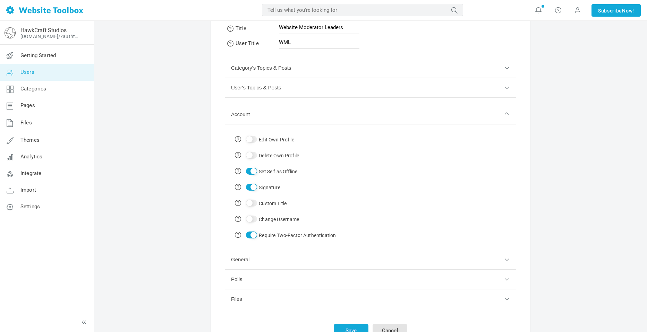
click at [271, 121] on button "Account" at bounding box center [371, 115] width 292 height 20
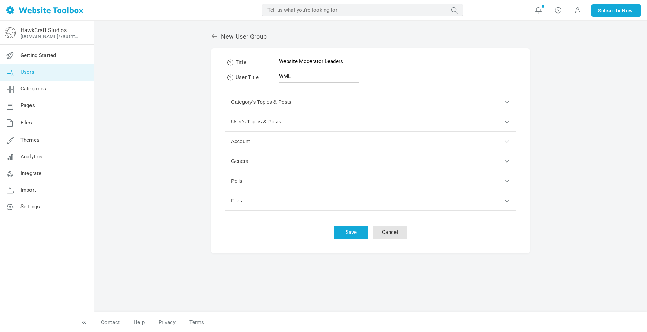
scroll to position [1, 0]
click at [259, 176] on button "Polls" at bounding box center [371, 181] width 292 height 20
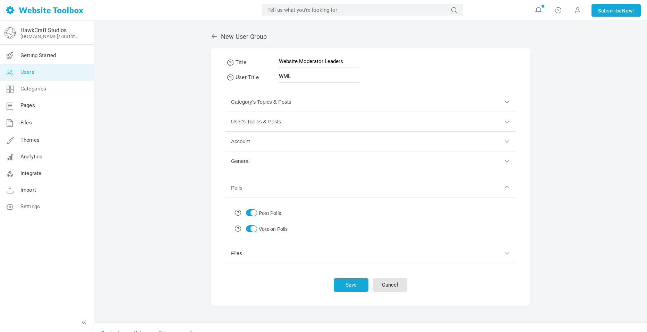
click at [257, 179] on button "Polls" at bounding box center [371, 188] width 292 height 20
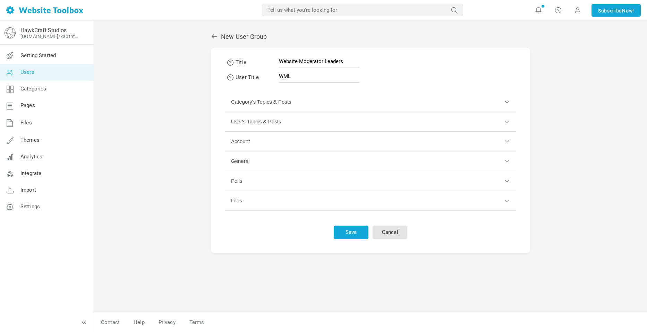
click at [258, 162] on button "General" at bounding box center [371, 162] width 292 height 20
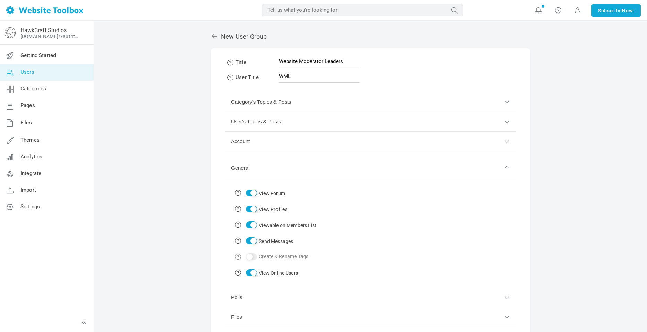
click at [258, 162] on button "General" at bounding box center [371, 169] width 292 height 20
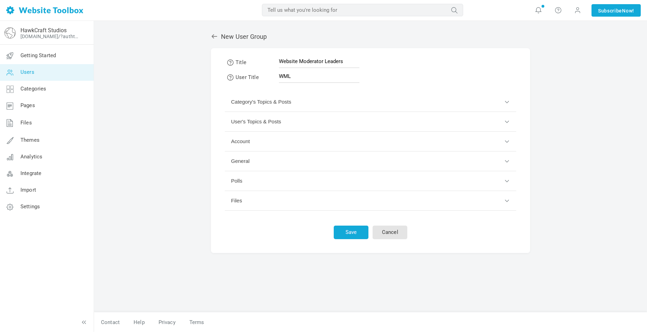
click at [247, 199] on button "Files" at bounding box center [371, 201] width 292 height 20
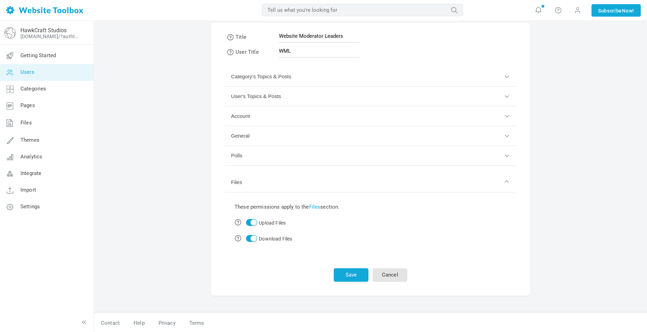
click at [252, 183] on button "Files" at bounding box center [371, 183] width 292 height 20
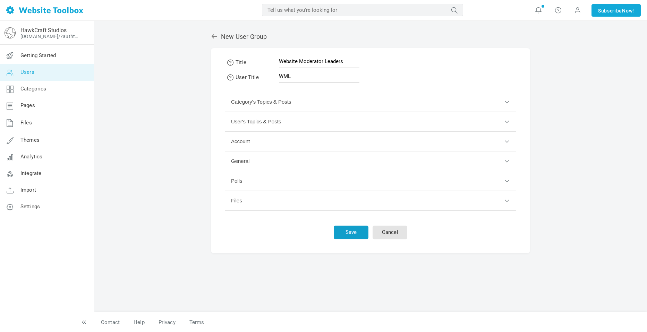
click at [355, 228] on button "Save" at bounding box center [351, 233] width 35 height 14
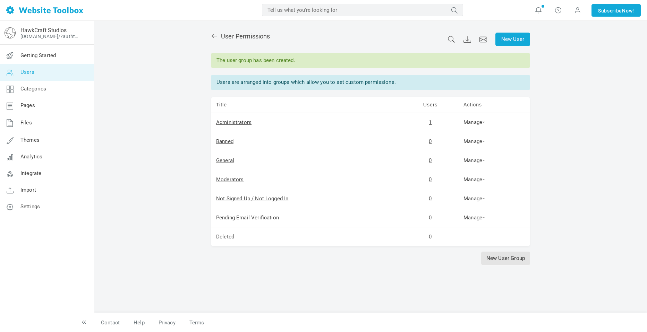
scroll to position [1, 0]
click at [511, 36] on link "New User" at bounding box center [513, 39] width 35 height 14
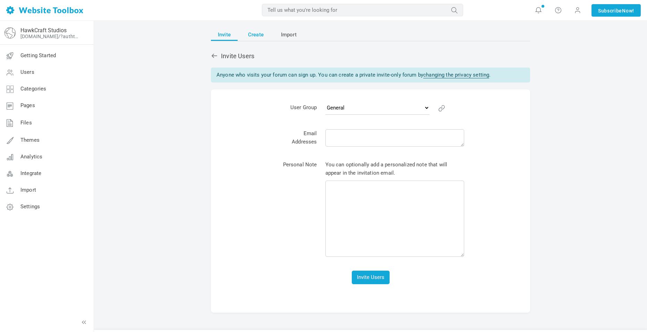
click at [258, 36] on span "Create" at bounding box center [256, 34] width 16 height 12
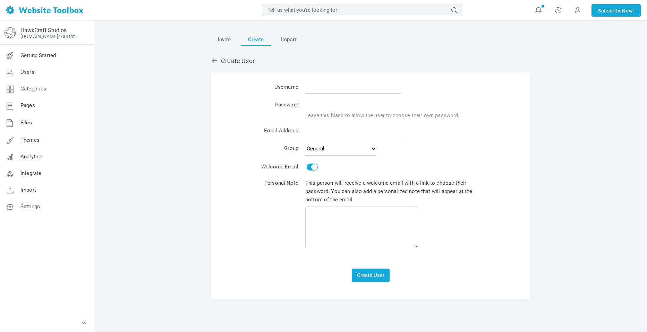
click at [225, 58] on div "Create User" at bounding box center [370, 61] width 319 height 9
click at [218, 59] on link at bounding box center [216, 60] width 10 height 7
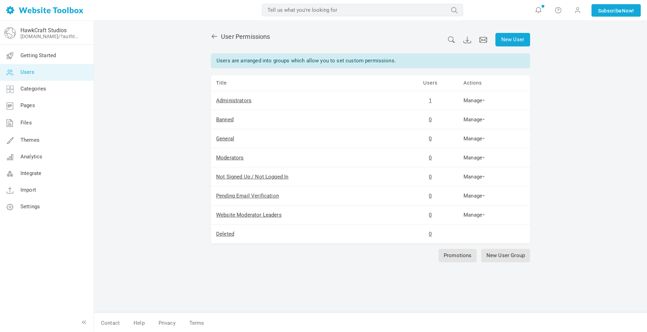
click at [216, 61] on div "Users are arranged into groups which allow you to set custom permissions." at bounding box center [370, 60] width 319 height 15
click at [258, 213] on link "Website Moderator Leaders" at bounding box center [249, 215] width 66 height 6
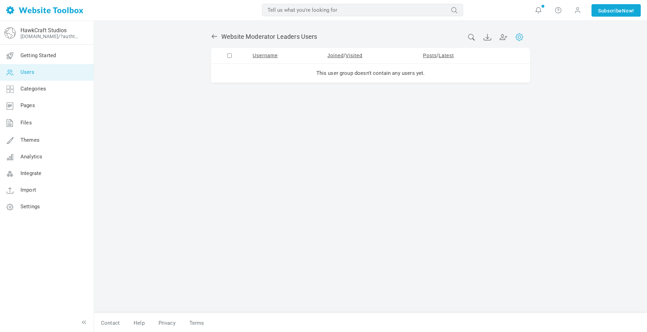
click at [518, 36] on icon at bounding box center [519, 37] width 3 height 3
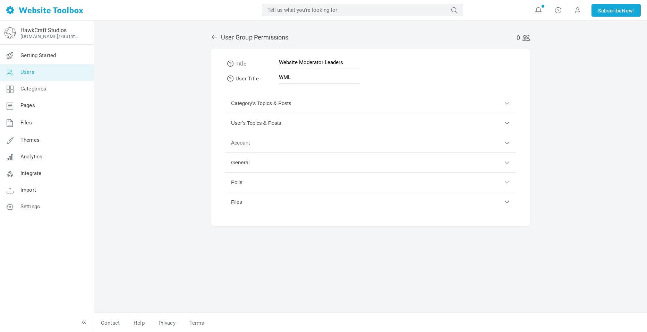
click at [221, 45] on div "0 User Group Permissions Title Website Moderator Leaders User Title WML Categor…" at bounding box center [371, 169] width 330 height 287
click at [213, 41] on p "0 User Group Permissions" at bounding box center [370, 37] width 319 height 9
click at [213, 39] on icon at bounding box center [215, 37] width 6 height 4
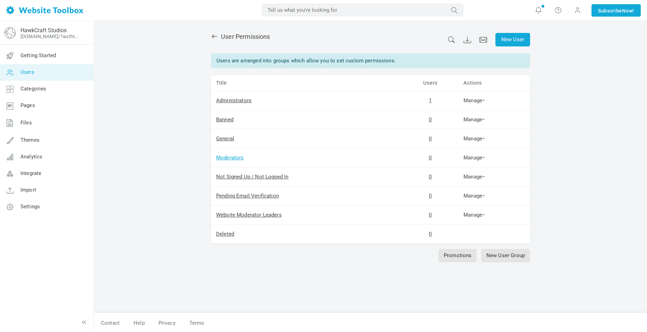
click at [230, 155] on link "Moderators" at bounding box center [230, 158] width 28 height 6
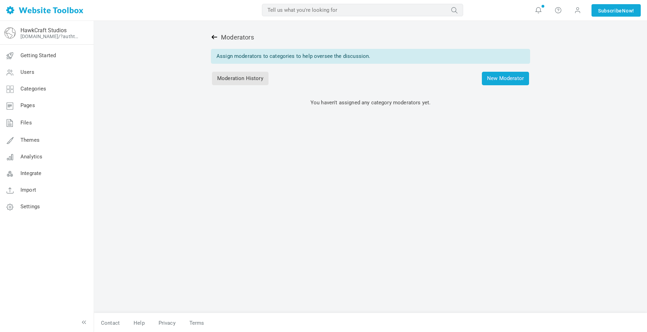
click at [216, 35] on icon at bounding box center [214, 37] width 7 height 7
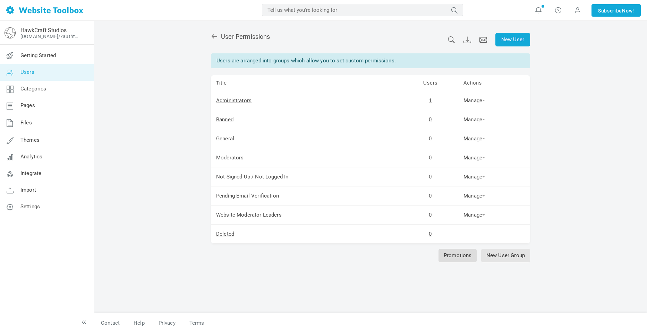
click at [474, 257] on link "Promotions" at bounding box center [458, 256] width 39 height 14
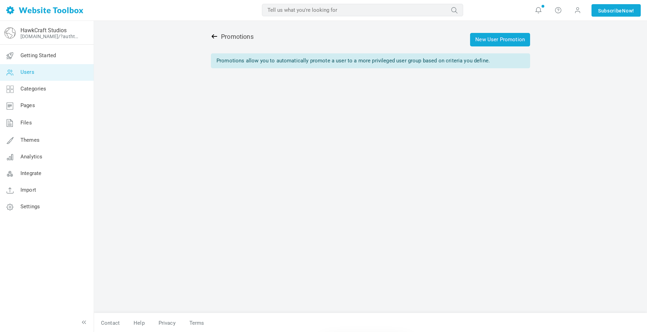
click at [213, 37] on icon at bounding box center [215, 36] width 6 height 4
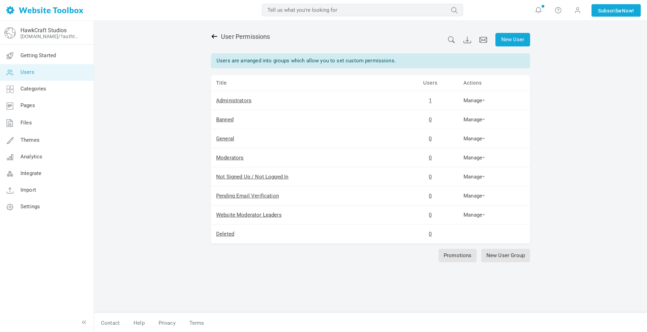
click at [214, 35] on icon at bounding box center [215, 36] width 6 height 4
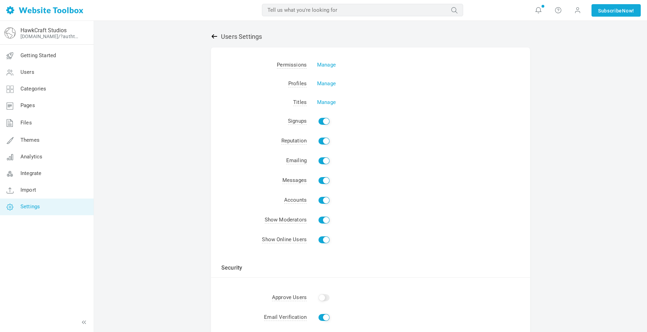
click at [213, 34] on icon at bounding box center [214, 36] width 7 height 7
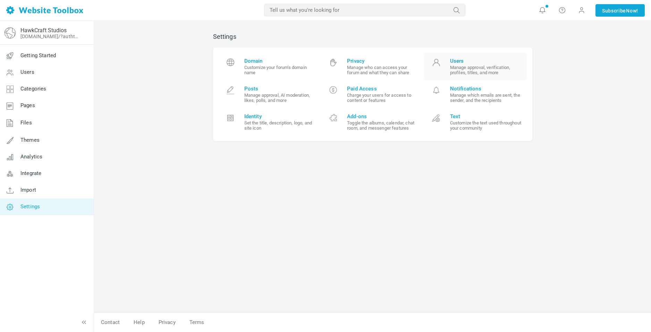
click at [442, 71] on span at bounding box center [436, 65] width 14 height 14
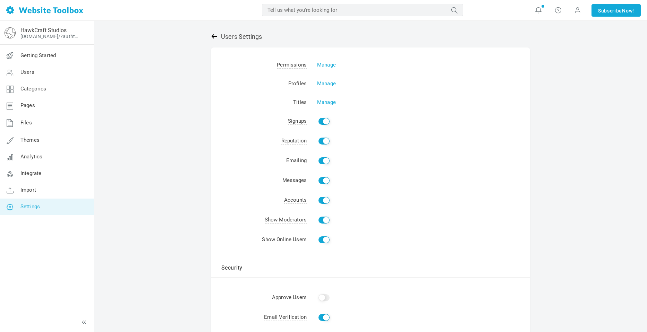
click at [219, 40] on link at bounding box center [216, 36] width 10 height 7
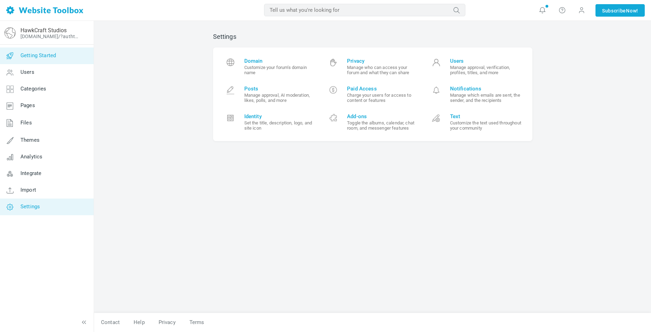
click at [49, 54] on span "Getting Started" at bounding box center [37, 55] width 35 height 6
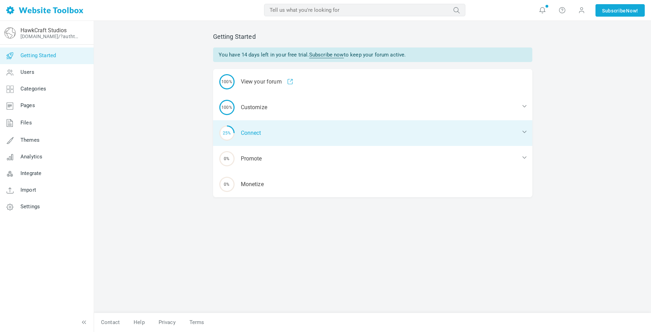
click at [260, 135] on div "25% Connect" at bounding box center [372, 133] width 319 height 26
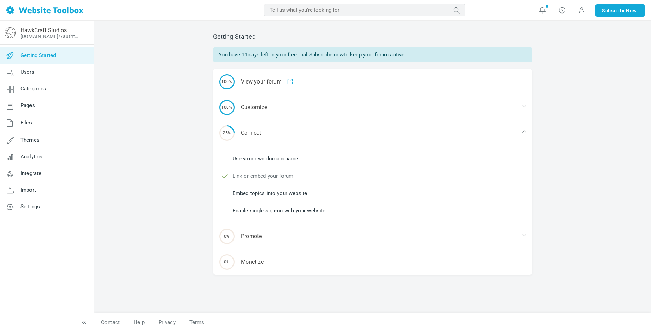
click at [276, 162] on link "Use your own domain name" at bounding box center [266, 159] width 66 height 8
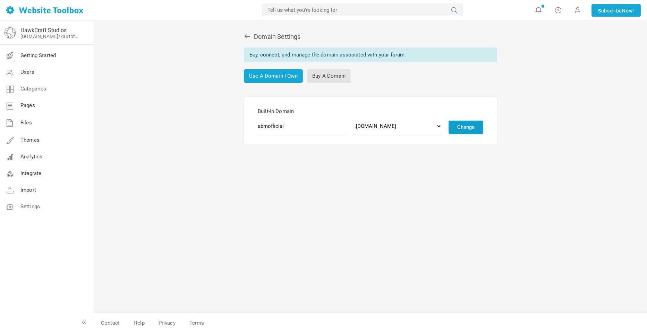
click at [471, 129] on button "Change" at bounding box center [466, 128] width 35 height 14
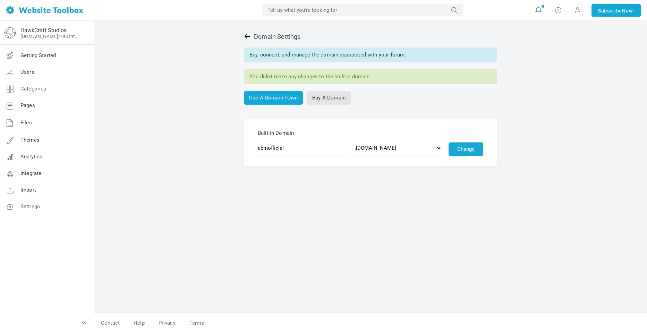
click at [246, 37] on icon at bounding box center [247, 36] width 7 height 7
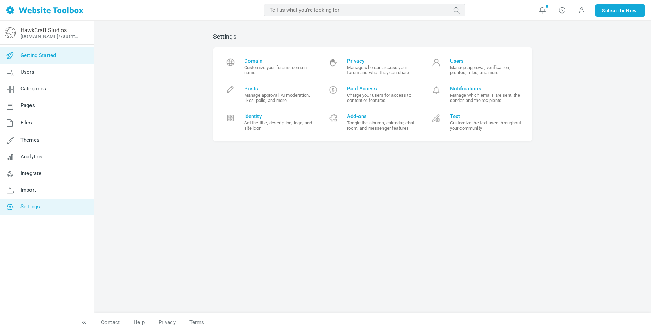
click at [50, 63] on link "Getting Started" at bounding box center [47, 56] width 94 height 17
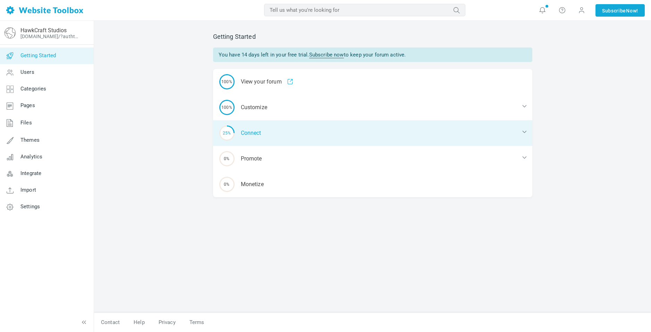
click at [253, 129] on div "25% Connect" at bounding box center [372, 133] width 319 height 26
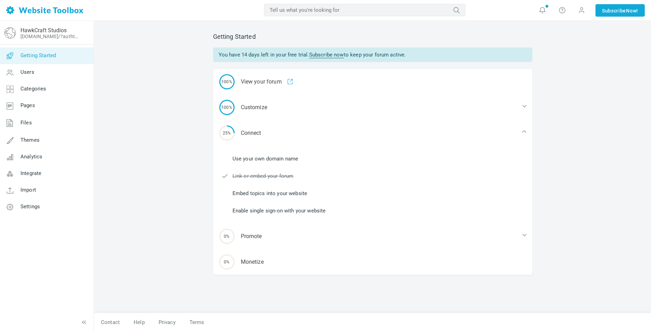
click at [271, 195] on link "Embed topics into your website" at bounding box center [270, 194] width 75 height 8
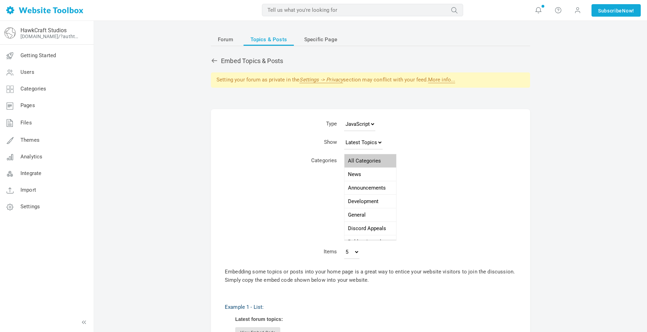
click at [222, 58] on div "Embed Topics & Posts" at bounding box center [370, 61] width 319 height 9
click at [213, 59] on icon at bounding box center [214, 60] width 7 height 7
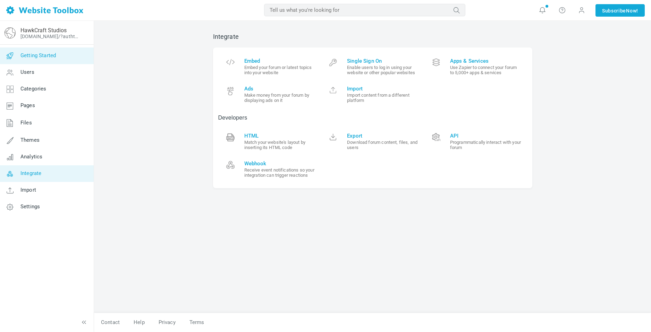
click at [36, 58] on span "Getting Started" at bounding box center [37, 55] width 35 height 6
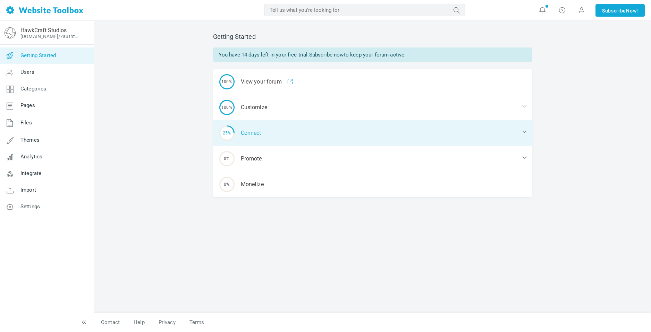
click at [282, 135] on div "25% Connect" at bounding box center [372, 133] width 319 height 26
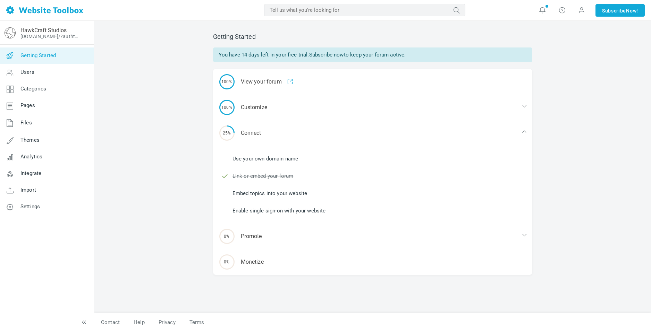
click at [289, 211] on link "Enable single sign-on with your website" at bounding box center [279, 211] width 93 height 8
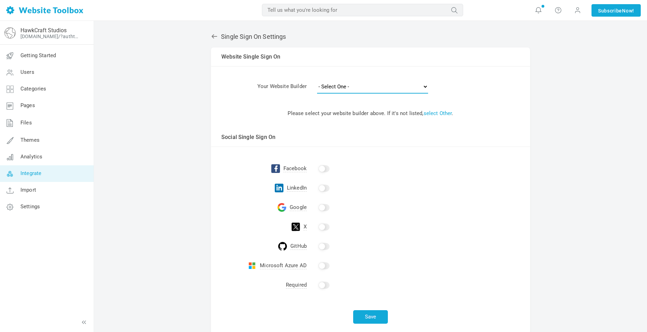
click at [354, 84] on select "- Select One - Other Brilliant Directories CraftCMS Drupal Duda Dynadot Ghost G…" at bounding box center [372, 87] width 111 height 14
select select "shopify"
click at [317, 80] on select "- Select One - Other Brilliant Directories CraftCMS Drupal Duda Dynadot Ghost G…" at bounding box center [372, 87] width 111 height 14
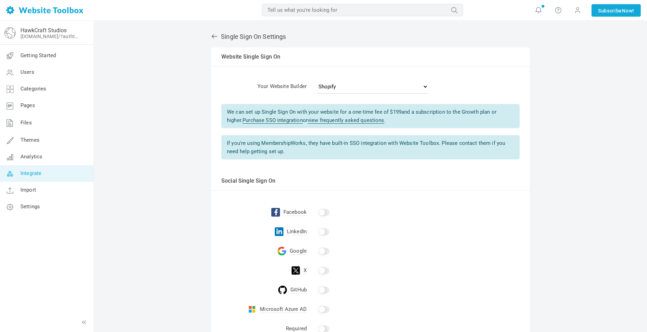
click at [257, 100] on td "Please select your website builder above. If it's not listed, select Other . Us…" at bounding box center [370, 135] width 319 height 73
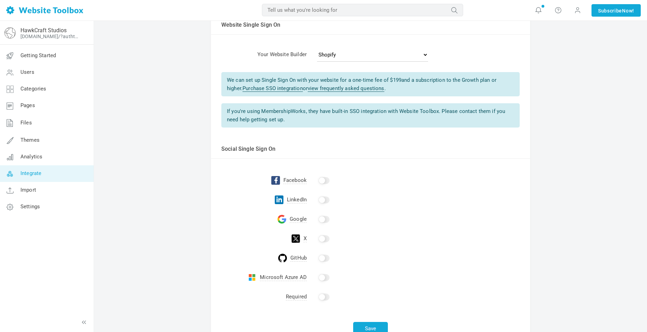
scroll to position [35, 0]
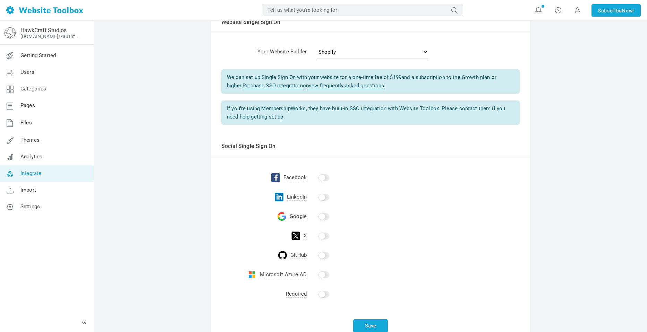
click at [322, 212] on td at bounding box center [418, 216] width 223 height 19
click at [323, 215] on input "checkbox" at bounding box center [324, 216] width 11 height 7
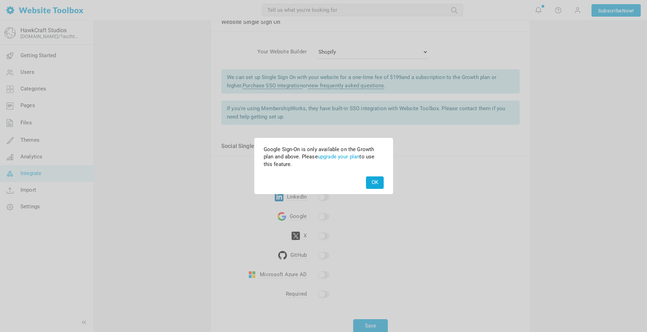
click at [371, 177] on button "OK" at bounding box center [375, 183] width 18 height 12
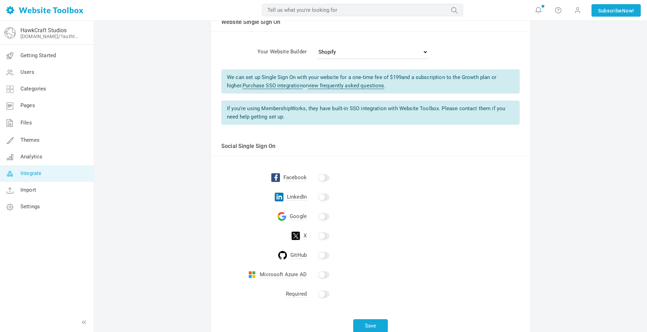
click at [322, 220] on input "checkbox" at bounding box center [324, 216] width 11 height 7
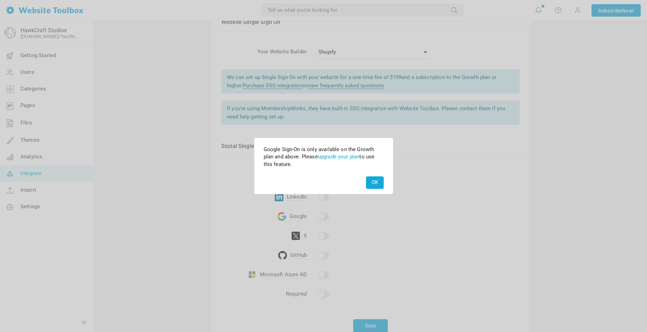
click at [374, 183] on button "OK" at bounding box center [375, 183] width 18 height 12
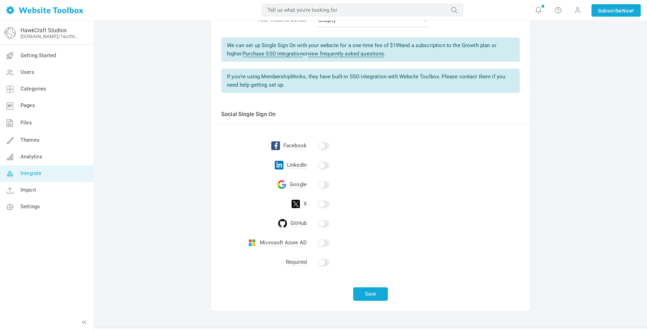
scroll to position [69, 0]
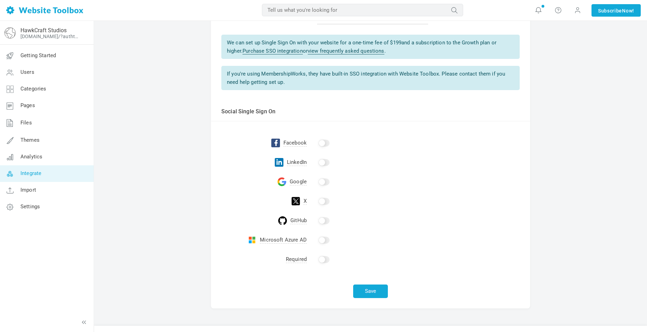
click at [322, 262] on input "checkbox" at bounding box center [324, 259] width 11 height 7
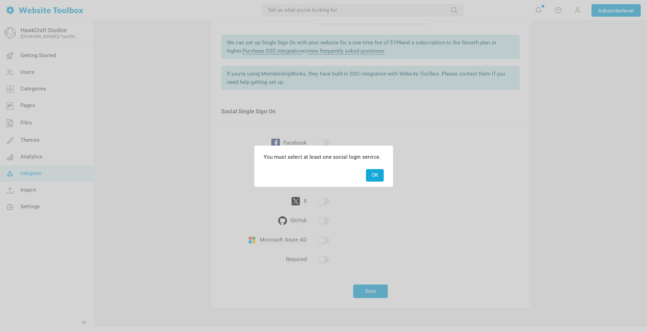
click at [376, 173] on button "OK" at bounding box center [375, 175] width 18 height 12
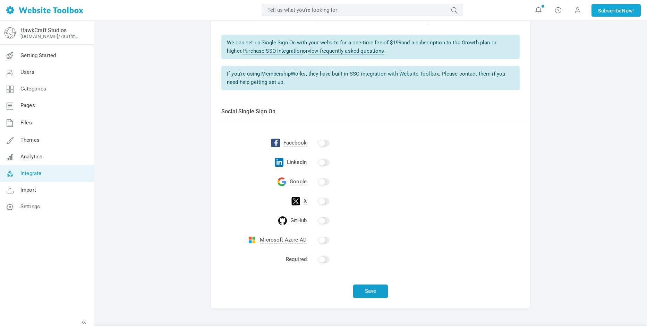
click at [369, 290] on button "Save" at bounding box center [370, 292] width 35 height 14
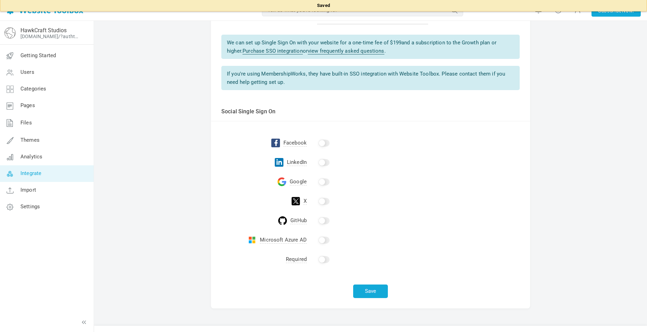
click at [322, 141] on input "checkbox" at bounding box center [324, 143] width 11 height 7
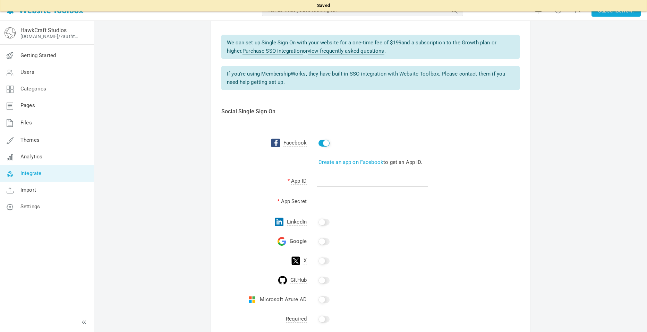
click at [322, 143] on input "checkbox" at bounding box center [324, 143] width 11 height 7
checkbox input "false"
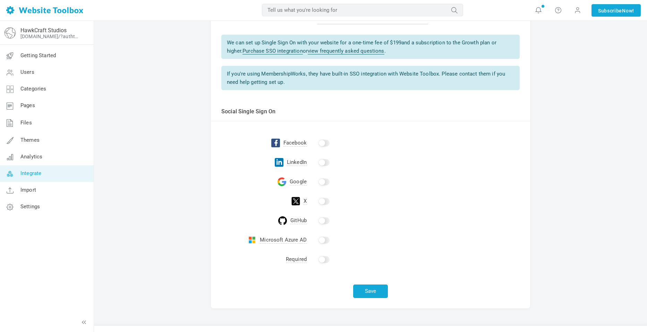
click at [323, 185] on input "checkbox" at bounding box center [324, 182] width 11 height 7
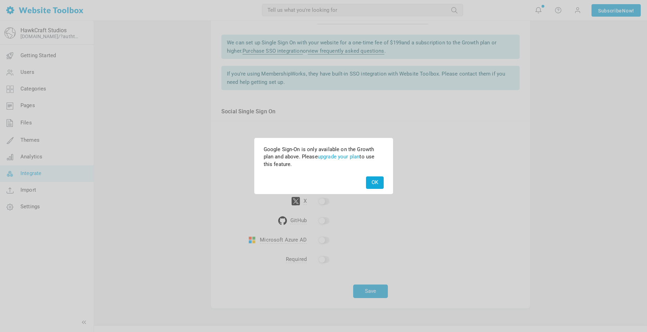
click at [354, 162] on div "Google Sign-On is only available on the Growth plan and above. Please upgrade y…" at bounding box center [323, 155] width 137 height 33
click at [349, 154] on link "upgrade your plan" at bounding box center [339, 157] width 42 height 6
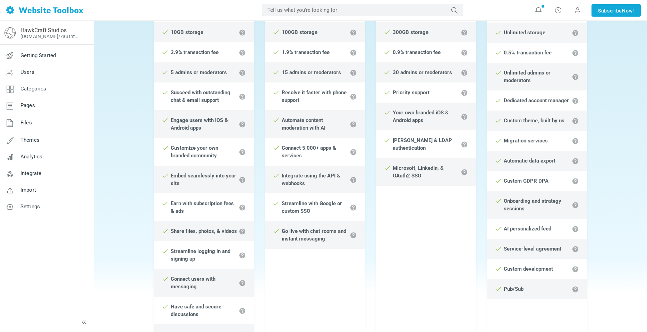
scroll to position [35, 0]
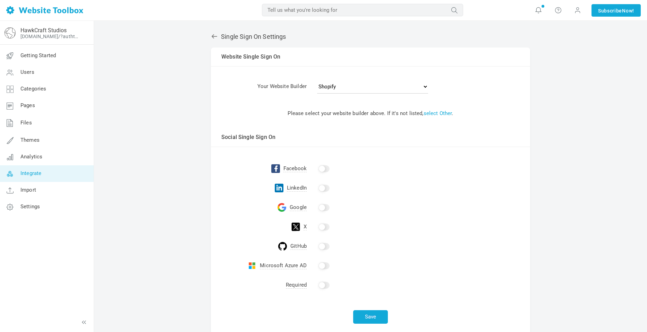
select select "shopify"
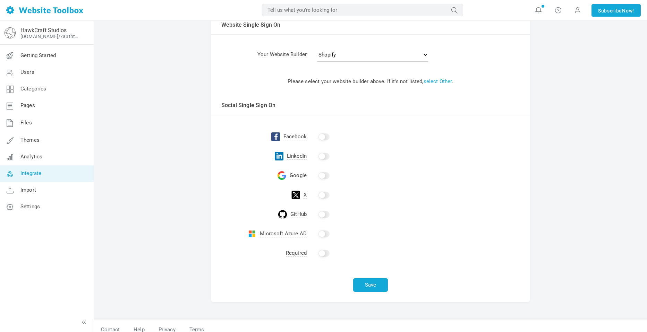
scroll to position [40, 0]
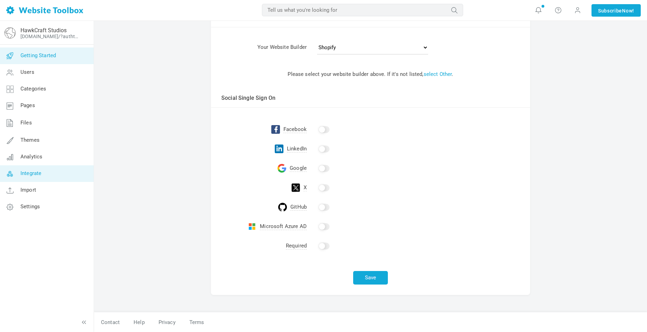
click at [66, 61] on link "Getting Started" at bounding box center [47, 56] width 94 height 17
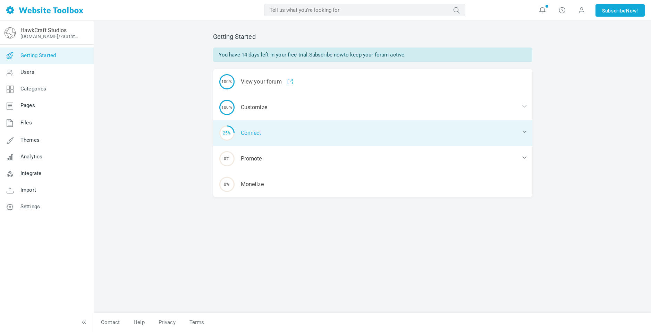
click at [278, 132] on div "25% Connect" at bounding box center [372, 133] width 319 height 26
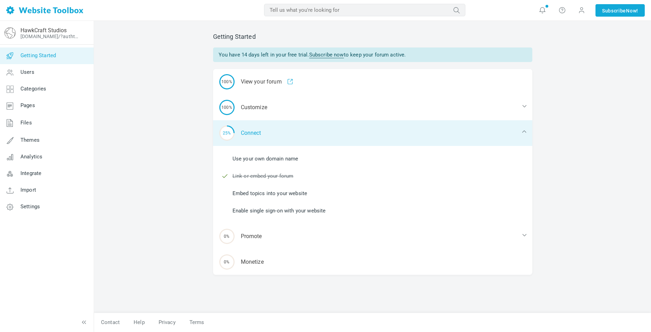
click at [285, 133] on div "25% Connect" at bounding box center [372, 133] width 319 height 26
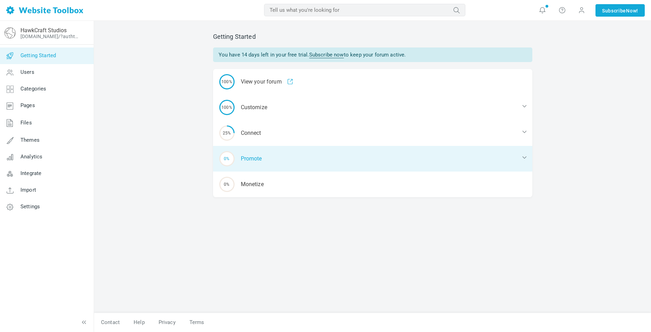
click at [260, 164] on div "0% Promote" at bounding box center [372, 159] width 319 height 26
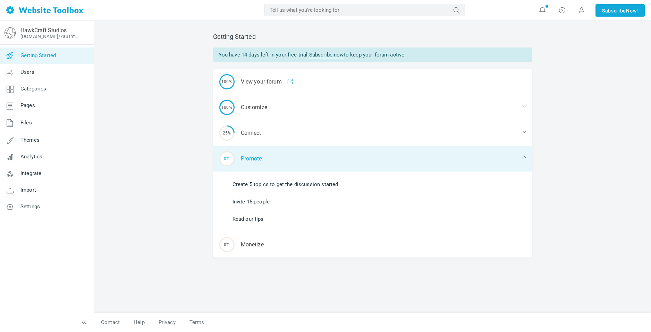
click at [257, 155] on div "0% Promote" at bounding box center [372, 159] width 319 height 26
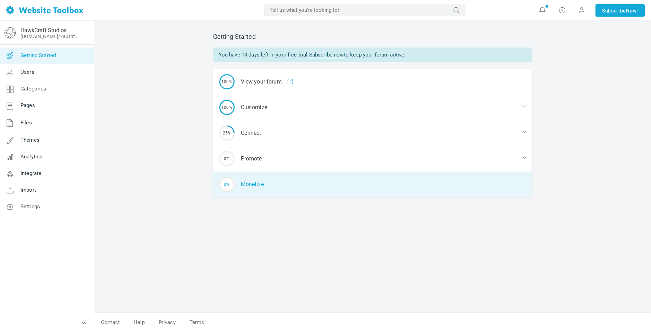
click at [256, 189] on div "0% Monetize" at bounding box center [372, 185] width 319 height 26
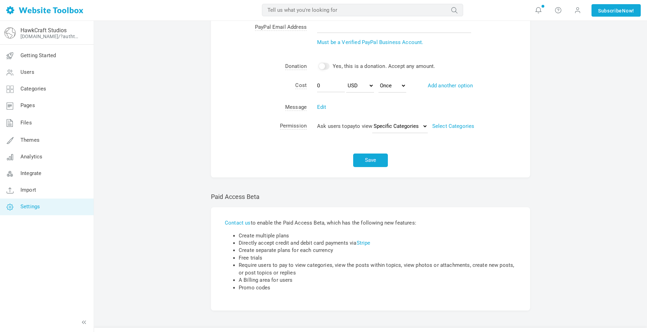
scroll to position [95, 0]
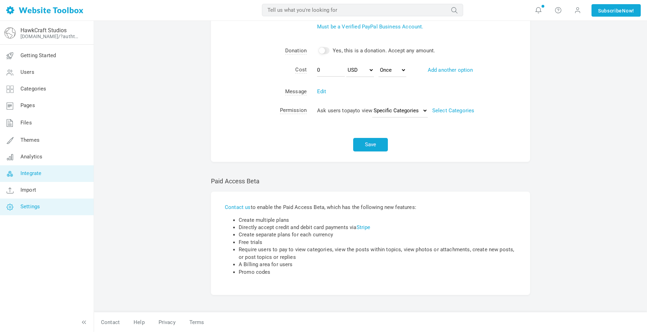
click at [36, 174] on span "Integrate" at bounding box center [30, 173] width 21 height 6
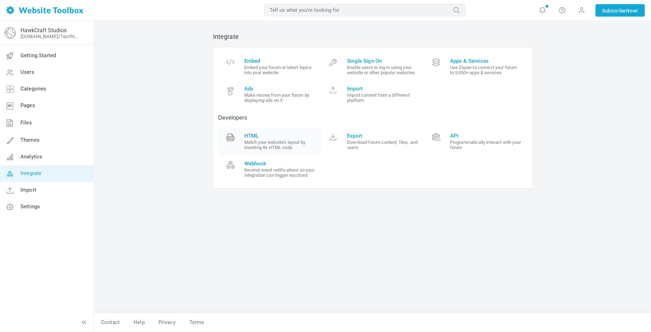
click at [257, 148] on small "Match your website's layout by inserting its HTML code" at bounding box center [280, 145] width 72 height 10
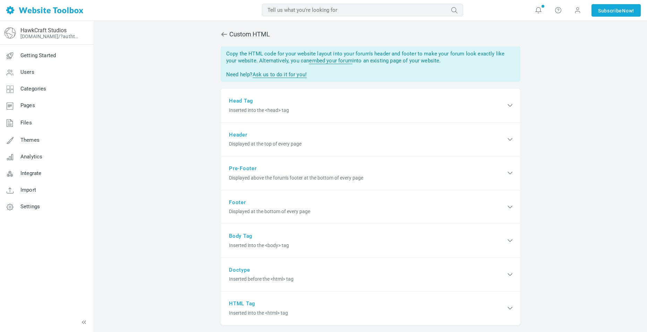
click at [223, 39] on span "Custom HTML" at bounding box center [371, 34] width 300 height 17
click at [225, 34] on icon at bounding box center [224, 34] width 6 height 4
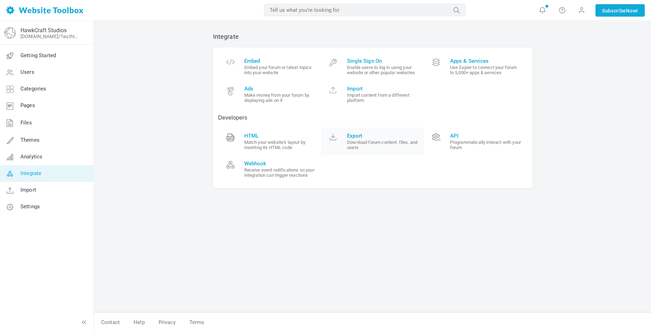
click at [357, 129] on link "Export Download forum content, files, and users" at bounding box center [372, 142] width 103 height 28
click at [264, 175] on small "Receive event notifications so your integration can trigger reactions" at bounding box center [280, 173] width 72 height 10
click at [270, 68] on small "Embed your forum or latest topics into your website" at bounding box center [280, 70] width 72 height 10
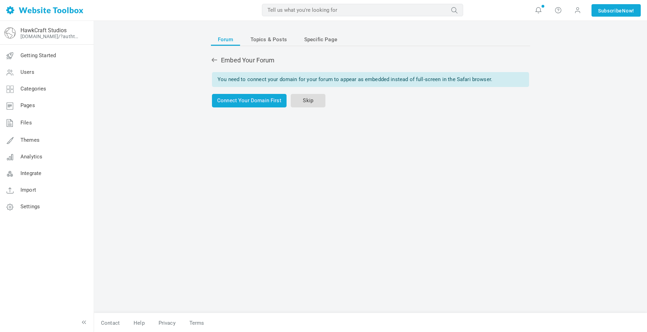
drag, startPoint x: 310, startPoint y: 110, endPoint x: 308, endPoint y: 103, distance: 6.7
click at [310, 110] on div "Forum Topics & Posts Specific Page Embed Your Forum You need to connect your do…" at bounding box center [371, 169] width 330 height 287
click at [308, 103] on link "Skip" at bounding box center [308, 101] width 35 height 14
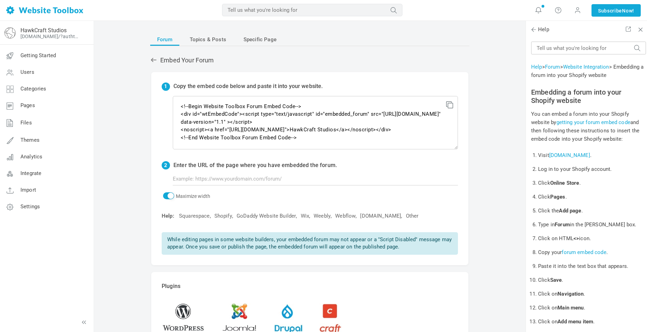
click at [447, 106] on icon at bounding box center [448, 103] width 5 height 5
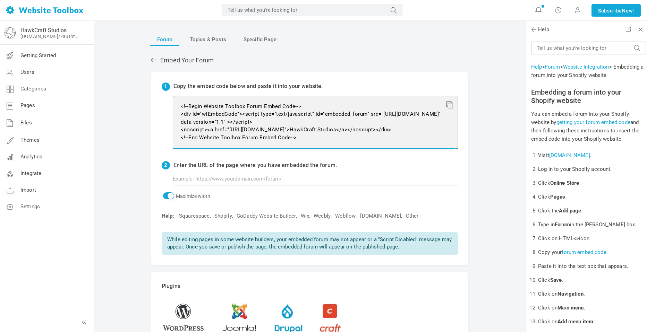
click at [230, 123] on textarea "<!--Begin Website Toolbox Forum Embed Code--> <div id="wtEmbedCode"><script typ…" at bounding box center [315, 122] width 285 height 53
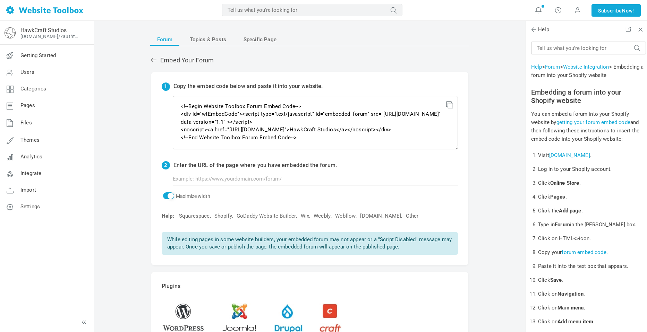
click at [345, 70] on div "Forum Topics & Posts Specific Page Embed Your Forum 1 Copy the embed code below…" at bounding box center [310, 199] width 330 height 346
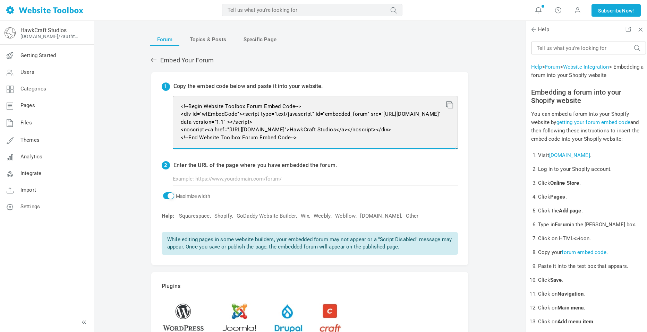
click at [223, 132] on textarea "<!--Begin Website Toolbox Forum Embed Code--> <div id="wtEmbedCode"><script typ…" at bounding box center [315, 122] width 285 height 53
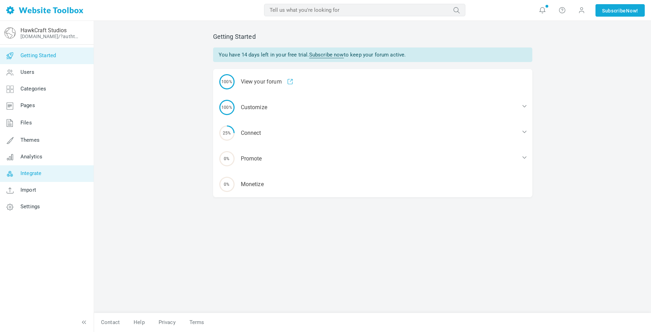
click at [42, 172] on link "Integrate" at bounding box center [47, 174] width 94 height 17
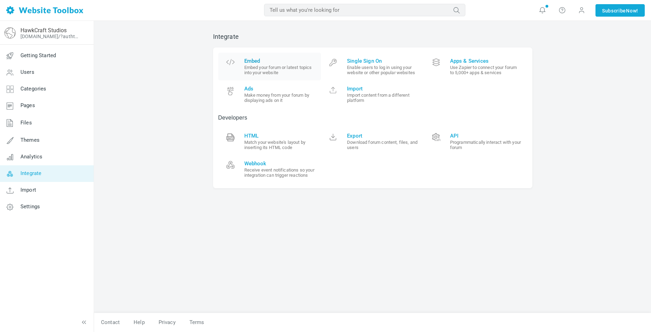
click at [277, 74] on small "Embed your forum or latest topics into your website" at bounding box center [280, 70] width 72 height 10
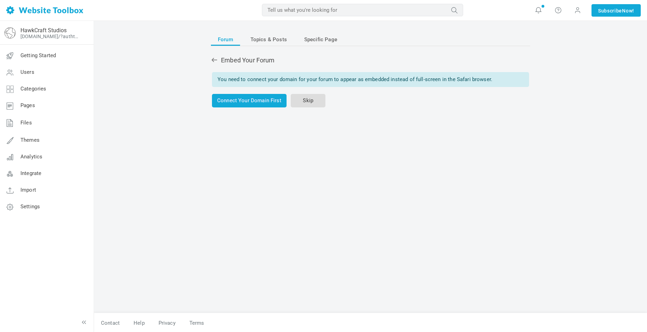
click at [303, 102] on link "Skip" at bounding box center [308, 101] width 35 height 14
click at [302, 100] on link "Skip" at bounding box center [308, 101] width 35 height 14
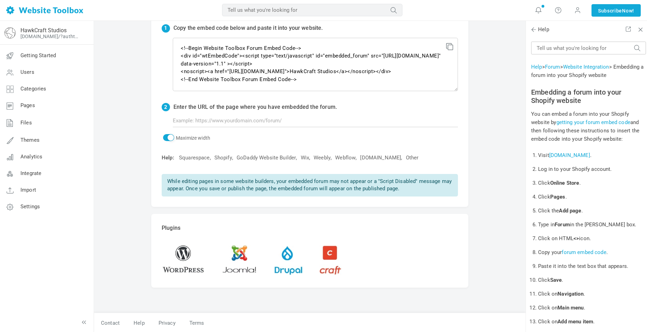
scroll to position [59, 0]
click at [224, 157] on link "Shopify" at bounding box center [223, 157] width 18 height 7
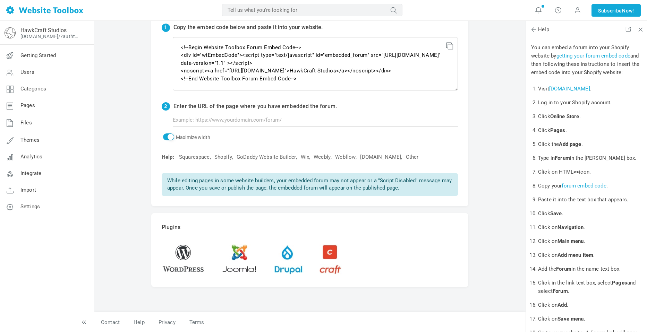
scroll to position [69, 0]
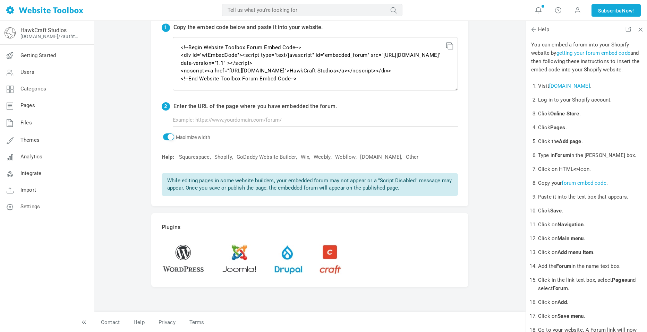
click at [582, 183] on link "forum embed code" at bounding box center [584, 183] width 44 height 6
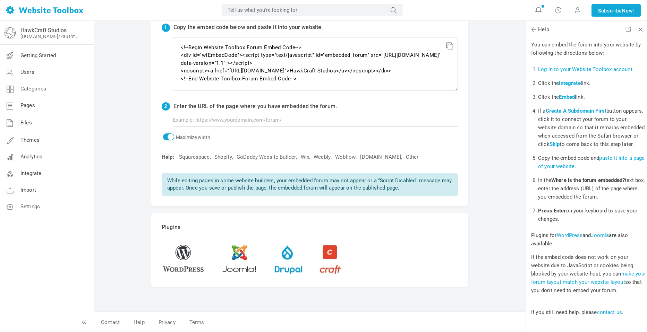
scroll to position [0, 0]
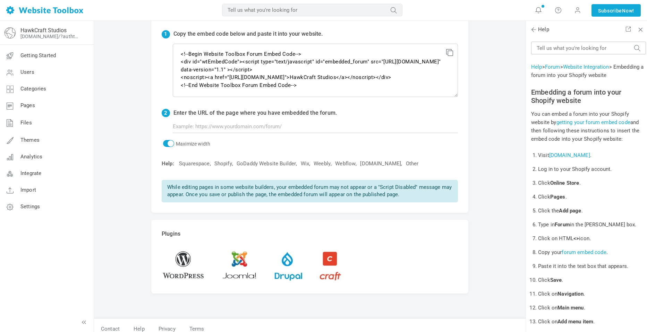
scroll to position [59, 0]
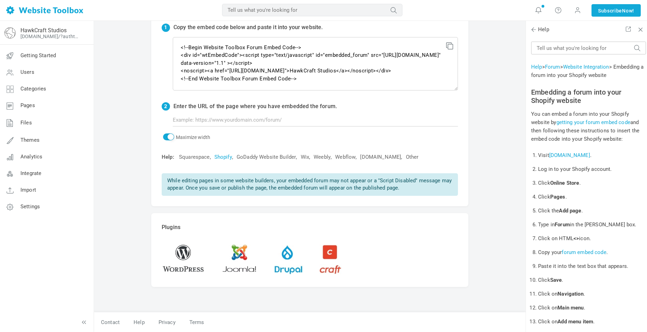
click at [221, 160] on link "Shopify" at bounding box center [223, 157] width 18 height 7
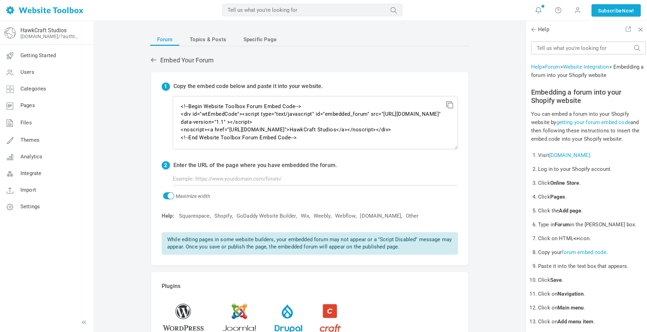
scroll to position [0, 0]
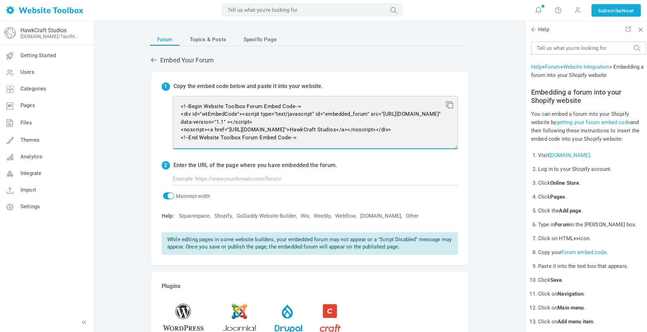
click at [274, 122] on textarea "<!--Begin Website Toolbox Forum Embed Code--> <div id="wtEmbedCode"><script typ…" at bounding box center [315, 122] width 285 height 53
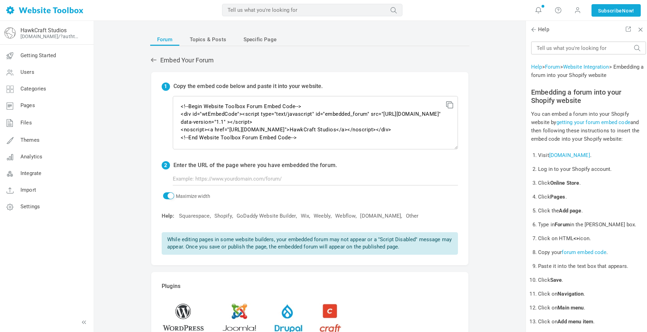
click at [310, 64] on h2 "Embed Your Forum" at bounding box center [309, 61] width 319 height 8
click at [212, 40] on span "Topics & Posts" at bounding box center [208, 39] width 36 height 12
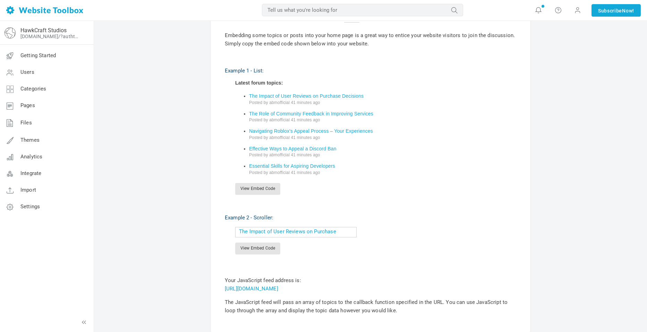
scroll to position [243, 0]
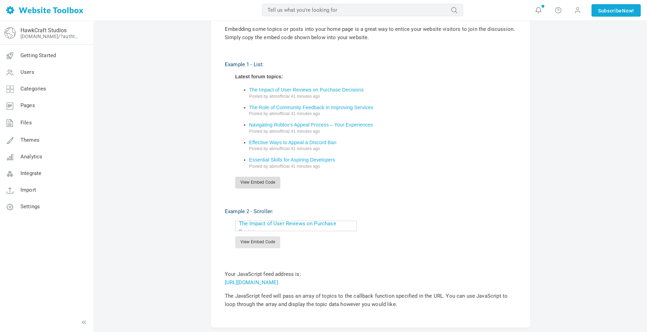
click at [268, 183] on link "View Embed Code" at bounding box center [257, 183] width 45 height 12
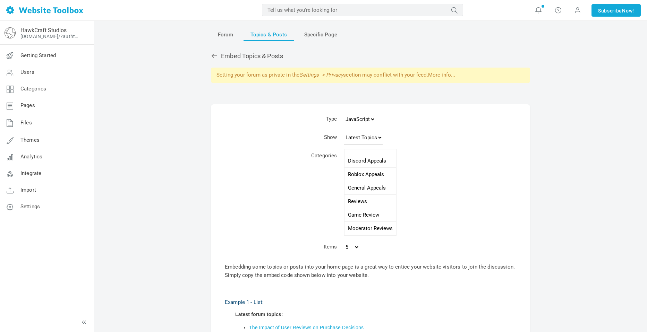
scroll to position [0, 0]
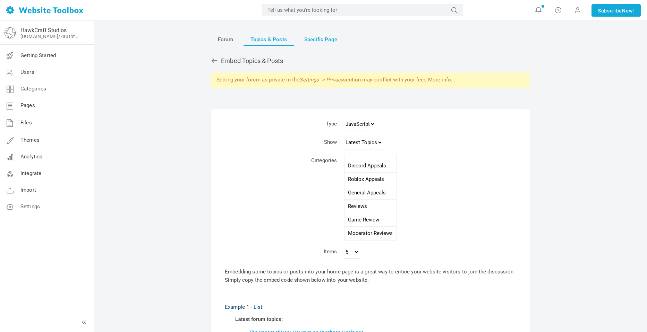
click at [324, 44] on span "Specific Page" at bounding box center [320, 39] width 33 height 12
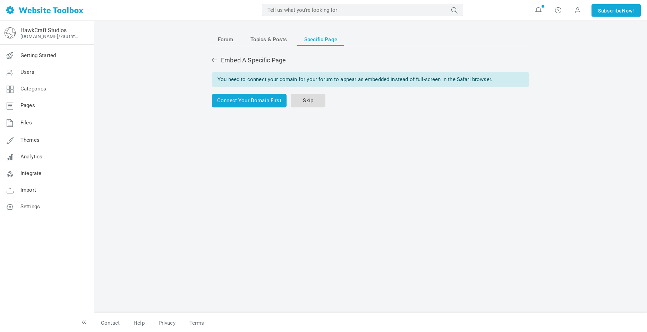
click at [303, 99] on link "Skip" at bounding box center [308, 101] width 35 height 14
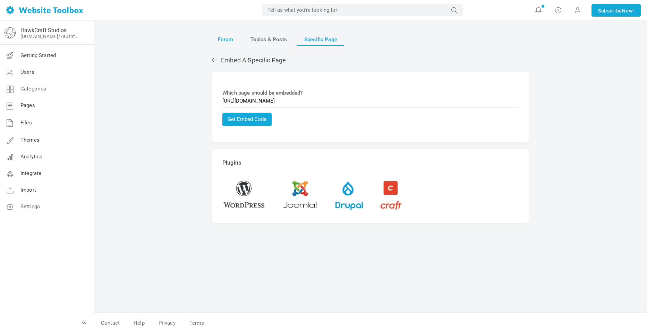
click at [229, 42] on span "Forum" at bounding box center [225, 39] width 15 height 12
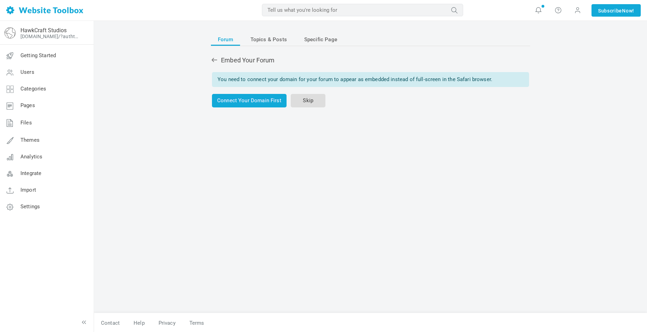
click at [315, 102] on link "Skip" at bounding box center [308, 101] width 35 height 14
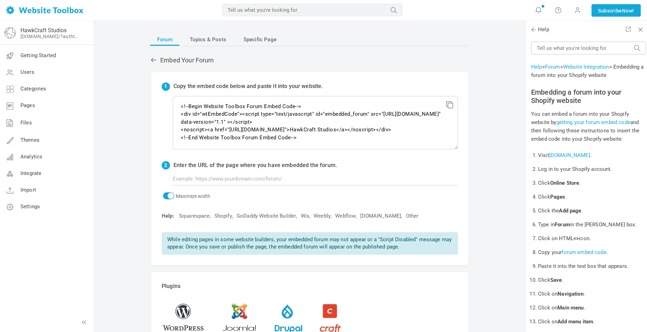
click at [447, 105] on icon at bounding box center [448, 103] width 5 height 5
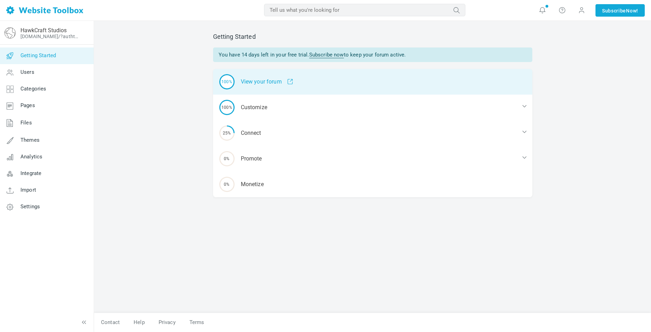
click at [286, 80] on span at bounding box center [287, 82] width 11 height 6
click at [242, 81] on div "100% View your forum" at bounding box center [372, 82] width 319 height 26
click at [267, 77] on div "100% View your forum" at bounding box center [372, 82] width 319 height 26
